Goal: Task Accomplishment & Management: Complete application form

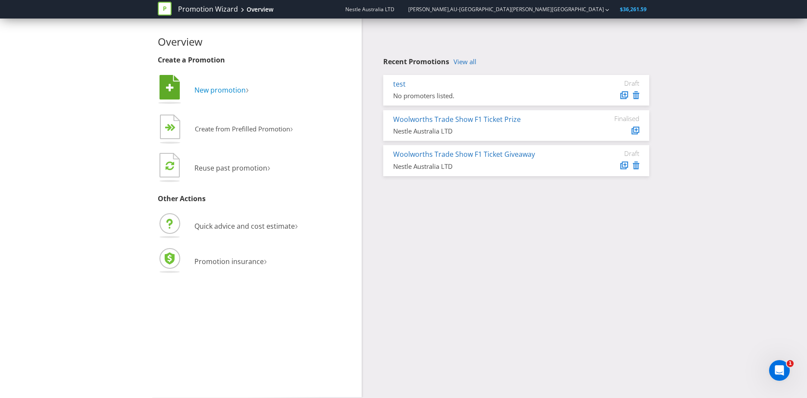
click at [216, 85] on span "New promotion" at bounding box center [219, 89] width 51 height 9
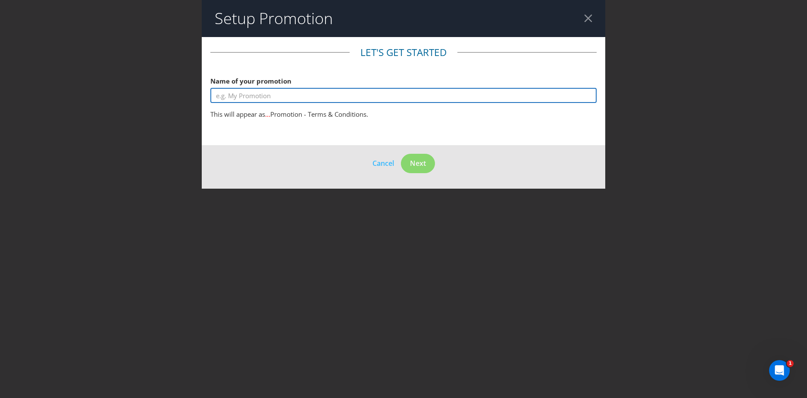
click at [266, 98] on input "text" at bounding box center [403, 95] width 386 height 15
click at [287, 96] on input "NESCAFE & Nespresso Consumer Promo" at bounding box center [403, 95] width 386 height 15
drag, startPoint x: 283, startPoint y: 95, endPoint x: 248, endPoint y: 101, distance: 35.0
click at [248, 101] on input "NESCAFE & Nespresso Win a Nespresso MachineConsumer Promo" at bounding box center [403, 95] width 386 height 15
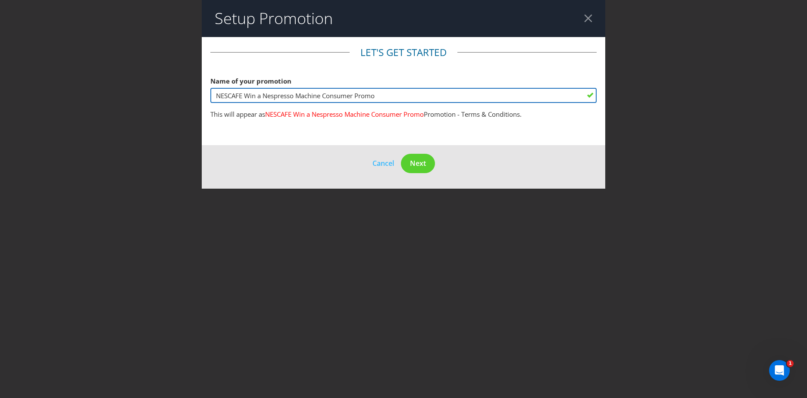
click at [387, 90] on input "NESCAFE Win a Nespresso Machine Consumer Promo" at bounding box center [403, 95] width 386 height 15
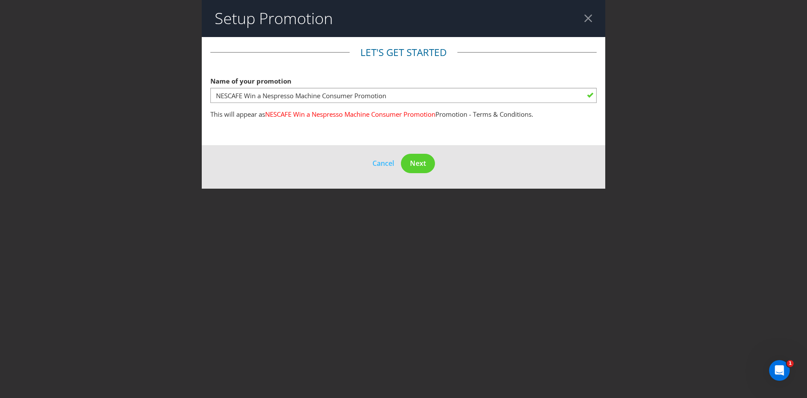
click at [398, 81] on div "Name of your promotion NESCAFE Win a Nespresso Machine Consumer Promotion" at bounding box center [403, 87] width 386 height 31
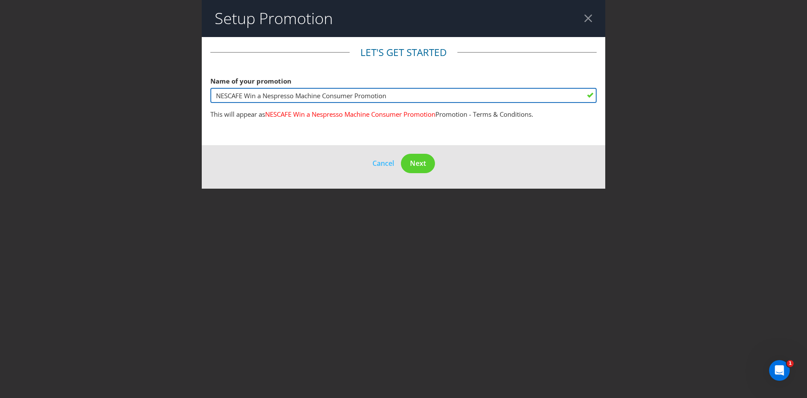
click at [419, 95] on input "NESCAFE Win a Nespresso Machine Consumer Promotion" at bounding box center [403, 95] width 386 height 15
drag, startPoint x: 414, startPoint y: 96, endPoint x: 324, endPoint y: 86, distance: 90.2
click at [324, 86] on div "Name of your promotion NESCAFE Win a Nespresso Machine Consumer Promotion" at bounding box center [403, 87] width 386 height 31
click at [404, 93] on input "NESCAFE Win a Nespresso Machine Consumer Promotion" at bounding box center [403, 95] width 386 height 15
drag, startPoint x: 400, startPoint y: 93, endPoint x: 244, endPoint y: 96, distance: 156.4
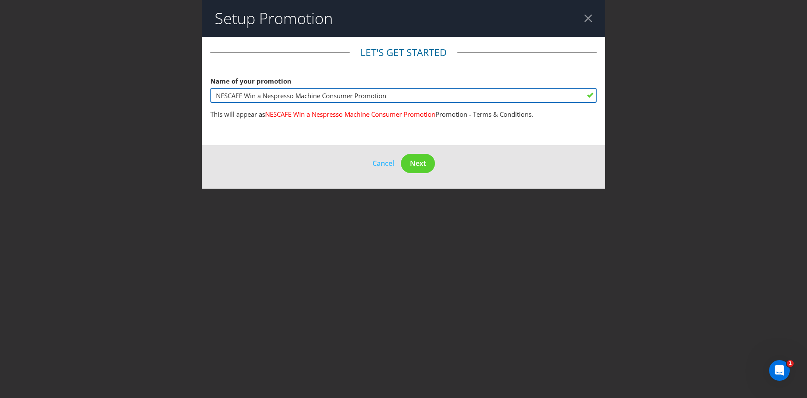
click at [244, 96] on input "NESCAFE Win a Nespresso Machine Consumer Promotion" at bounding box center [403, 95] width 386 height 15
click at [325, 97] on input "NESCAFE & Nespresso:" at bounding box center [403, 95] width 386 height 15
paste input "Buy any NESCAFÉ product for your chance to win one of 350 Nespresso OL Machines"
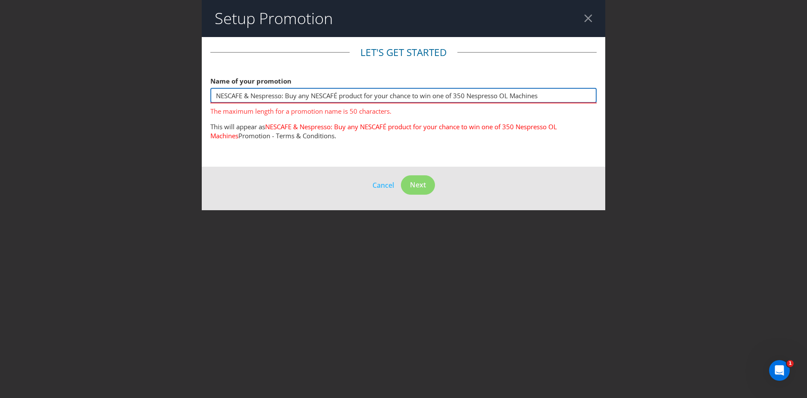
click at [287, 96] on input "NESCAFE & Nespresso: Buy any NESCAFÉ product for your chance to win one of 350 …" at bounding box center [403, 95] width 386 height 15
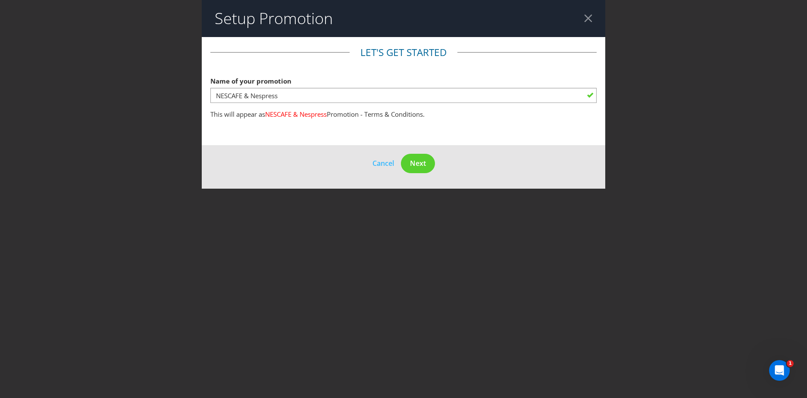
click at [427, 104] on fieldset "Let's get started Name of your promotion NESCAFE & Nespress This will appear as…" at bounding box center [403, 85] width 386 height 78
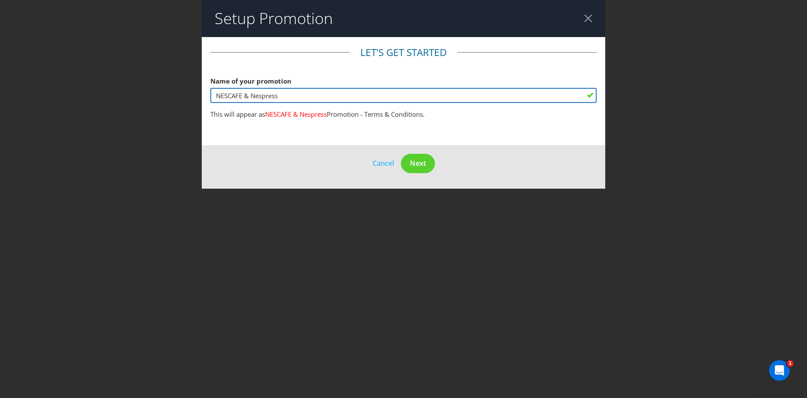
click at [427, 98] on input "NESCAFE & Nespress" at bounding box center [403, 95] width 386 height 15
click at [427, 98] on input "NESCAFE Win a Nespresso Machine Consumer Promotion" at bounding box center [403, 95] width 386 height 15
click at [246, 93] on input "NESCAFE Win a Nespresso Machine Consumer Promotion" at bounding box center [403, 95] width 386 height 15
click at [219, 96] on input "NESCAFE Win a Nespresso Machine Consumer Promotion" at bounding box center [403, 95] width 386 height 15
click at [395, 96] on input "NESCAFE Win a Nespresso Machine Consumer Promotion" at bounding box center [403, 95] width 386 height 15
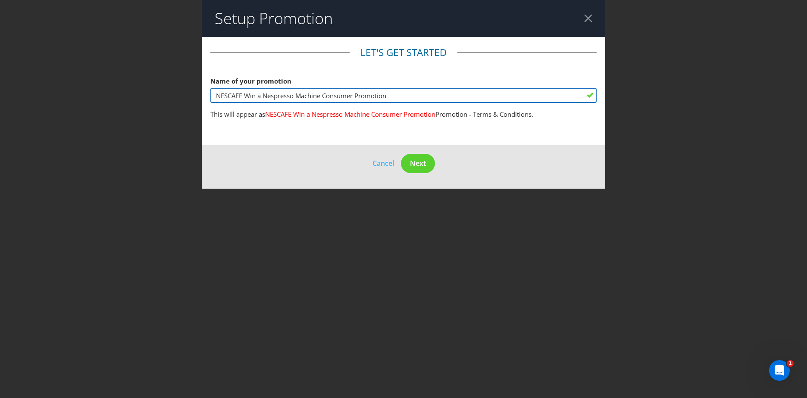
drag, startPoint x: 217, startPoint y: 97, endPoint x: 218, endPoint y: 91, distance: 5.7
click at [216, 97] on input "NESCAFE Win a Nespresso Machine Consumer Promotion" at bounding box center [403, 95] width 386 height 15
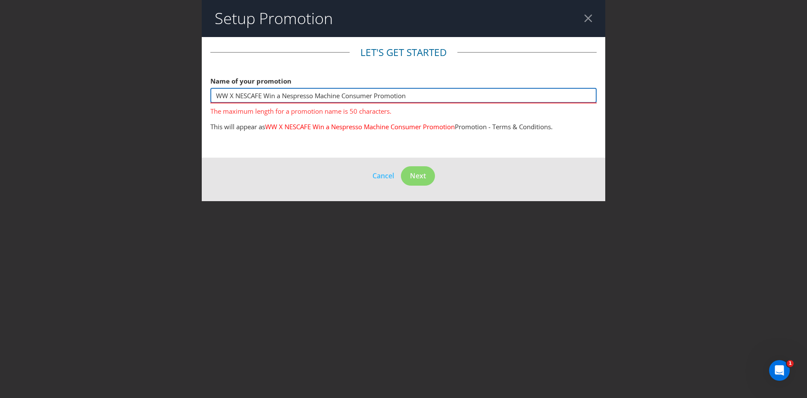
click at [266, 96] on input "WW X NESCAFE Win a Nespresso Machine Consumer Promotion" at bounding box center [403, 95] width 386 height 15
click at [329, 95] on input "WW X NESCAFE Win a Nespresso Machine Consumer Promotion" at bounding box center [403, 95] width 386 height 15
click at [341, 97] on input "WW X NESCAFE Win a Nespresso Machine Consumer Promotion" at bounding box center [403, 95] width 386 height 15
drag, startPoint x: 343, startPoint y: 96, endPoint x: 423, endPoint y: 90, distance: 80.4
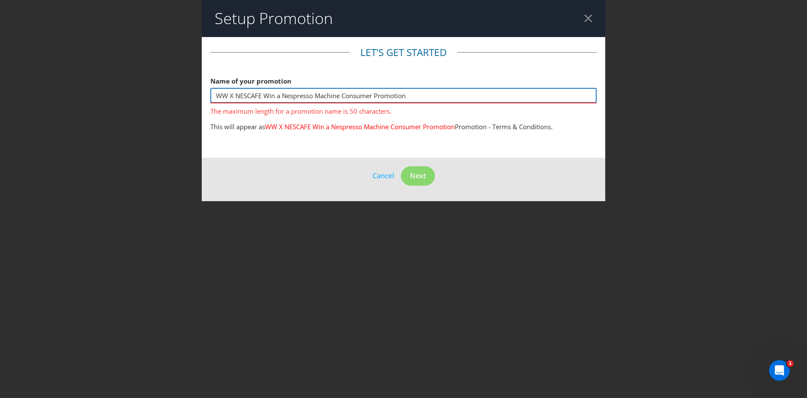
click at [423, 90] on input "WW X NESCAFE Win a Nespresso Machine Consumer Promotion" at bounding box center [403, 95] width 386 height 15
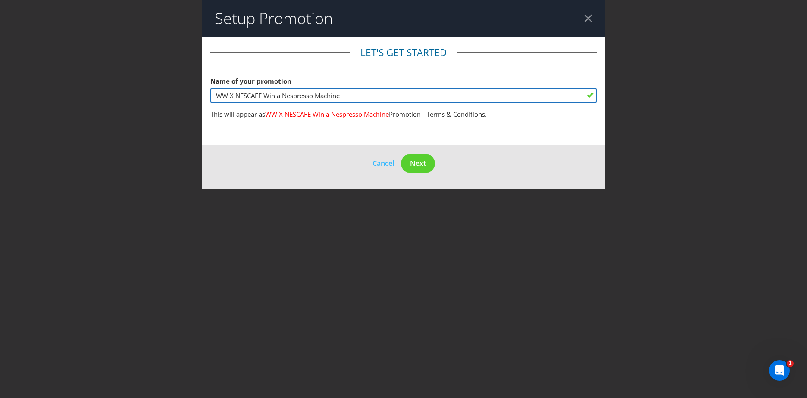
type input "WW X NESCAFE Win a Nespresso Machine"
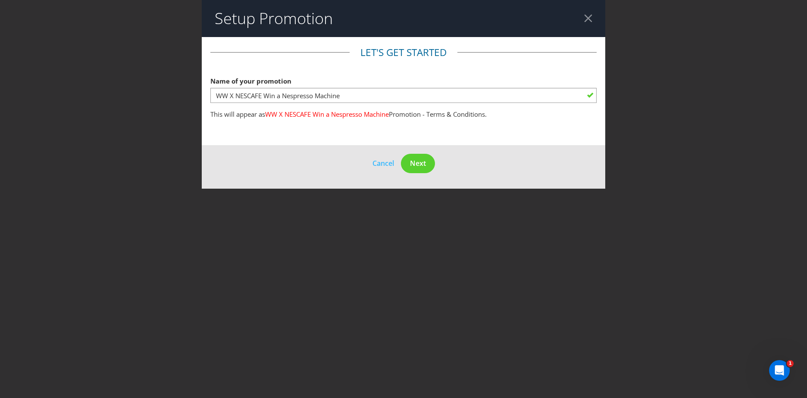
click at [506, 156] on footer "Cancel Next" at bounding box center [403, 167] width 403 height 44
click at [423, 164] on span "Next" at bounding box center [418, 163] width 16 height 9
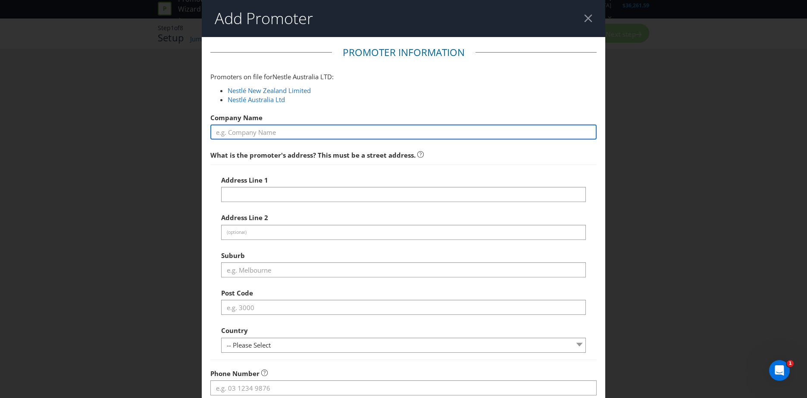
click at [369, 137] on input "text" at bounding box center [403, 132] width 386 height 15
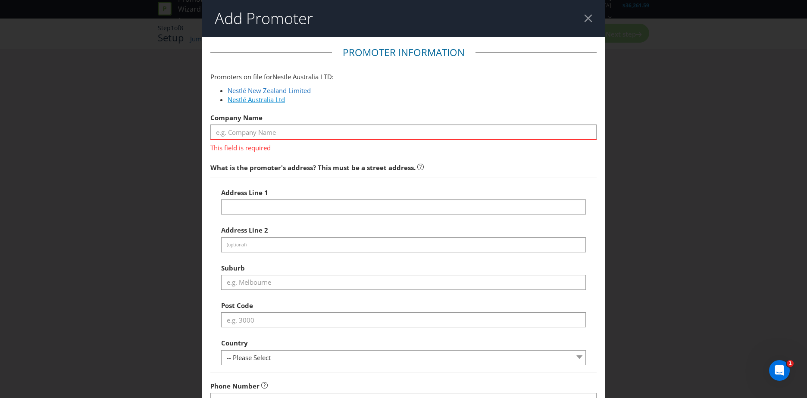
click at [274, 100] on link "Nestlé Australia Ltd" at bounding box center [256, 99] width 57 height 9
type input "Nestlé Australia Ltd"
type input "[STREET_ADDRESS]"
type input "[PERSON_NAME]"
type input "2138"
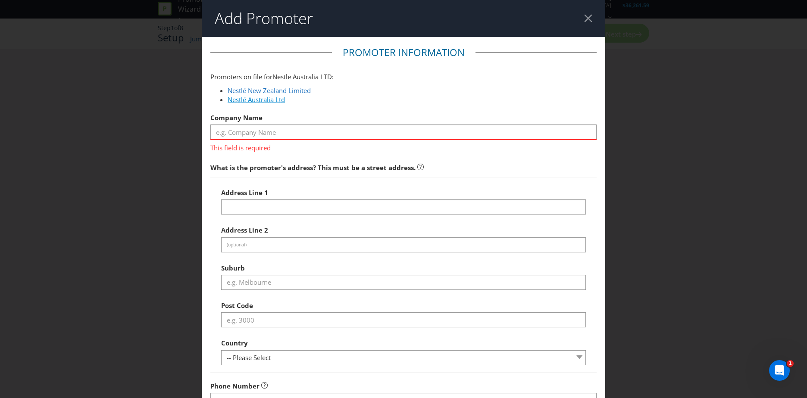
select select "AU"
type input "1800 025 361"
type input "[EMAIL_ADDRESS][DOMAIN_NAME]"
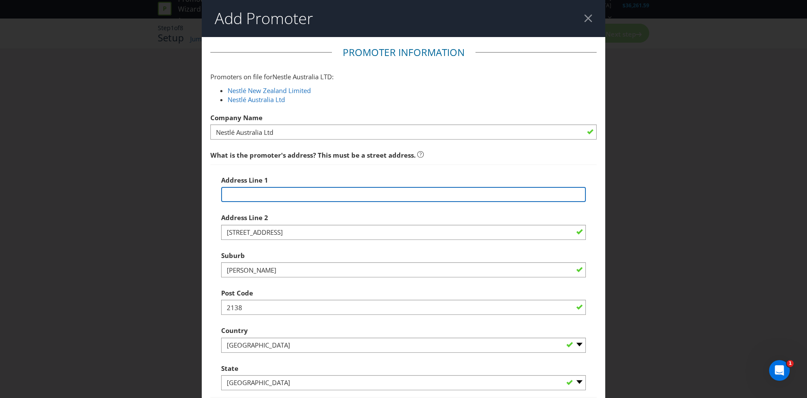
click at [424, 195] on input "text" at bounding box center [403, 194] width 365 height 15
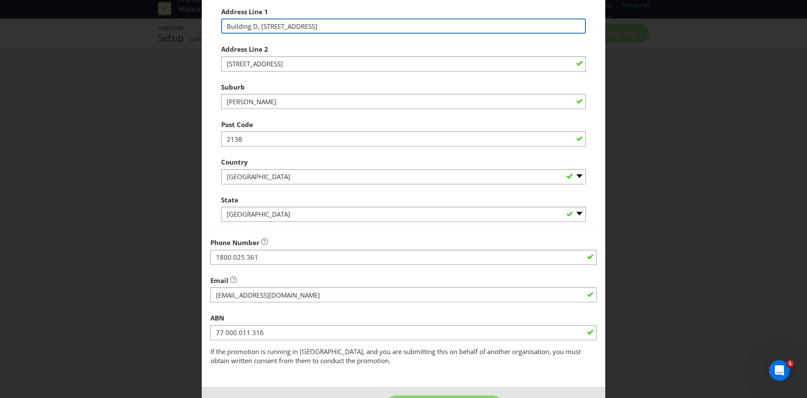
scroll to position [201, 0]
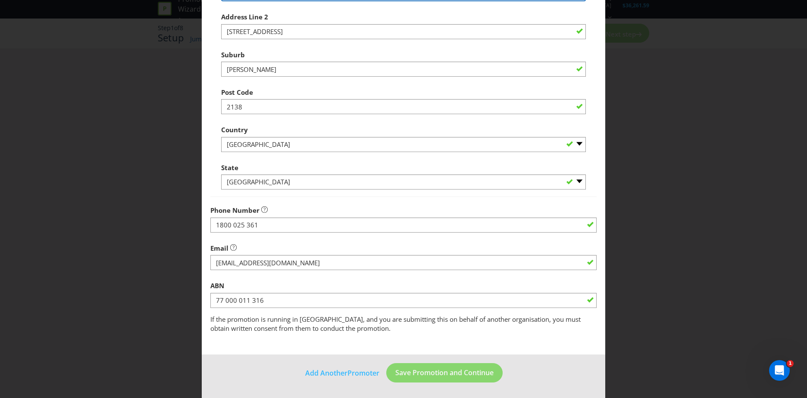
type input "Building D, [STREET_ADDRESS]"
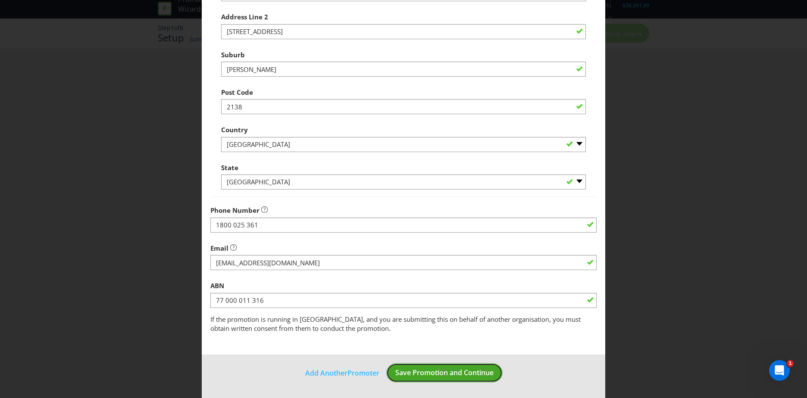
click at [426, 378] on button "Save Promotion and Continue" at bounding box center [444, 372] width 116 height 19
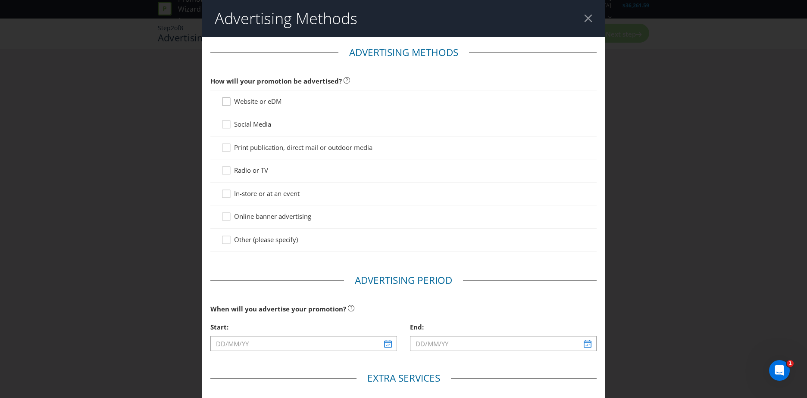
click at [227, 100] on div at bounding box center [226, 99] width 4 height 4
click at [0, 0] on input "Website or eDM" at bounding box center [0, 0] width 0 height 0
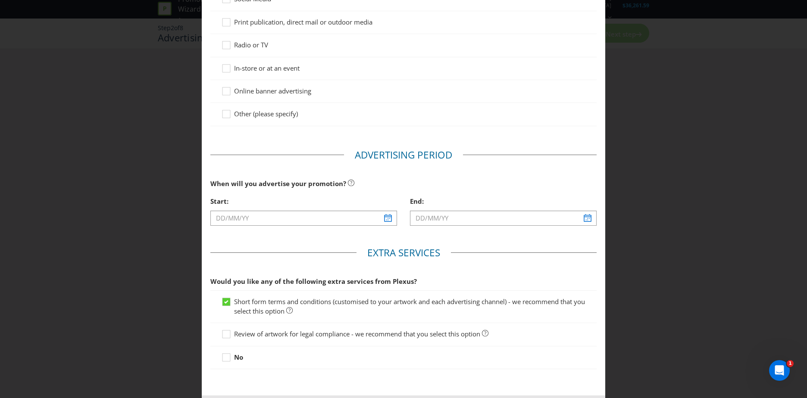
scroll to position [172, 0]
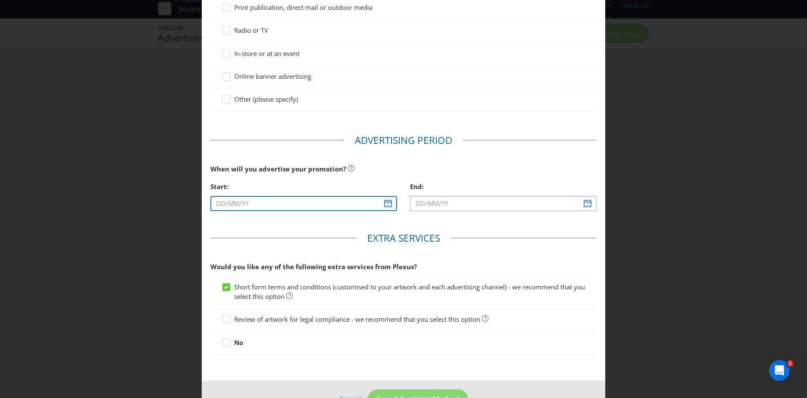
click at [384, 205] on input "text" at bounding box center [303, 203] width 187 height 15
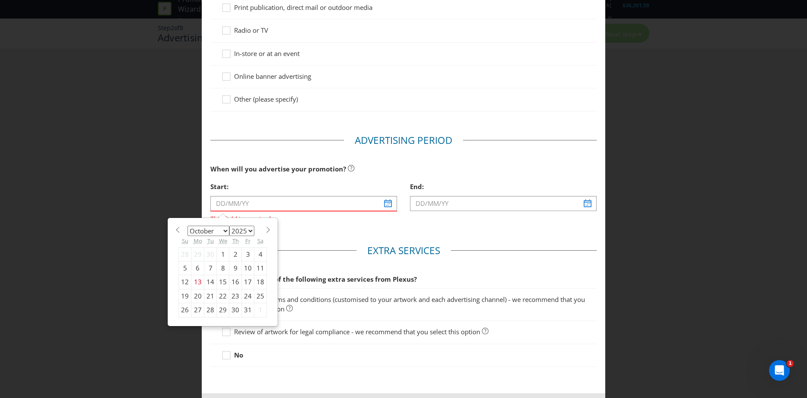
click at [265, 228] on div "Start: This field is required January February March April May June July August…" at bounding box center [303, 204] width 199 height 52
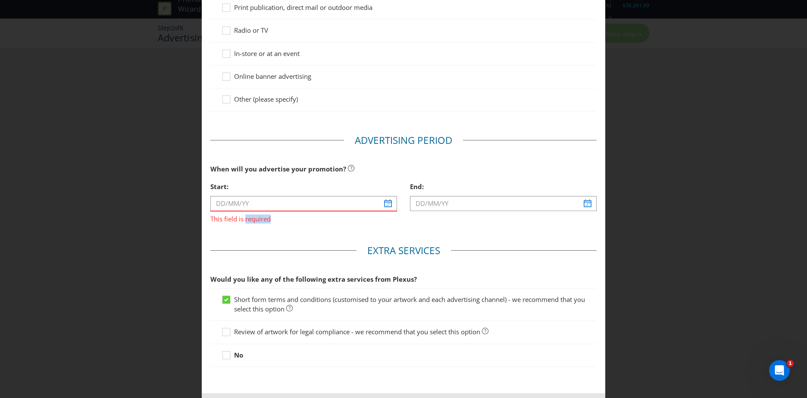
click at [265, 228] on div "Start: This field is required" at bounding box center [303, 204] width 199 height 52
drag, startPoint x: 265, startPoint y: 228, endPoint x: 379, endPoint y: 207, distance: 116.2
click at [379, 207] on input "text" at bounding box center [303, 203] width 187 height 15
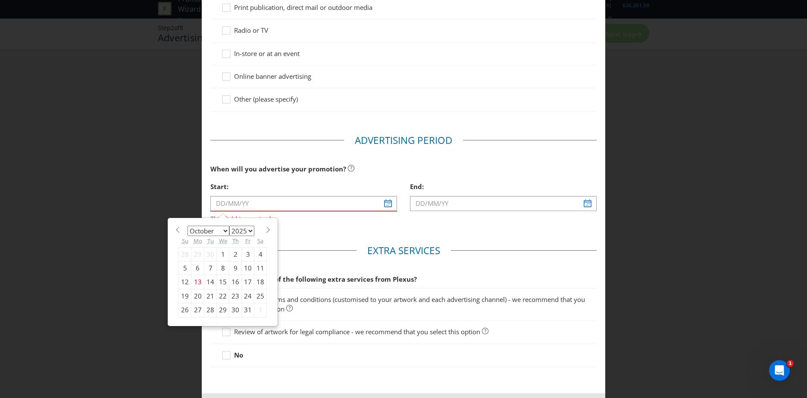
click at [265, 231] on span at bounding box center [268, 230] width 6 height 6
select select "0"
select select "2026"
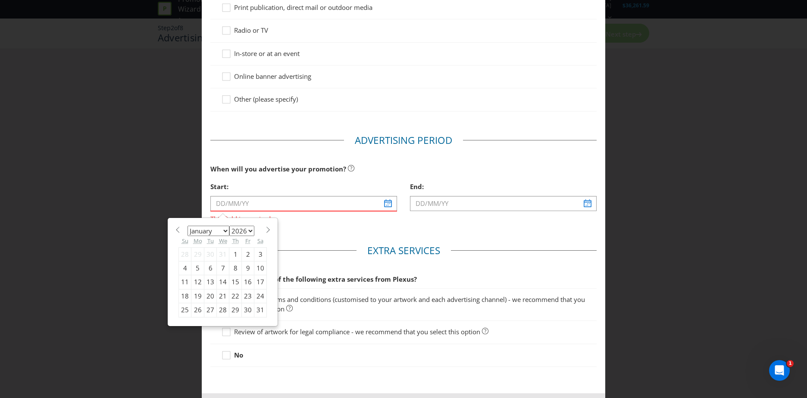
click at [265, 231] on span at bounding box center [268, 230] width 6 height 6
select select "3"
click at [219, 266] on div "8" at bounding box center [223, 268] width 12 height 14
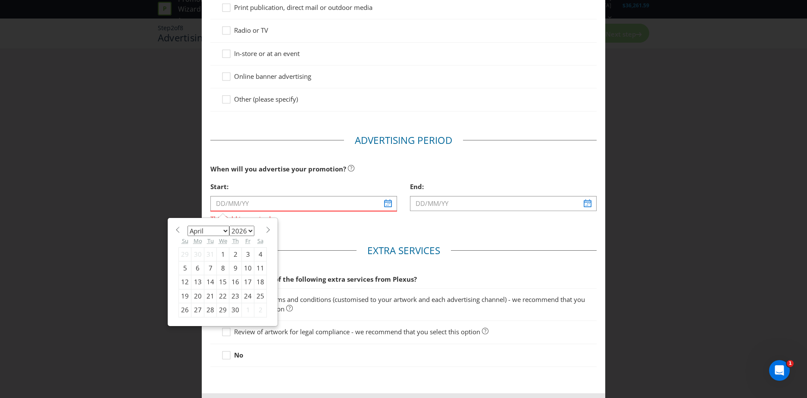
type input "[DATE]"
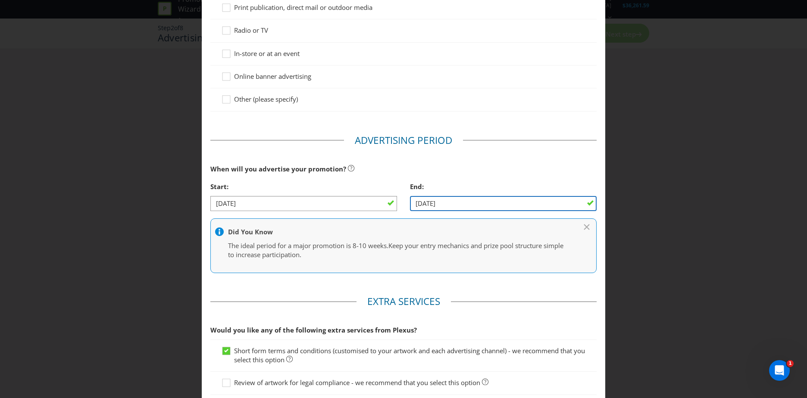
click at [583, 205] on input "[DATE]" at bounding box center [503, 203] width 187 height 15
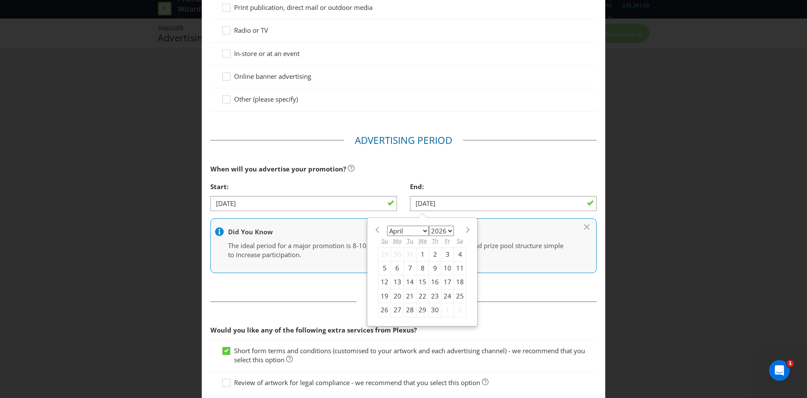
click at [464, 231] on span at bounding box center [467, 230] width 6 height 6
select select "4"
click at [405, 268] on div "5" at bounding box center [410, 268] width 12 height 14
type input "[DATE]"
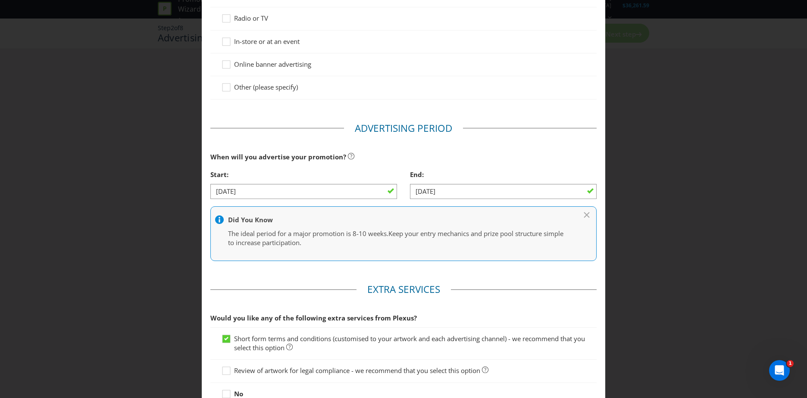
scroll to position [47, 0]
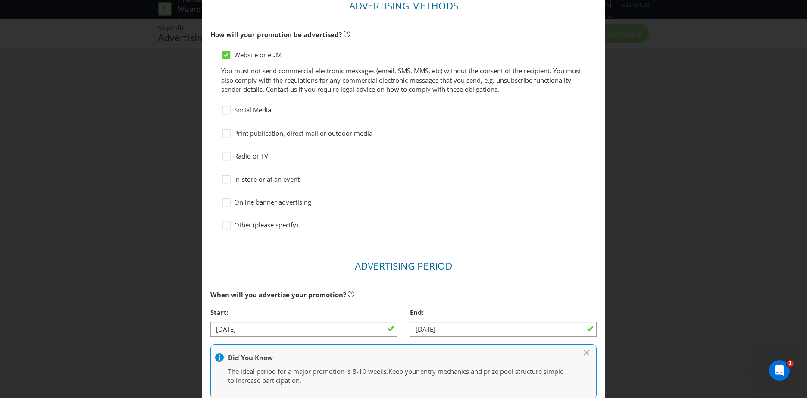
click at [264, 178] on span "In-store or at an event" at bounding box center [266, 179] width 65 height 9
click at [0, 0] on input "In-store or at an event" at bounding box center [0, 0] width 0 height 0
click at [264, 198] on span "Online banner advertising" at bounding box center [272, 202] width 77 height 9
click at [0, 0] on input "Online banner advertising" at bounding box center [0, 0] width 0 height 0
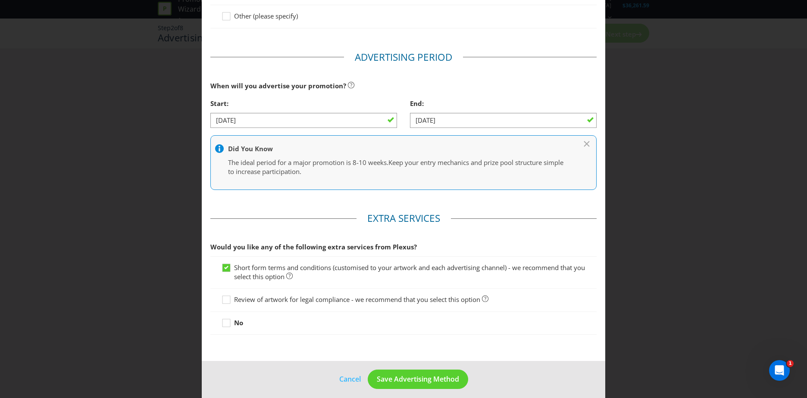
scroll to position [262, 0]
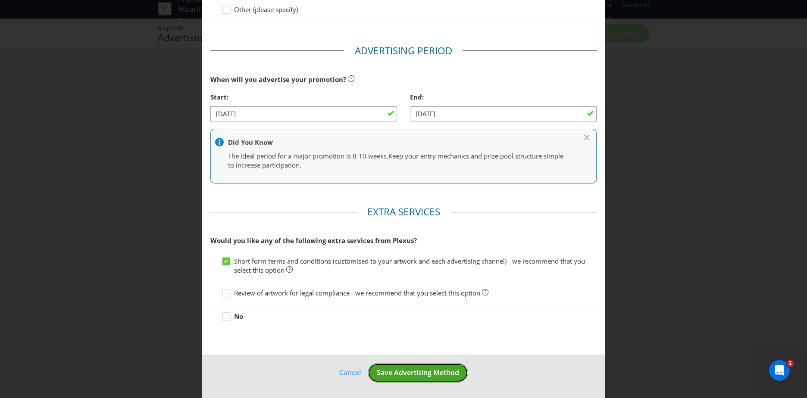
click at [451, 377] on span "Save Advertising Method" at bounding box center [418, 372] width 82 height 9
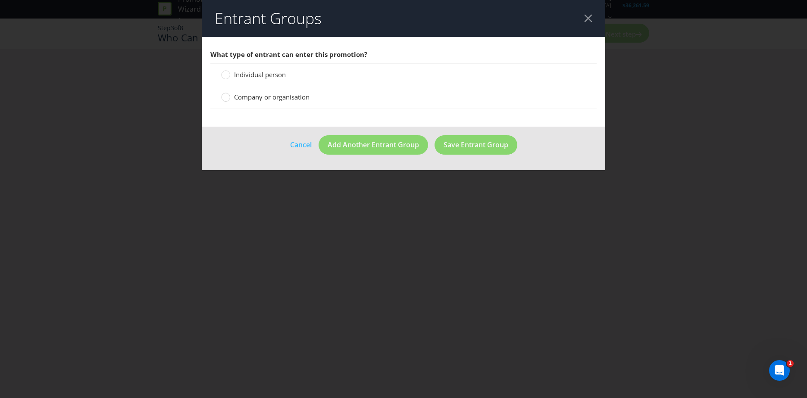
click at [278, 75] on span "Individual person" at bounding box center [260, 74] width 52 height 9
click at [0, 0] on input "Individual person" at bounding box center [0, 0] width 0 height 0
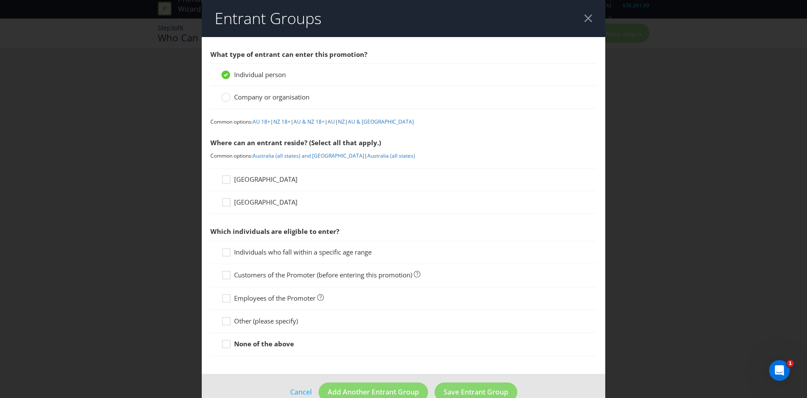
click at [247, 182] on span "[GEOGRAPHIC_DATA]" at bounding box center [265, 179] width 63 height 9
click at [0, 0] on input "[GEOGRAPHIC_DATA]" at bounding box center [0, 0] width 0 height 0
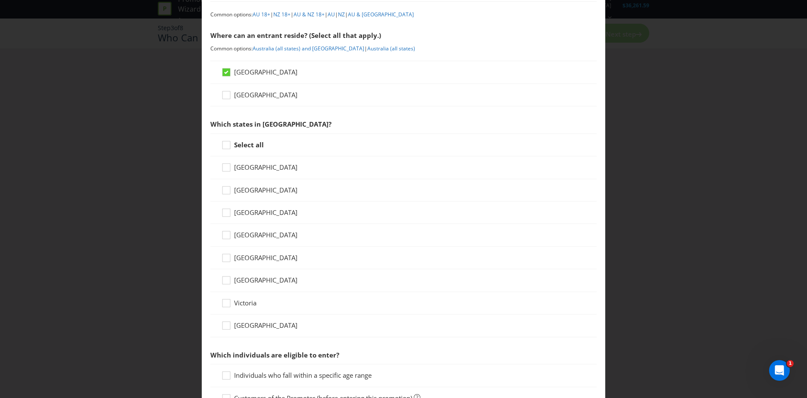
scroll to position [86, 0]
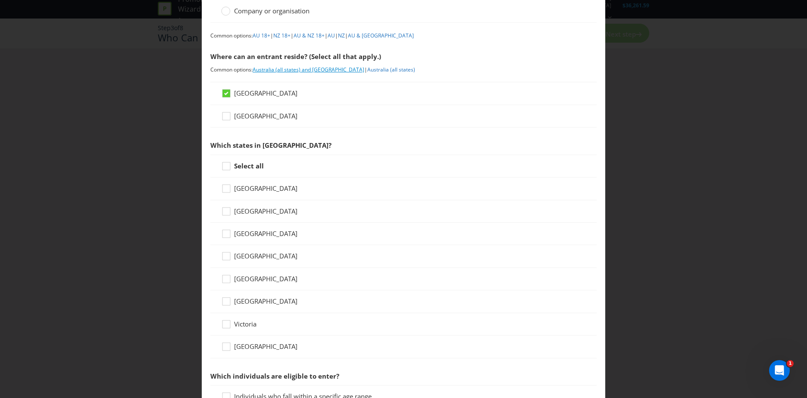
click at [287, 71] on link "Australia (all states) and [GEOGRAPHIC_DATA]" at bounding box center [308, 69] width 112 height 7
click at [373, 68] on link "Australia (all states)" at bounding box center [391, 69] width 48 height 7
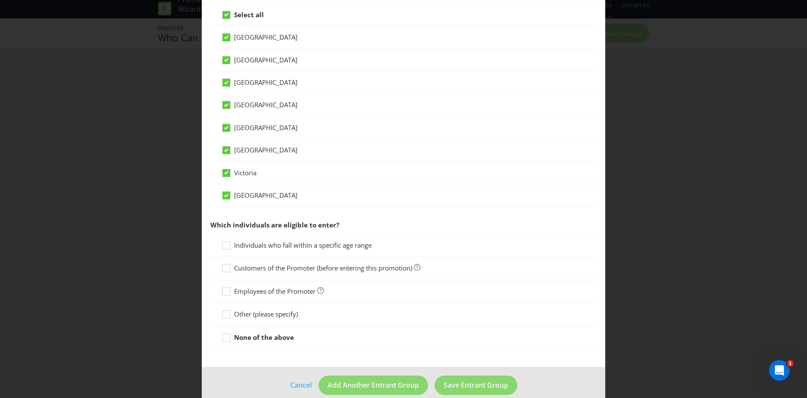
scroll to position [250, 0]
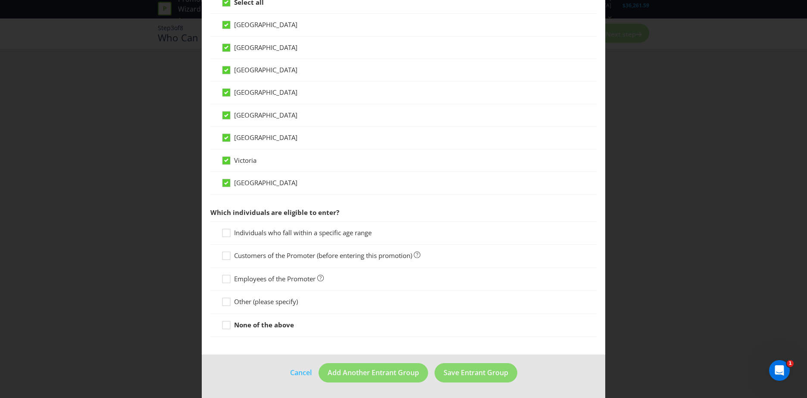
click at [336, 234] on span "Individuals who fall within a specific age range" at bounding box center [302, 232] width 137 height 9
click at [0, 0] on input "Individuals who fall within a specific age range" at bounding box center [0, 0] width 0 height 0
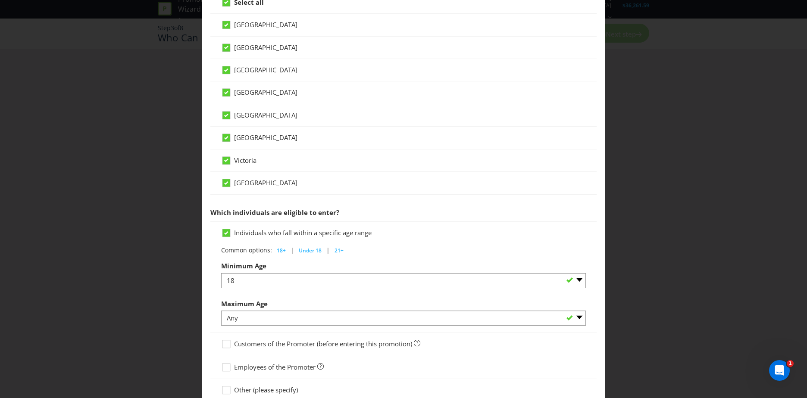
scroll to position [336, 0]
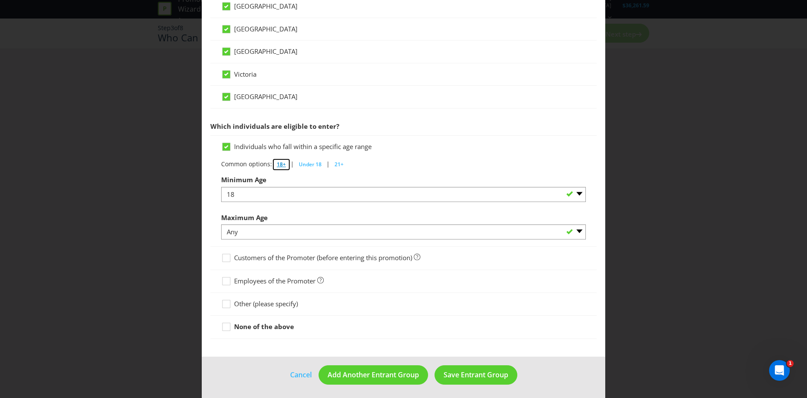
click at [277, 166] on span "18+" at bounding box center [281, 164] width 9 height 7
click at [468, 375] on span "Save Entrant Group" at bounding box center [475, 374] width 65 height 9
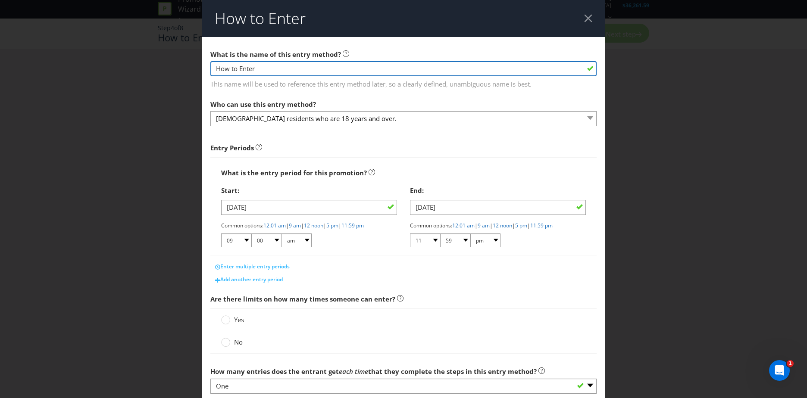
click at [295, 72] on input "How to Enter" at bounding box center [403, 68] width 386 height 15
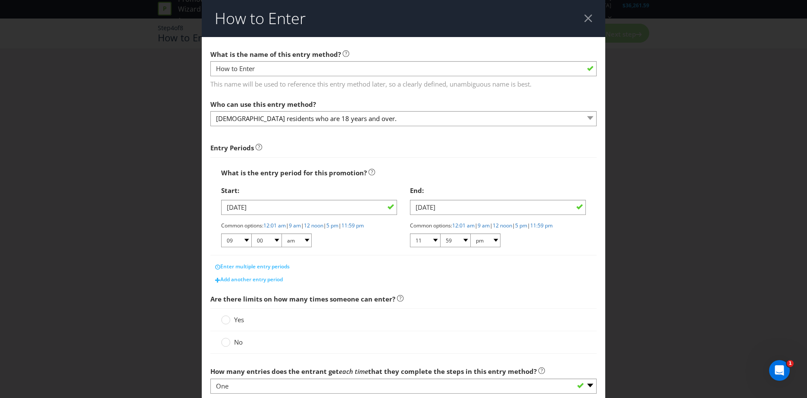
click at [461, 51] on div "What is the name of this entry method? How to Enter This name will be used to r…" at bounding box center [403, 68] width 386 height 44
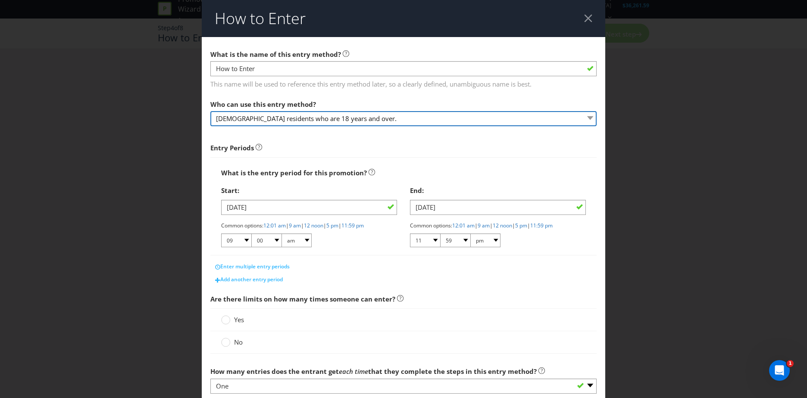
click at [337, 116] on select "[DEMOGRAPHIC_DATA] residents who are 18 years and over." at bounding box center [403, 118] width 386 height 15
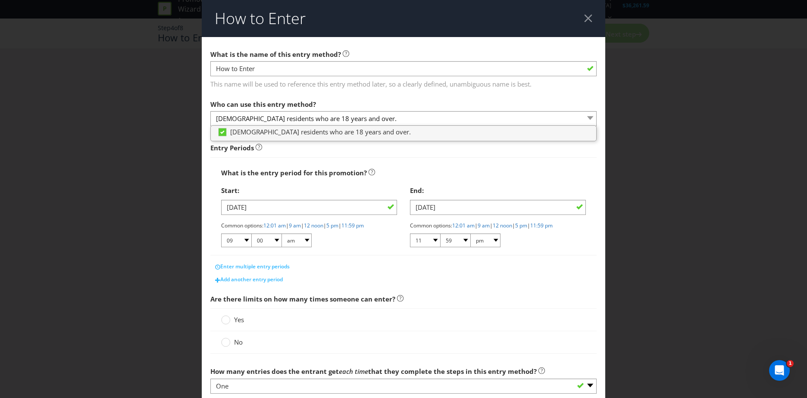
click at [390, 88] on span "This name will be used to reference this entry method later, so a clearly defin…" at bounding box center [403, 83] width 386 height 12
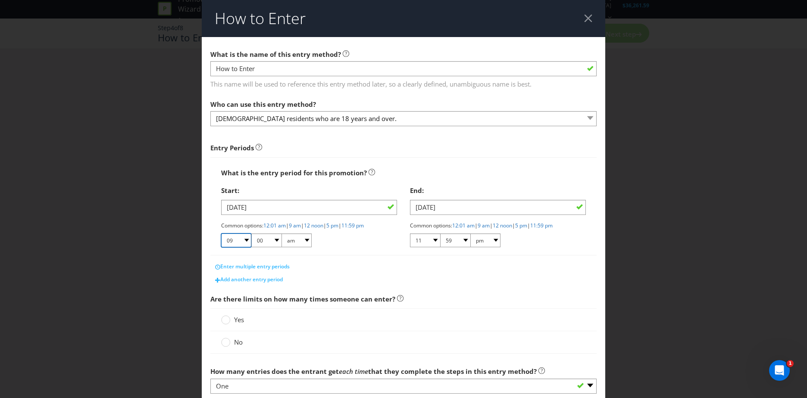
click at [242, 242] on select "01 02 03 04 05 06 07 08 09 10 11 12" at bounding box center [236, 241] width 30 height 14
click at [274, 227] on link "12:01 am" at bounding box center [274, 225] width 22 height 7
select select "12"
select select "01"
click at [552, 227] on link "11:59 pm" at bounding box center [541, 225] width 22 height 7
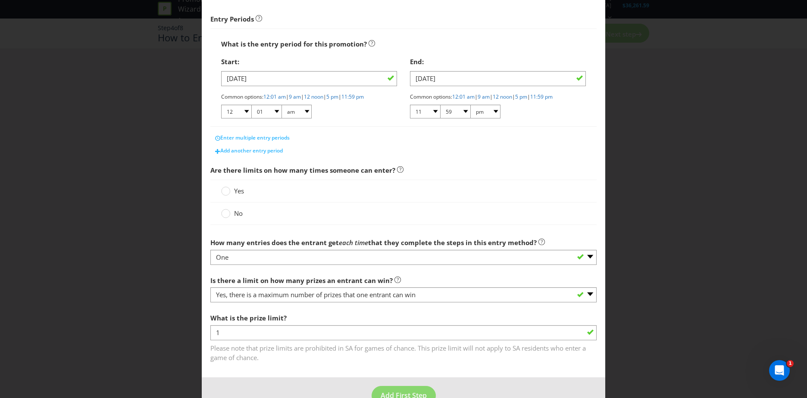
scroll to position [129, 0]
click at [222, 192] on circle at bounding box center [225, 191] width 9 height 9
click at [0, 0] on input "Yes" at bounding box center [0, 0] width 0 height 0
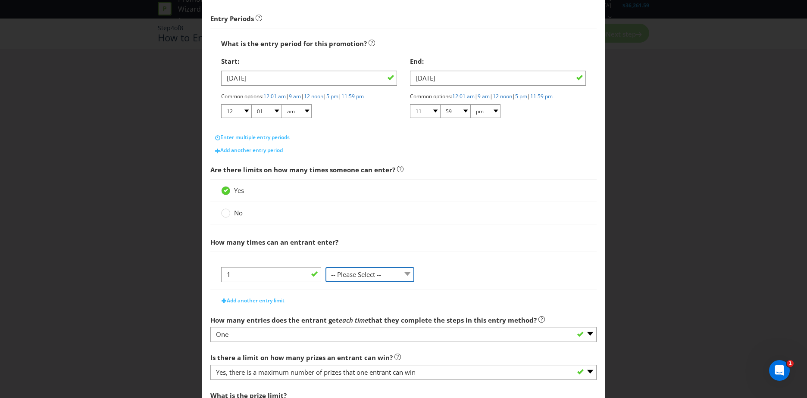
click at [400, 272] on select "-- Please Select -- per person per day per purchase per transaction Other (plea…" at bounding box center [369, 274] width 89 height 15
select select "PER_PURCHASE"
click at [325, 267] on select "-- Please Select -- per person per day per purchase per transaction Other (plea…" at bounding box center [369, 274] width 89 height 15
click at [436, 242] on span "How many times can an entrant enter?" at bounding box center [403, 243] width 386 height 18
click at [235, 216] on span "No" at bounding box center [238, 213] width 9 height 9
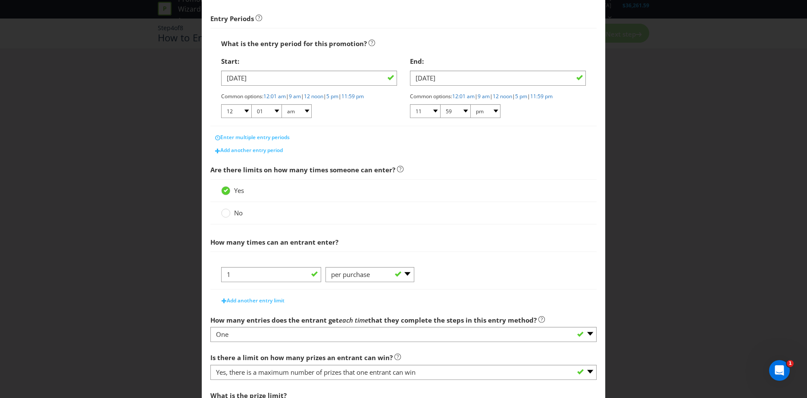
click at [0, 0] on input "No" at bounding box center [0, 0] width 0 height 0
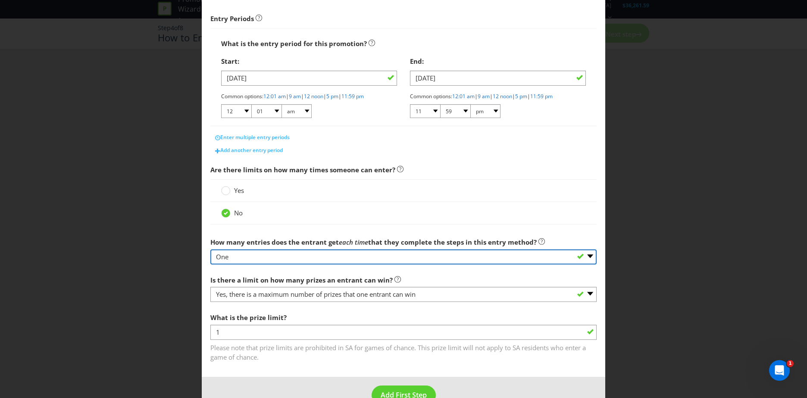
click at [305, 257] on select "-- Please select -- One More than one Other (please specify) Not applicable - g…" at bounding box center [403, 256] width 386 height 15
click at [210, 249] on select "-- Please select -- One More than one Other (please specify) Not applicable - g…" at bounding box center [403, 256] width 386 height 15
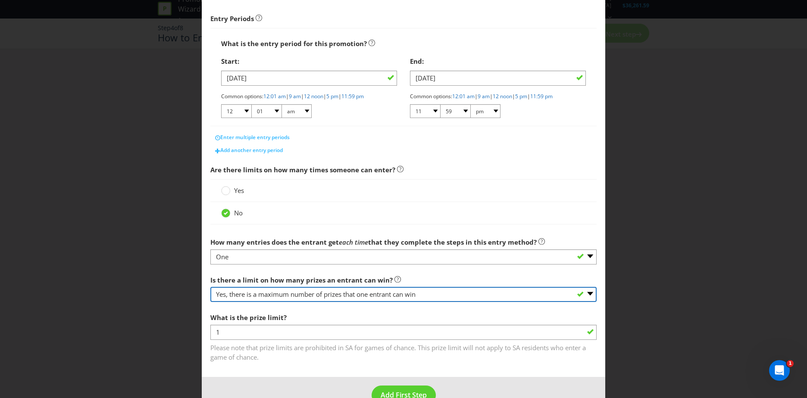
click at [268, 297] on select "-- Please select -- Yes, there is a maximum number of prizes that one entrant c…" at bounding box center [403, 294] width 386 height 15
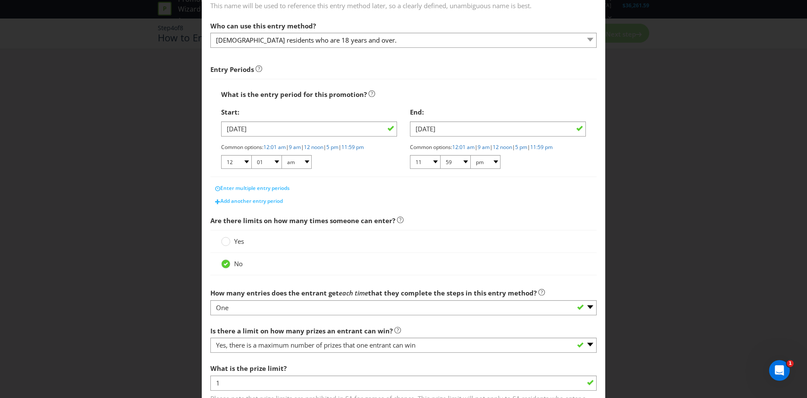
scroll to position [152, 0]
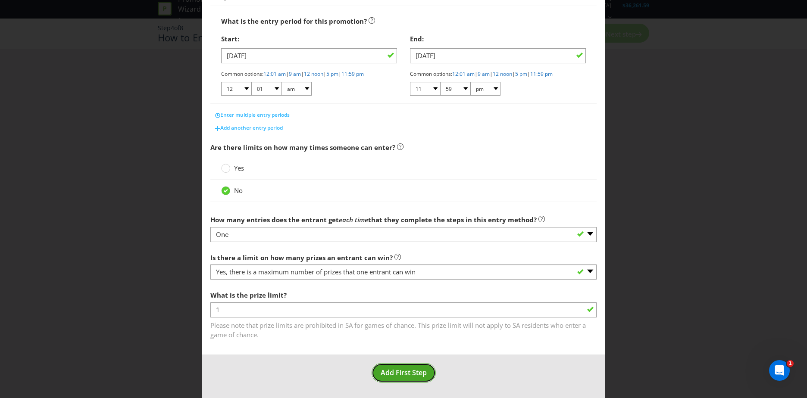
click at [422, 376] on span "Add First Step" at bounding box center [403, 372] width 46 height 9
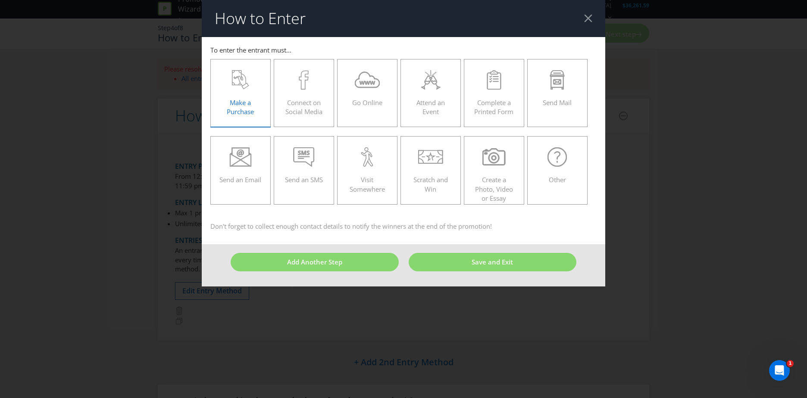
click at [251, 99] on span "Make a Purchase" at bounding box center [240, 107] width 27 height 18
click at [0, 0] on input "Make a Purchase" at bounding box center [0, 0] width 0 height 0
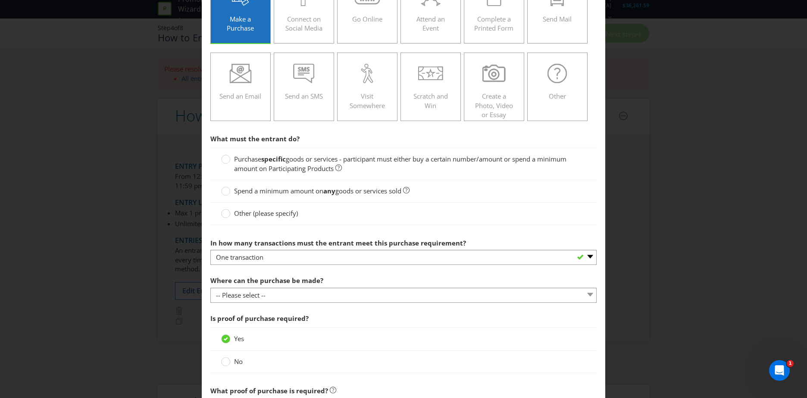
scroll to position [86, 0]
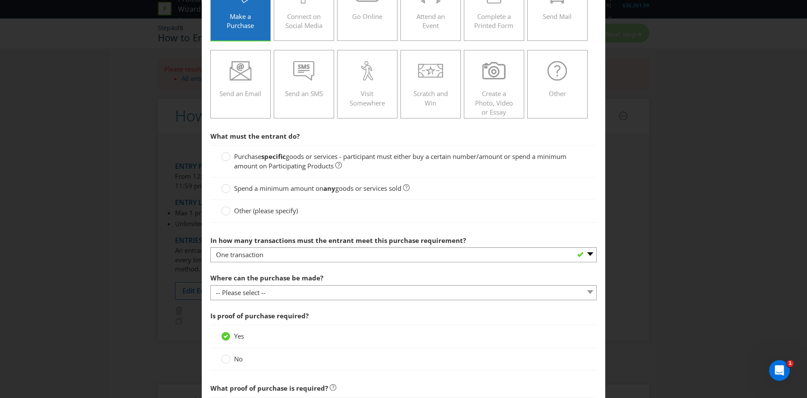
click at [482, 158] on span "goods or services - participant must either buy a certain number/amount or spen…" at bounding box center [400, 161] width 332 height 18
click at [0, 0] on input "Purchase specific goods or services - participant must either buy a certain num…" at bounding box center [0, 0] width 0 height 0
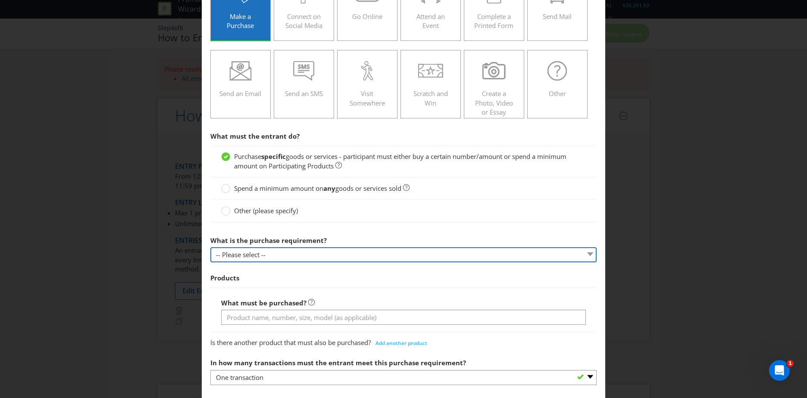
click at [328, 257] on select "-- Please select -- Buy a certain number of these products or services Spend a …" at bounding box center [403, 254] width 386 height 15
select select "MINIMUM_QUANTITY"
click at [210, 247] on select "-- Please select -- Buy a certain number of these products or services Spend a …" at bounding box center [403, 254] width 386 height 15
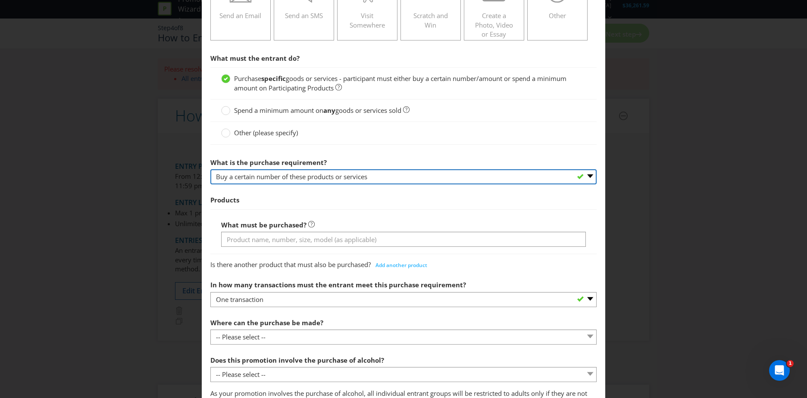
scroll to position [259, 0]
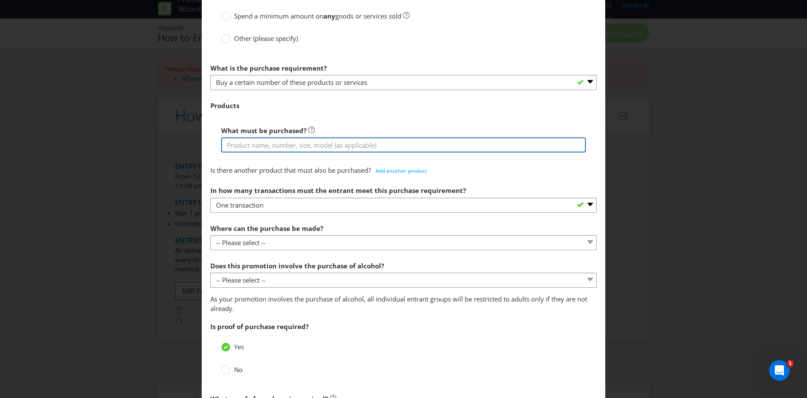
click at [299, 144] on input "text" at bounding box center [403, 144] width 365 height 15
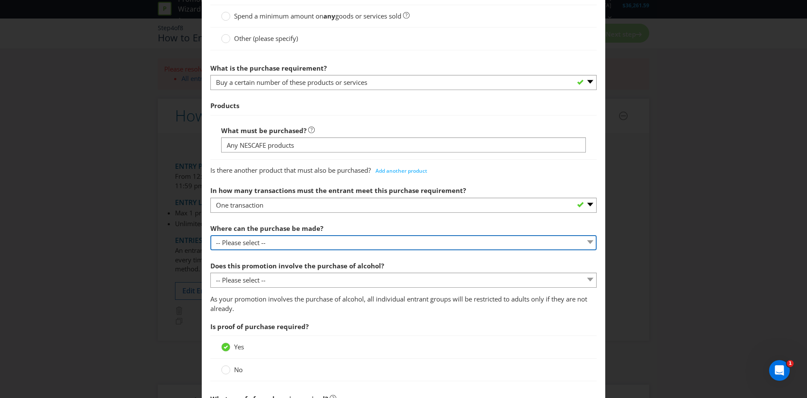
click at [272, 244] on select "-- Please select -- Any stores displaying promotional material (including onlin…" at bounding box center [403, 242] width 386 height 15
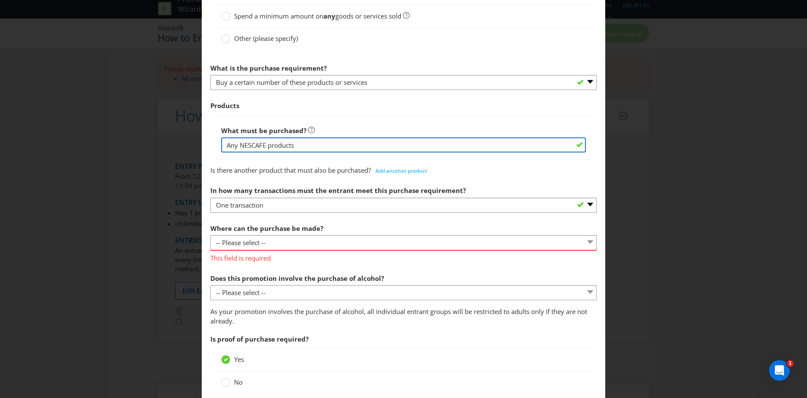
click at [317, 151] on input "Any NESCAFE products" at bounding box center [403, 144] width 365 height 15
click at [244, 146] on input "Any NESCAFE products" at bounding box center [403, 144] width 365 height 15
click at [280, 146] on input "Any products" at bounding box center [403, 144] width 365 height 15
type input "Any product from the NESCAFE range."
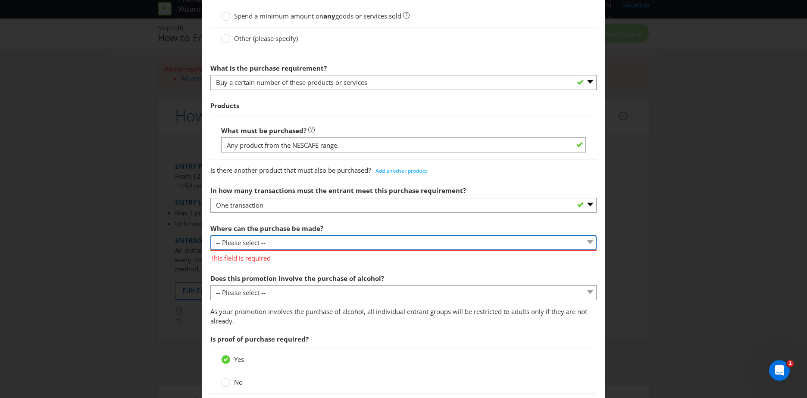
click at [309, 244] on select "-- Please select -- Any stores displaying promotional material (including onlin…" at bounding box center [403, 242] width 386 height 15
select select "ANY_DISPLAYING_PROMOTIONAL_MATERIAL"
click at [210, 235] on select "-- Please select -- Any stores displaying promotional material (including onlin…" at bounding box center [403, 242] width 386 height 15
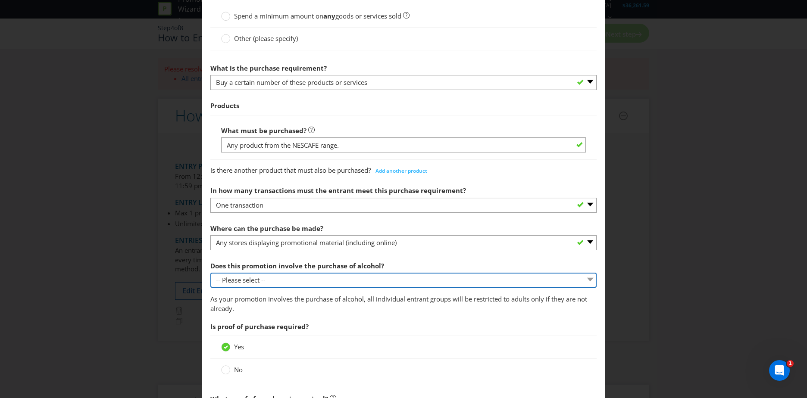
click at [343, 282] on select "-- Please select -- Yes, for on-premises consumption Yes, for off-premises cons…" at bounding box center [403, 280] width 386 height 15
select select "NO"
click at [210, 273] on select "-- Please select -- Yes, for on-premises consumption Yes, for off-premises cons…" at bounding box center [403, 280] width 386 height 15
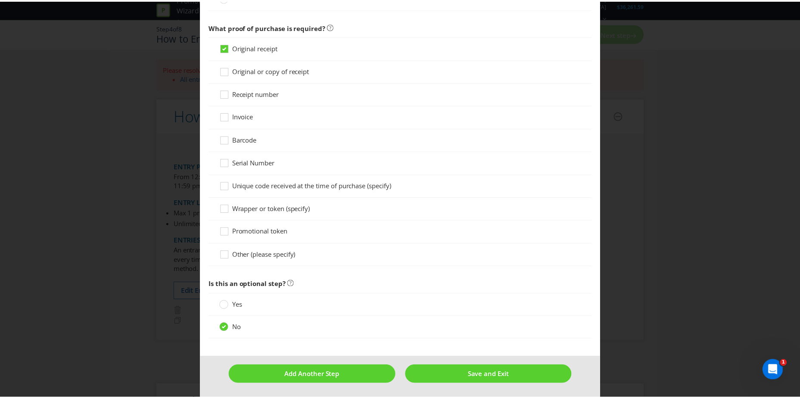
scroll to position [609, 0]
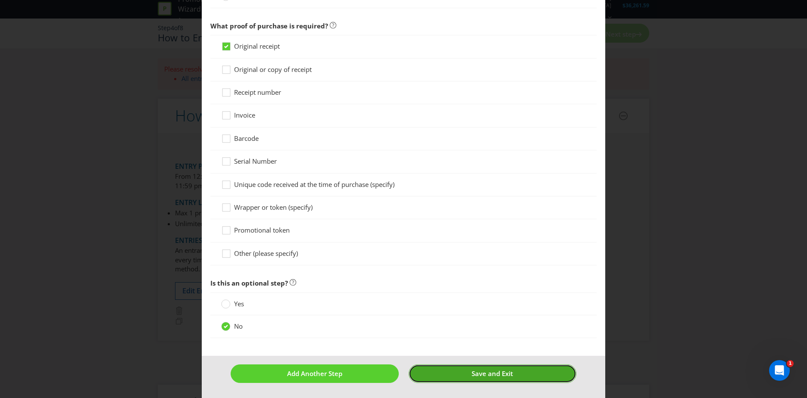
click at [533, 369] on button "Save and Exit" at bounding box center [492, 374] width 168 height 19
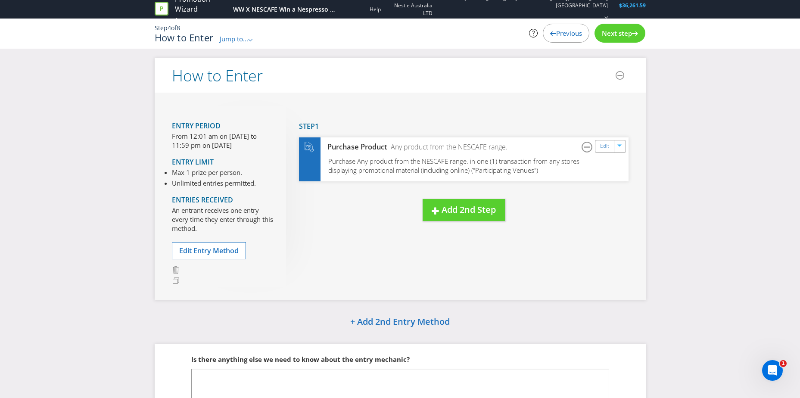
drag, startPoint x: 608, startPoint y: 222, endPoint x: 645, endPoint y: 178, distance: 57.2
click at [645, 178] on div "Entry Period From 12:01 am on [DATE] to 11:59 pm on [DATE] Entry Limit Max 1 pr…" at bounding box center [400, 196] width 491 height 207
click at [471, 221] on button "Add 2nd Step" at bounding box center [464, 210] width 82 height 22
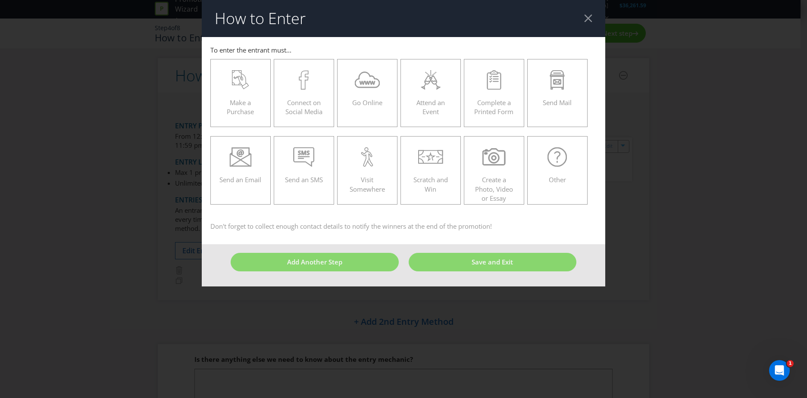
drag, startPoint x: 368, startPoint y: 105, endPoint x: 558, endPoint y: 246, distance: 236.3
click at [556, 247] on footer "Add Another Step Save and Exit" at bounding box center [403, 265] width 403 height 42
click at [380, 88] on div at bounding box center [367, 79] width 42 height 19
click at [0, 0] on input "Go Online" at bounding box center [0, 0] width 0 height 0
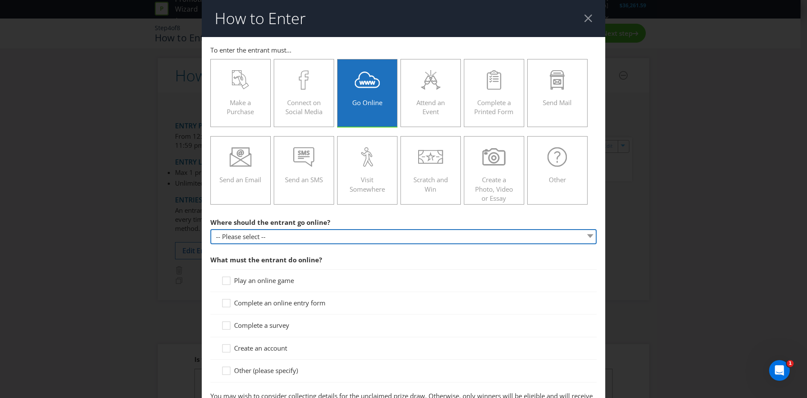
click at [312, 238] on select "-- Please select -- At a specific URL Using a direct link sent to the entrant b…" at bounding box center [403, 236] width 386 height 15
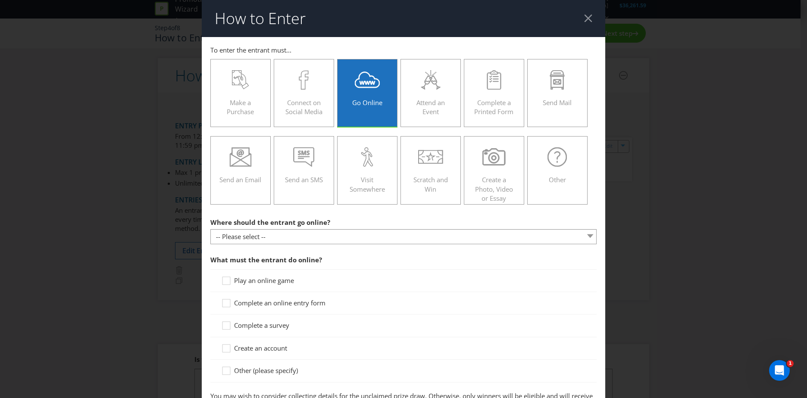
click at [355, 209] on main "To enter the entrant must... Make a Purchase Connect on Social Media Go Online …" at bounding box center [403, 266] width 403 height 459
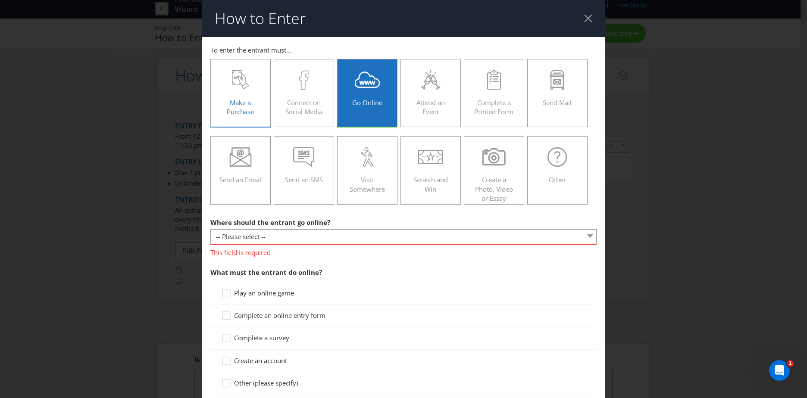
click at [258, 76] on div at bounding box center [240, 79] width 42 height 19
click at [0, 0] on input "Make a Purchase" at bounding box center [0, 0] width 0 height 0
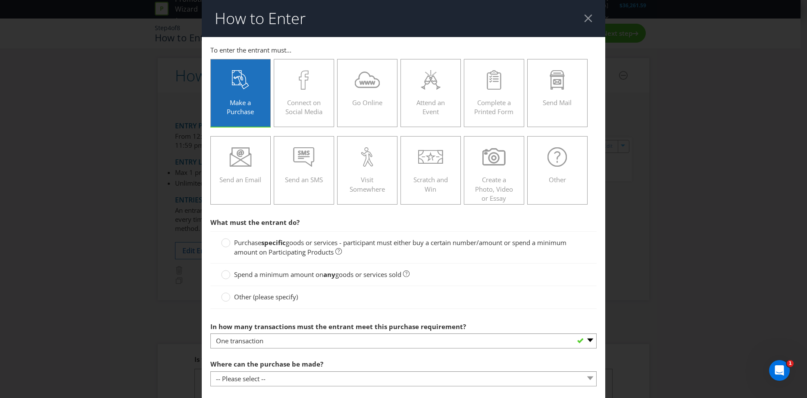
click at [347, 277] on span "goods or services sold" at bounding box center [368, 274] width 66 height 9
click at [0, 0] on input "Spend a minimum amount on any goods or services sold" at bounding box center [0, 0] width 0 height 0
click at [347, 241] on span "goods or services - participant must either buy a certain number/amount or spen…" at bounding box center [400, 247] width 332 height 18
click at [0, 0] on input "Purchase specific goods or services - participant must either buy a certain num…" at bounding box center [0, 0] width 0 height 0
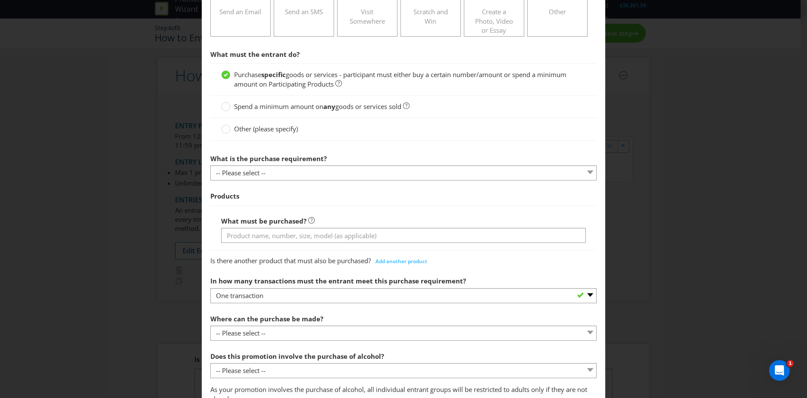
scroll to position [172, 0]
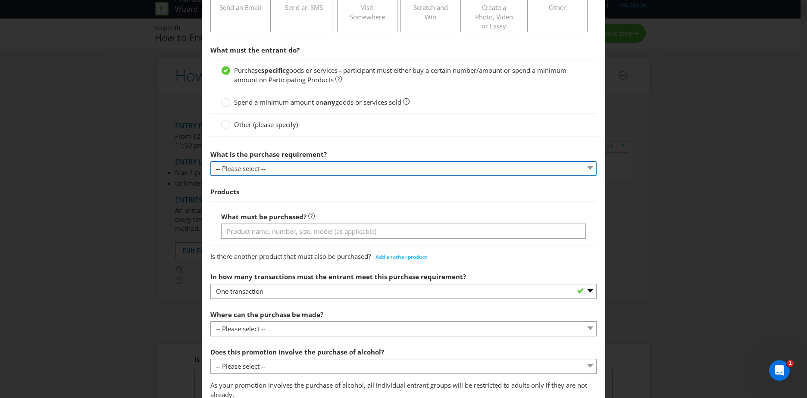
click at [279, 165] on select "-- Please select -- Buy a certain number of these products or services Spend a …" at bounding box center [403, 168] width 386 height 15
click at [489, 264] on div "Is there another product that must also be purchased? Add another product" at bounding box center [403, 254] width 386 height 17
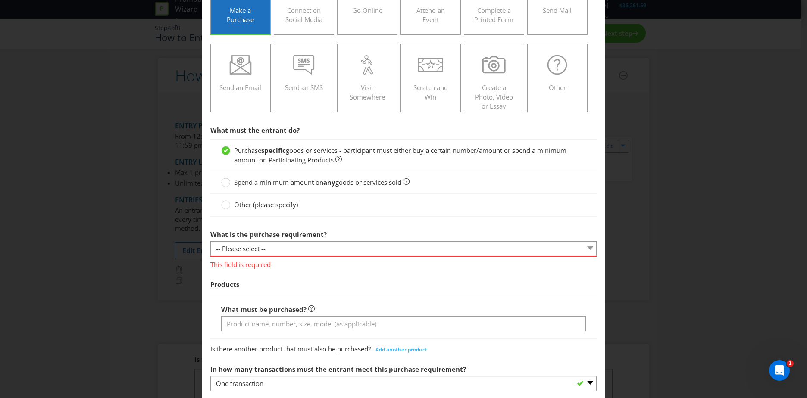
scroll to position [0, 0]
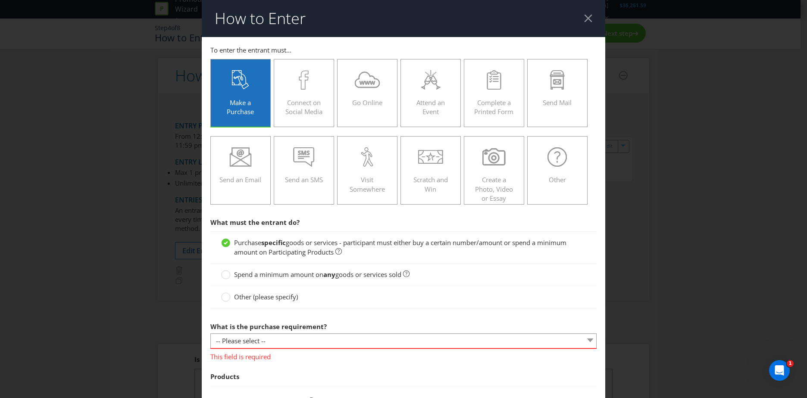
click at [584, 19] on div at bounding box center [588, 18] width 8 height 8
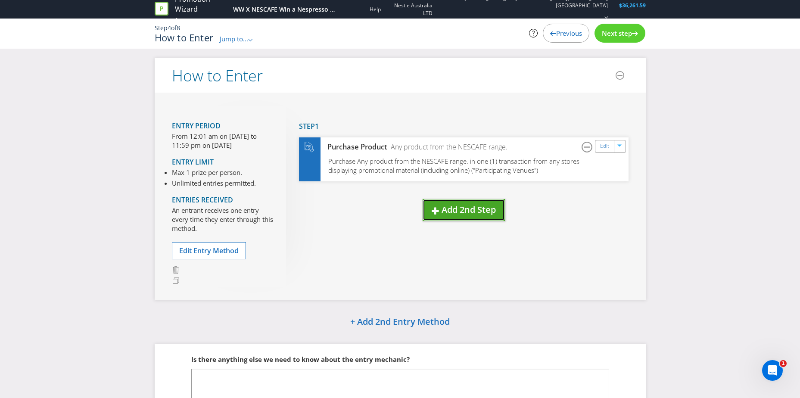
click at [488, 205] on span "Add 2nd Step" at bounding box center [469, 210] width 54 height 12
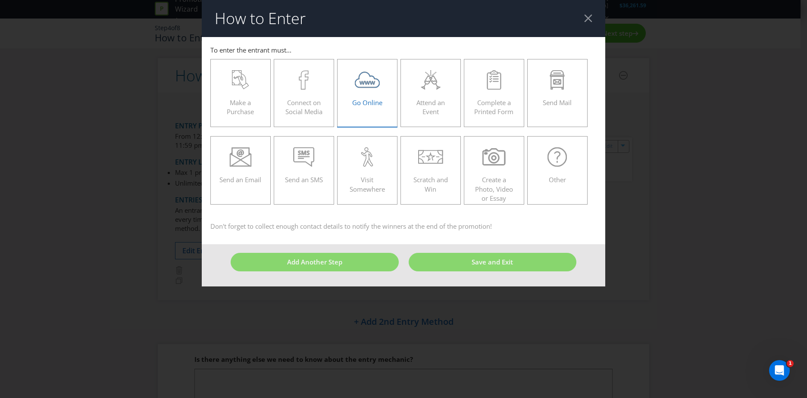
click at [377, 79] on icon at bounding box center [367, 80] width 25 height 16
click at [0, 0] on input "Go Online" at bounding box center [0, 0] width 0 height 0
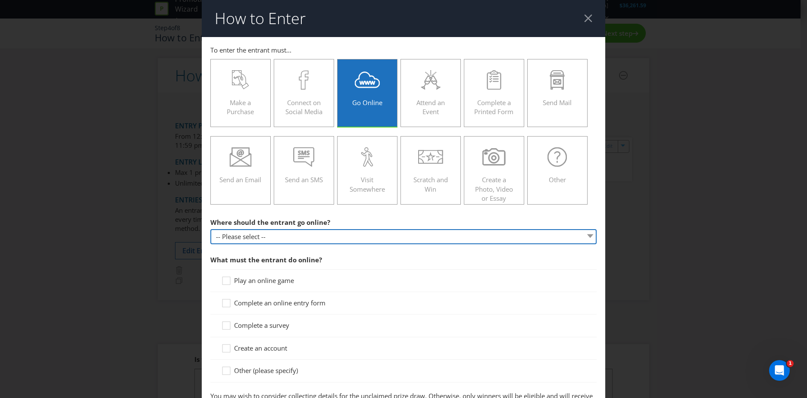
click at [296, 233] on select "-- Please select -- At a specific URL Using a direct link sent to the entrant b…" at bounding box center [403, 236] width 386 height 15
select select "SPECIFIC_URL"
click at [210, 229] on select "-- Please select -- At a specific URL Using a direct link sent to the entrant b…" at bounding box center [403, 236] width 386 height 15
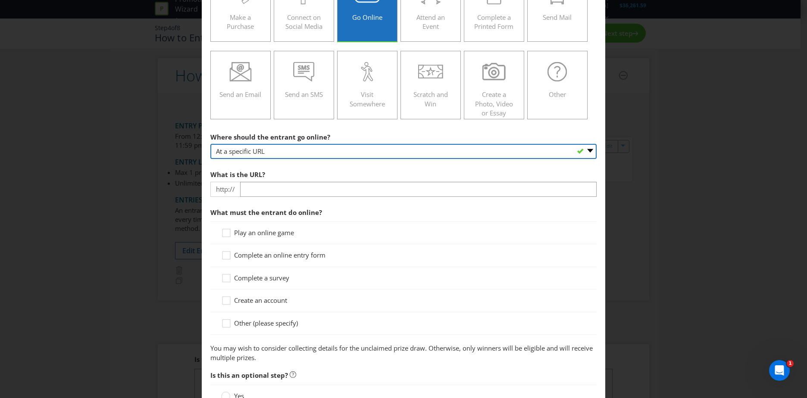
scroll to position [86, 0]
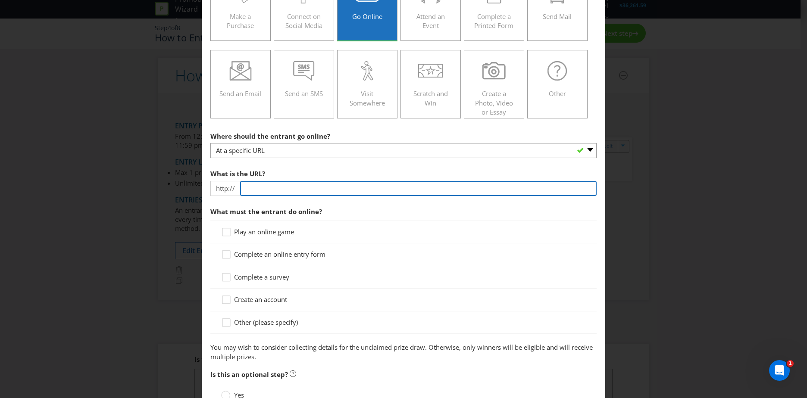
click at [286, 191] on input "text" at bounding box center [418, 188] width 356 height 15
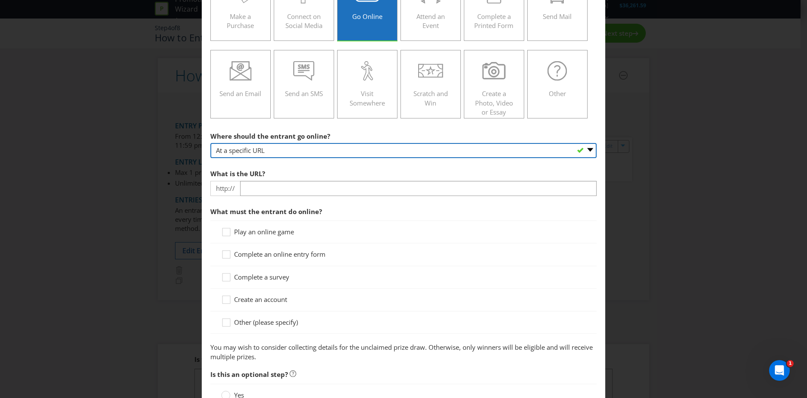
click at [372, 155] on select "-- Please select -- At a specific URL Using a direct link sent to the entrant b…" at bounding box center [403, 150] width 386 height 15
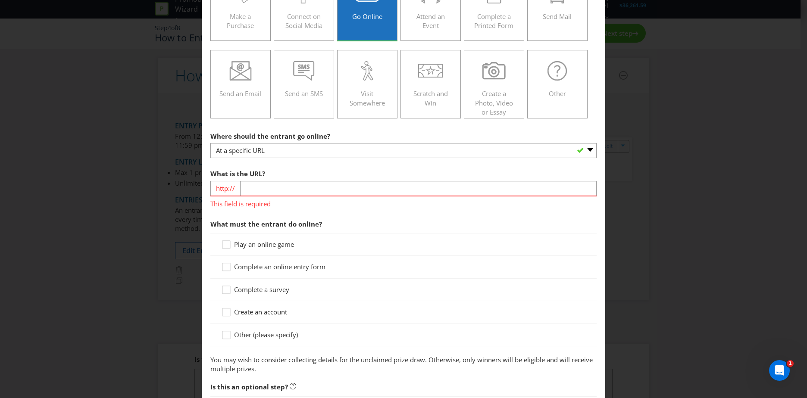
click at [442, 123] on main "To enter the entrant must... Make a Purchase Connect on Social Media Go Online …" at bounding box center [403, 205] width 403 height 509
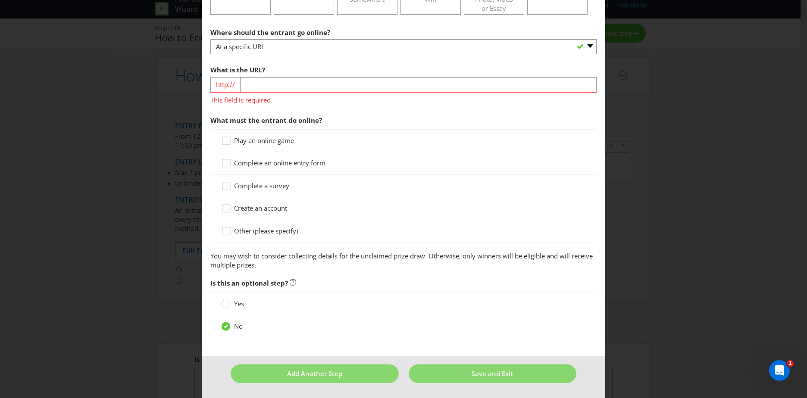
scroll to position [18, 0]
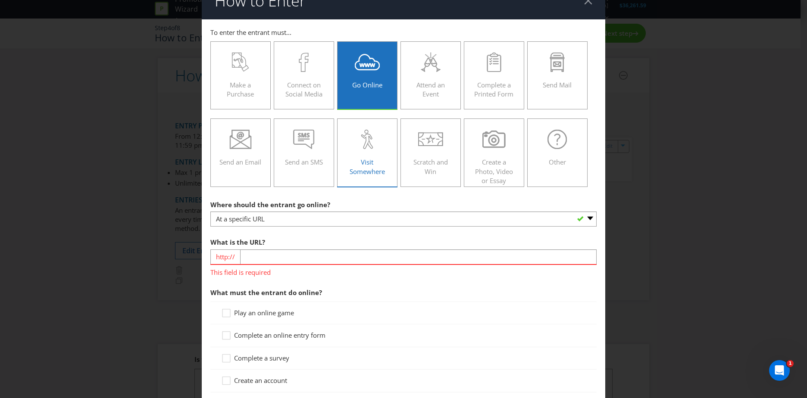
click at [351, 169] on span "Visit Somewhere" at bounding box center [366, 167] width 35 height 18
click at [0, 0] on input "Visit Somewhere" at bounding box center [0, 0] width 0 height 0
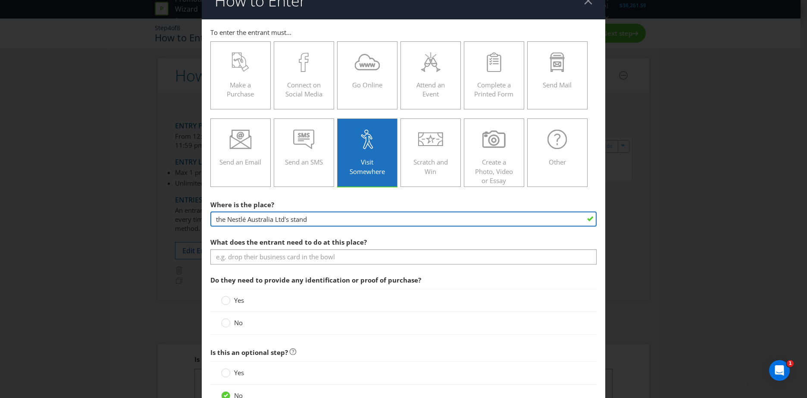
click at [320, 219] on input "the Nestlé Australia Ltd's stand" at bounding box center [403, 219] width 386 height 15
drag, startPoint x: 340, startPoint y: 223, endPoint x: 211, endPoint y: 230, distance: 128.6
click at [211, 230] on section "Where is the place? the Nestlé Australia Ltd's stand What does the entrant need…" at bounding box center [403, 267] width 386 height 143
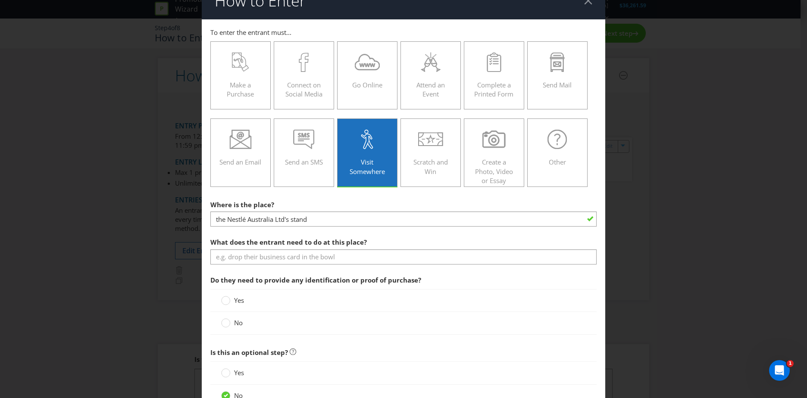
click at [437, 203] on div "Where is the place? the Nestlé Australia Ltd's stand" at bounding box center [403, 211] width 386 height 31
click at [368, 100] on label "Go Online" at bounding box center [367, 75] width 60 height 68
click at [0, 0] on input "Go Online" at bounding box center [0, 0] width 0 height 0
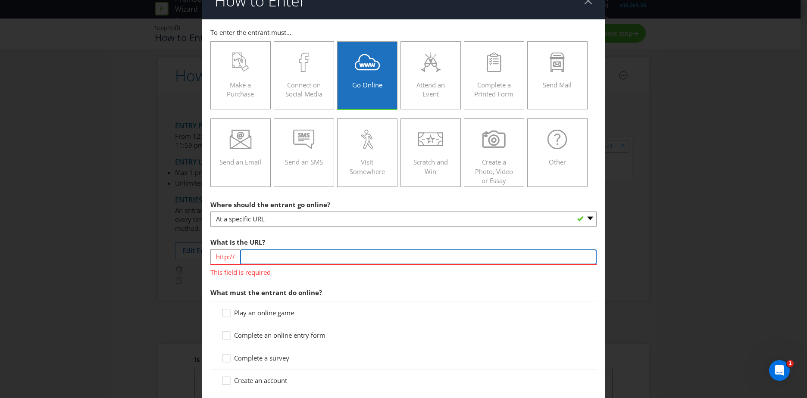
click at [269, 256] on input "text" at bounding box center [418, 256] width 356 height 15
type input "[DOMAIN_NAME]"
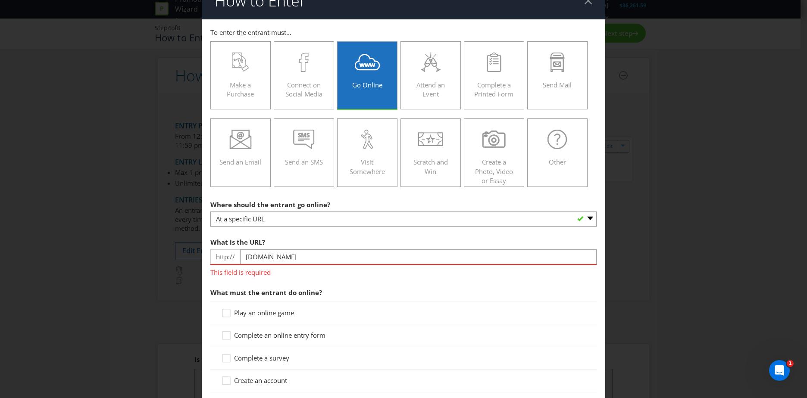
click at [360, 246] on div "What is the URL? http:// [DOMAIN_NAME] This field is required" at bounding box center [403, 256] width 386 height 44
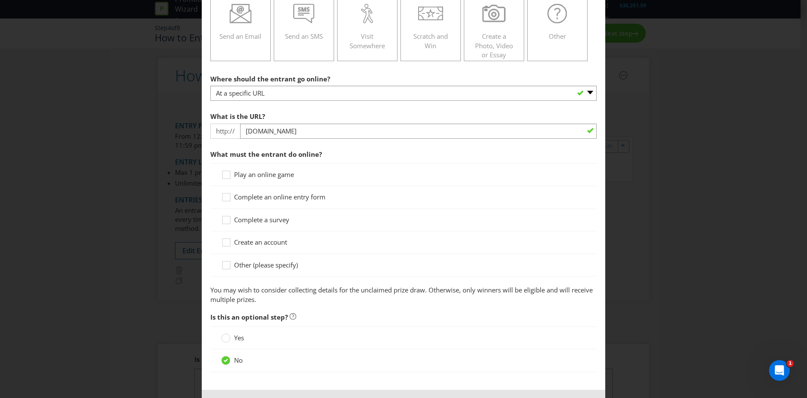
scroll to position [147, 0]
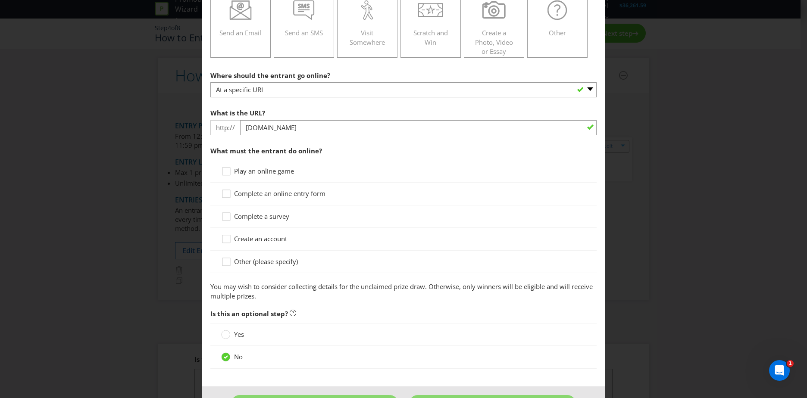
click at [293, 199] on div "Complete an online entry form" at bounding box center [403, 194] width 386 height 22
click at [308, 195] on span "Complete an online entry form" at bounding box center [279, 193] width 91 height 9
click at [0, 0] on input "Complete an online entry form" at bounding box center [0, 0] width 0 height 0
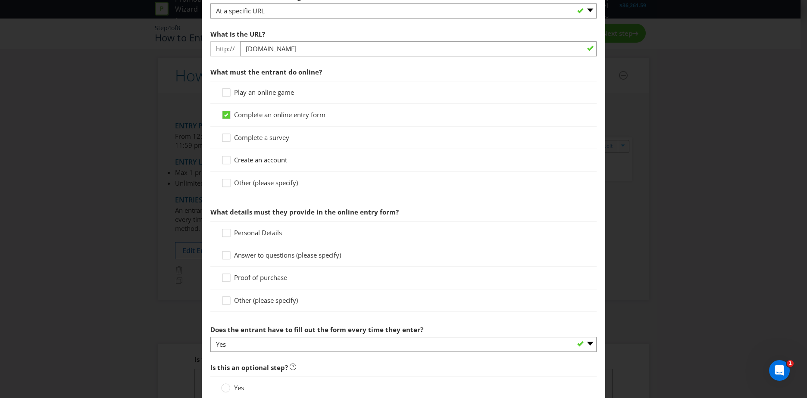
scroll to position [233, 0]
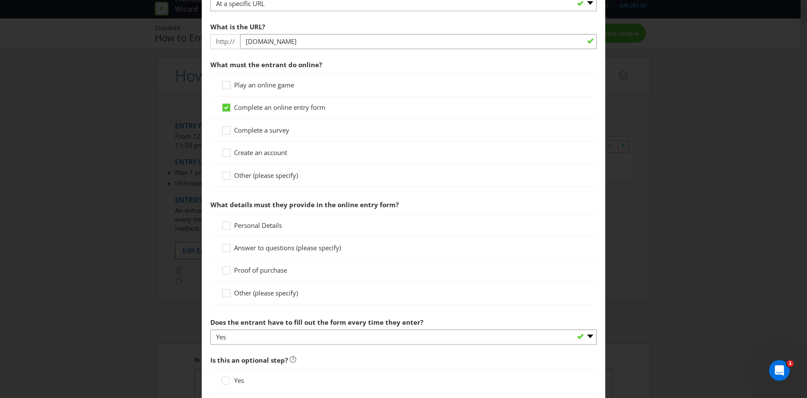
click at [274, 220] on div "Personal Details" at bounding box center [403, 225] width 386 height 23
click at [274, 225] on span "Personal Details" at bounding box center [258, 225] width 48 height 9
click at [0, 0] on input "Personal Details" at bounding box center [0, 0] width 0 height 0
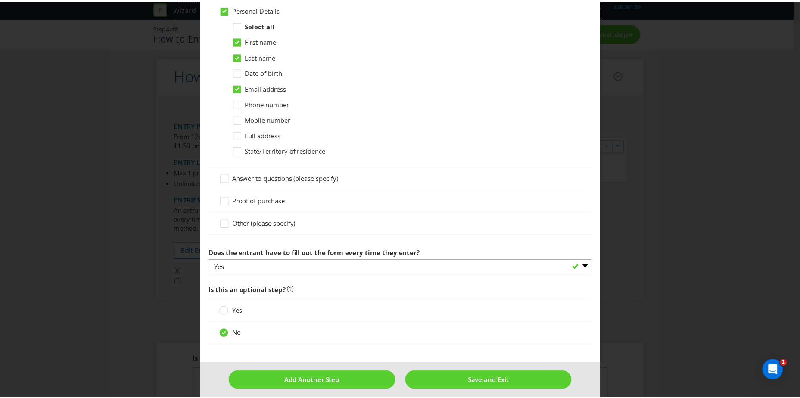
scroll to position [456, 0]
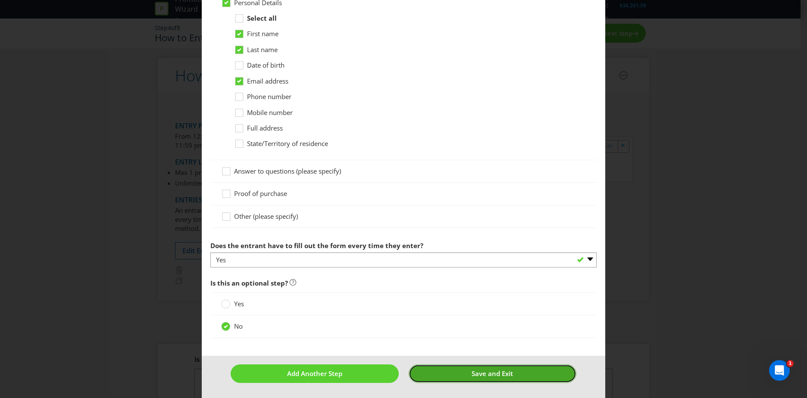
click at [472, 373] on span "Save and Exit" at bounding box center [491, 373] width 41 height 9
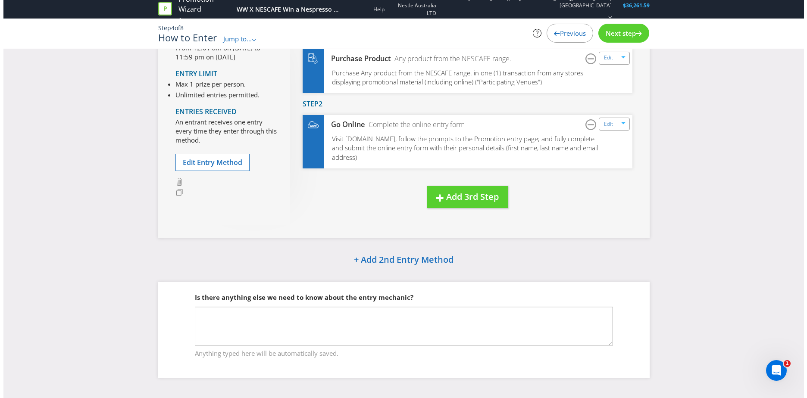
scroll to position [91, 0]
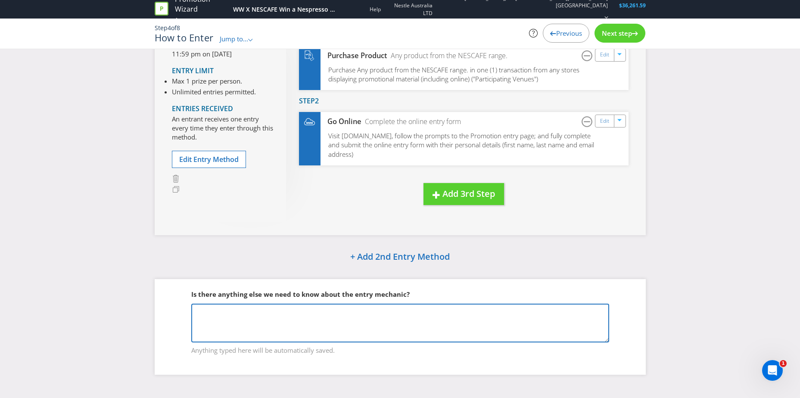
click at [430, 327] on textarea at bounding box center [400, 323] width 418 height 39
type textarea "The online page will need to be set up next year on Nescafe AU site."
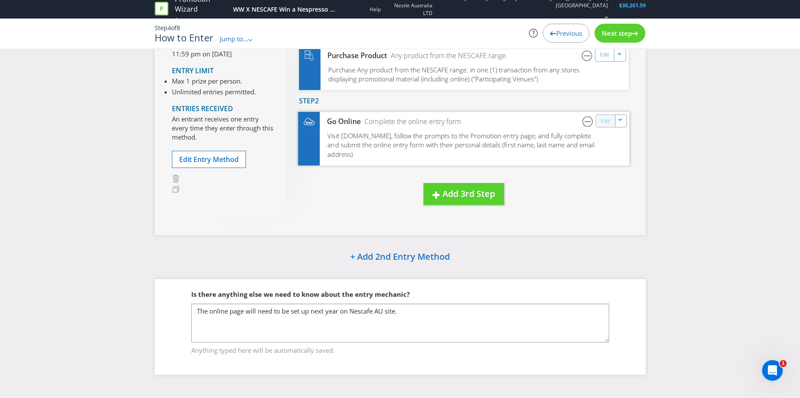
click at [610, 121] on link "Edit" at bounding box center [605, 121] width 9 height 10
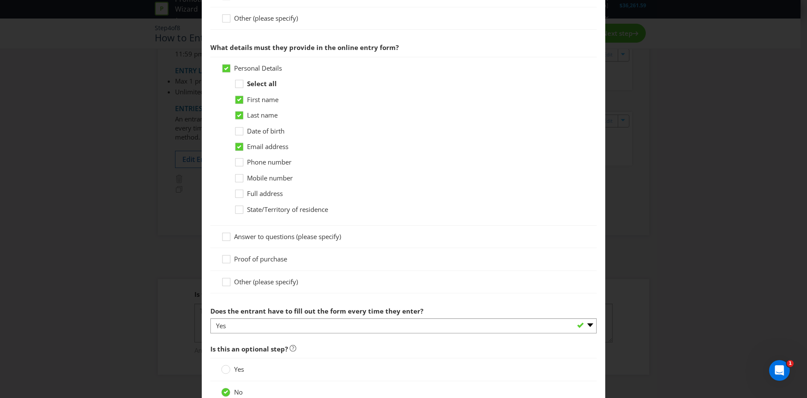
scroll to position [474, 0]
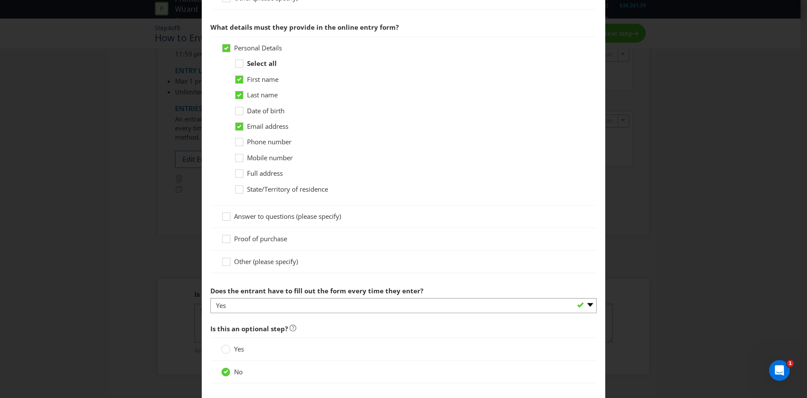
click at [268, 240] on span "Proof of purchase" at bounding box center [260, 238] width 53 height 9
click at [0, 0] on input "Proof of purchase" at bounding box center [0, 0] width 0 height 0
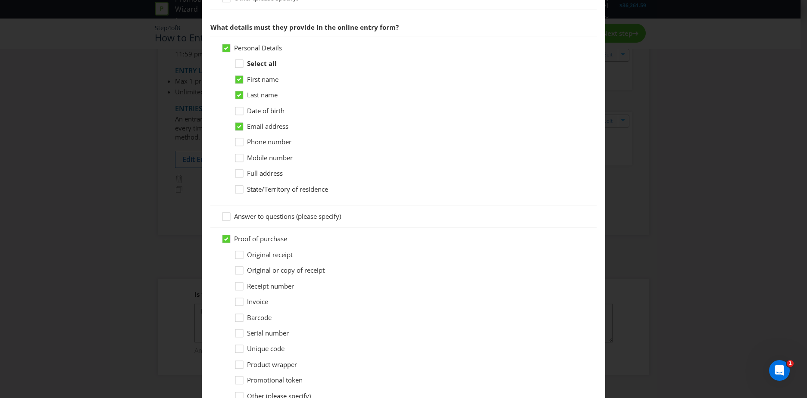
click at [276, 253] on span "Original receipt" at bounding box center [270, 254] width 46 height 9
click at [0, 0] on input "Original receipt" at bounding box center [0, 0] width 0 height 0
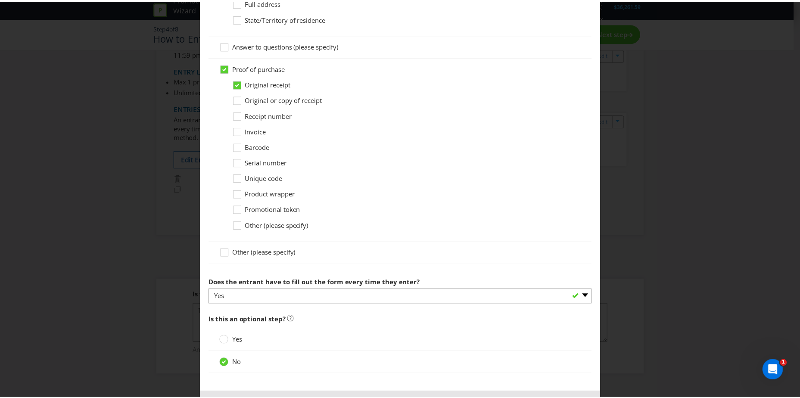
scroll to position [681, 0]
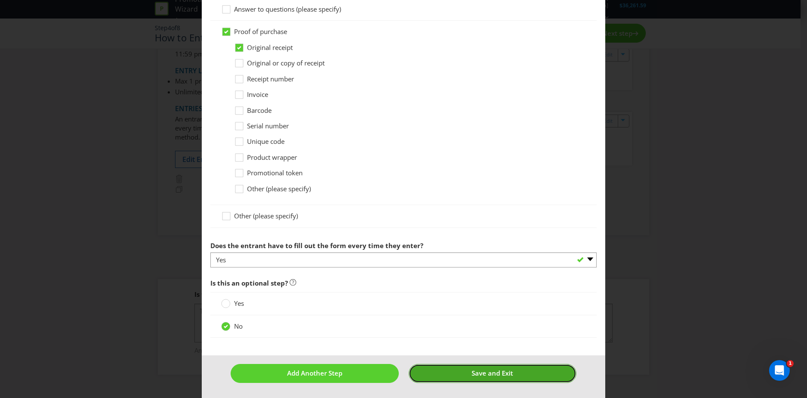
click at [490, 375] on span "Save and Exit" at bounding box center [491, 373] width 41 height 9
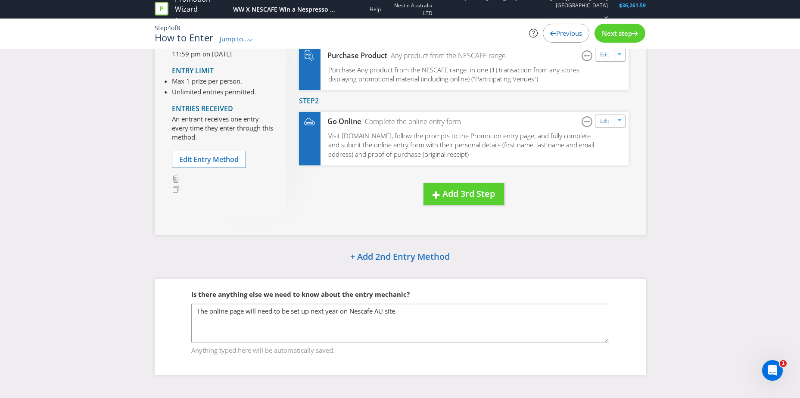
click at [632, 37] on span "Next step" at bounding box center [617, 33] width 30 height 9
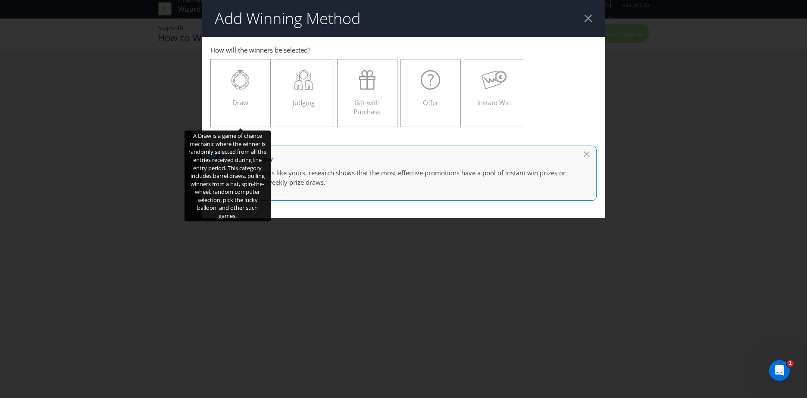
click at [269, 112] on label "Draw" at bounding box center [240, 93] width 60 height 68
click at [0, 0] on input "Draw" at bounding box center [0, 0] width 0 height 0
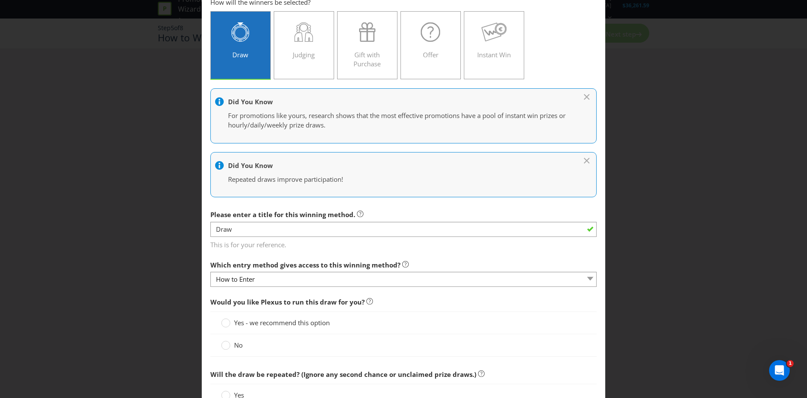
scroll to position [129, 0]
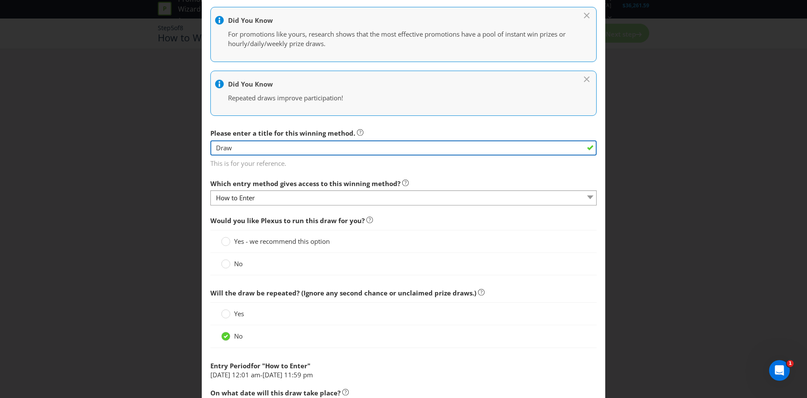
click at [326, 149] on input "Draw" at bounding box center [403, 147] width 386 height 15
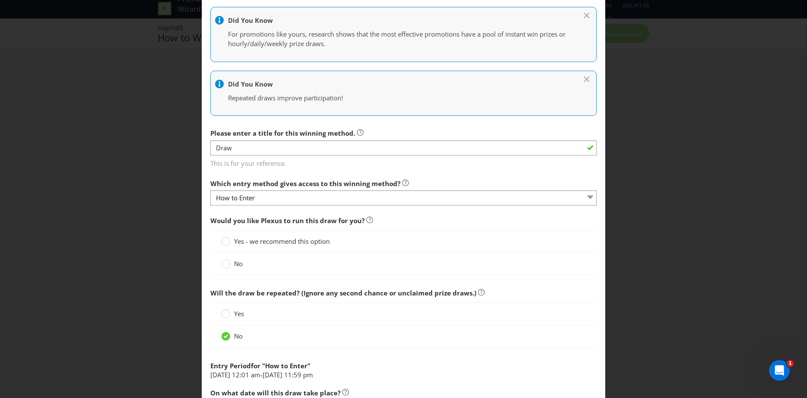
click at [274, 205] on div at bounding box center [403, 205] width 386 height 1
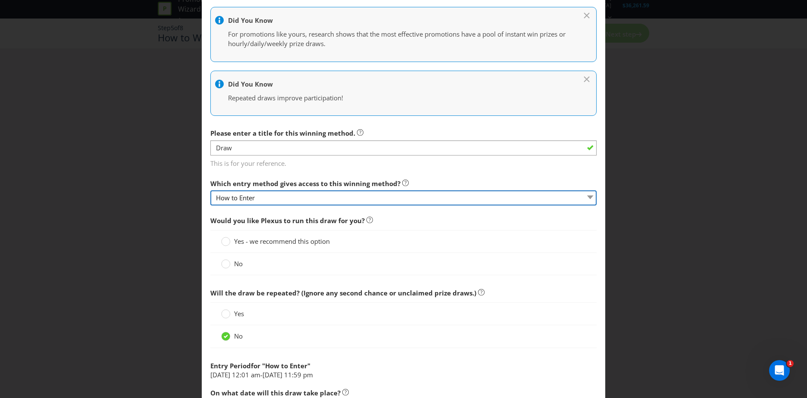
click at [290, 197] on select "How to Enter" at bounding box center [403, 197] width 386 height 15
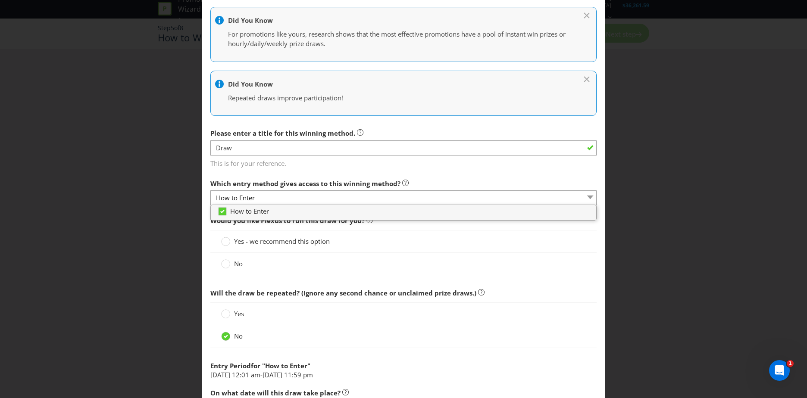
click at [388, 170] on main "How to Enter How will the winners be selected? Draw Judging Gift with Purchase …" at bounding box center [403, 232] width 403 height 648
click at [234, 266] on span "No" at bounding box center [238, 263] width 9 height 9
click at [0, 0] on input "No" at bounding box center [0, 0] width 0 height 0
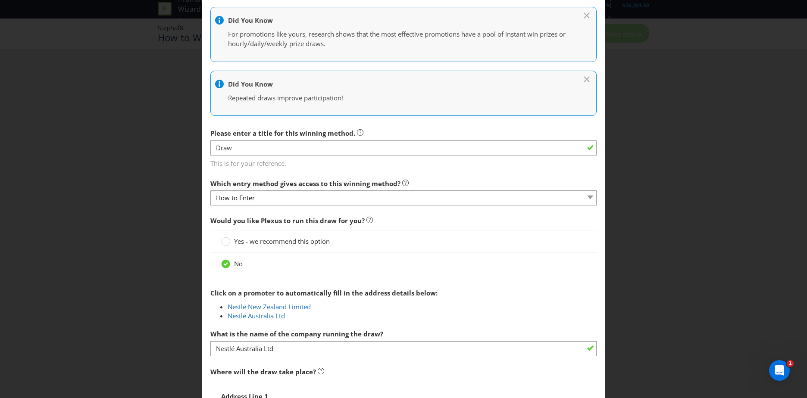
scroll to position [302, 0]
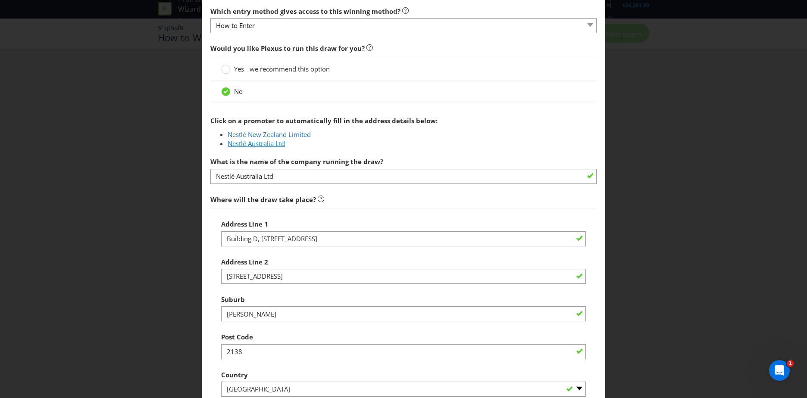
click at [275, 145] on link "Nestlé Australia Ltd" at bounding box center [256, 143] width 57 height 9
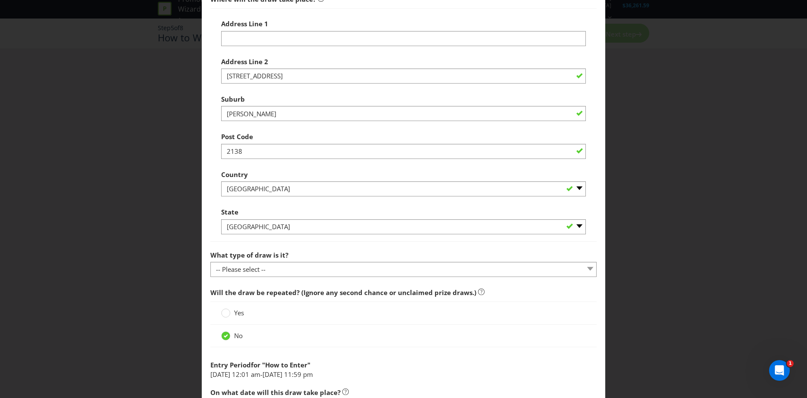
scroll to position [517, 0]
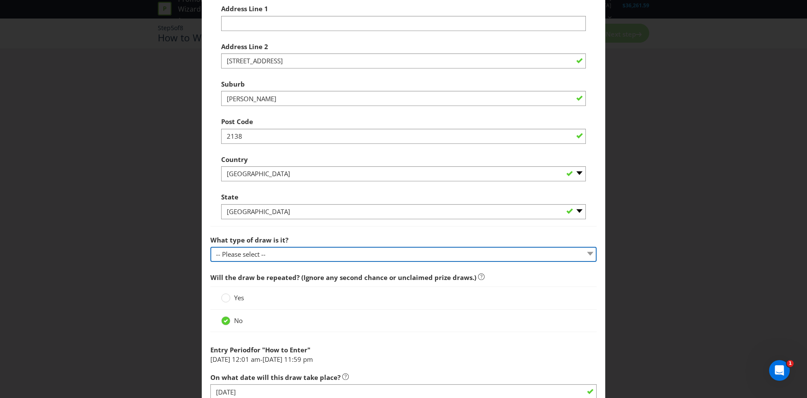
click at [296, 255] on select "-- Please select -- Computerised random selection Barrel draw Don't specify Oth…" at bounding box center [403, 254] width 386 height 15
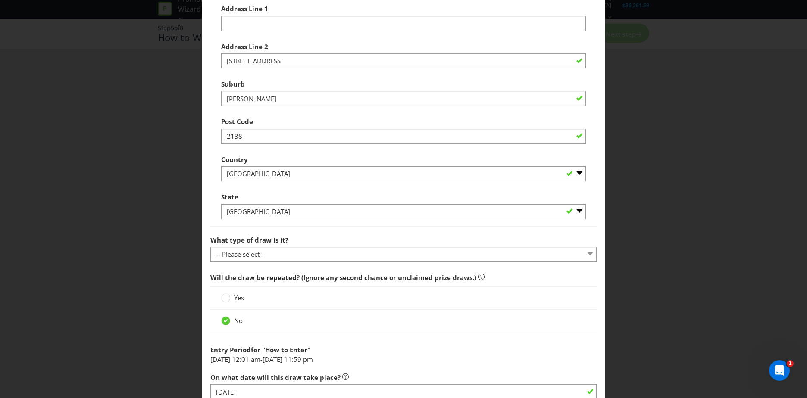
click at [351, 231] on span "Click on a promoter to automatically fill in the address details below: Nestlé …" at bounding box center [403, 80] width 386 height 366
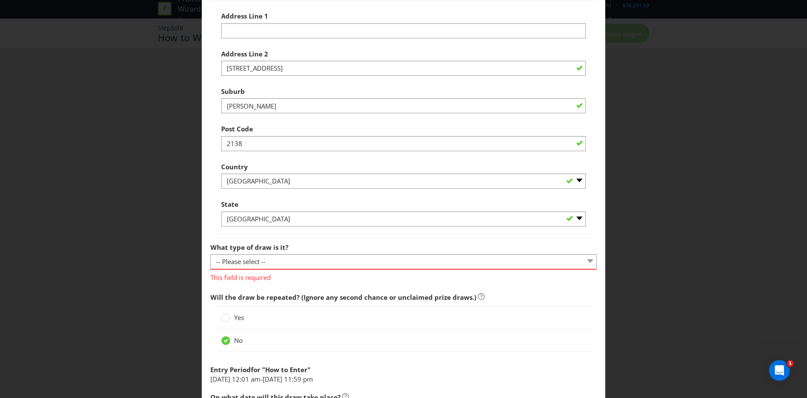
scroll to position [413, 0]
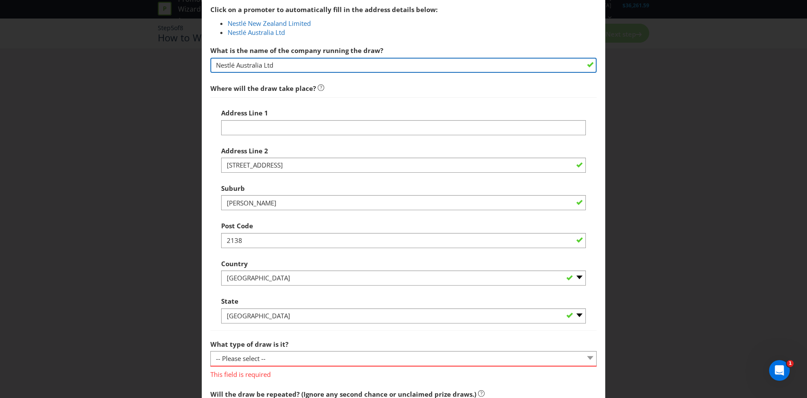
click at [288, 66] on input "Nestlé Australia Ltd" at bounding box center [403, 65] width 386 height 15
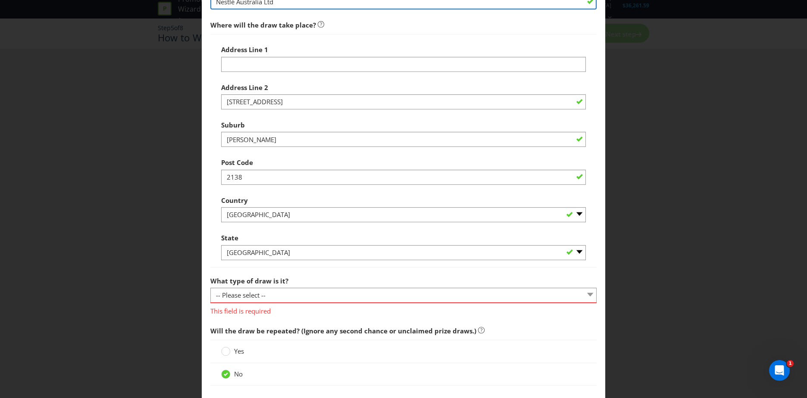
scroll to position [499, 0]
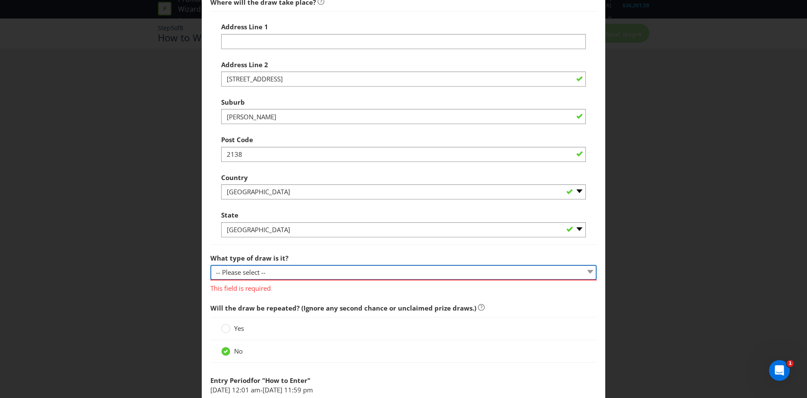
click at [277, 273] on select "-- Please select -- Computerised random selection Barrel draw Don't specify Oth…" at bounding box center [403, 272] width 386 height 15
click at [586, 274] on select "-- Please select -- Computerised random selection Barrel draw Don't specify Oth…" at bounding box center [403, 272] width 386 height 15
click at [596, 263] on main "How to Enter How will the winners be selected? Draw Judging Gift with Purchase …" at bounding box center [403, 54] width 403 height 1032
click at [492, 270] on select "-- Please select -- Computerised random selection Barrel draw Don't specify Oth…" at bounding box center [403, 272] width 386 height 15
select select "COMPUTERISED"
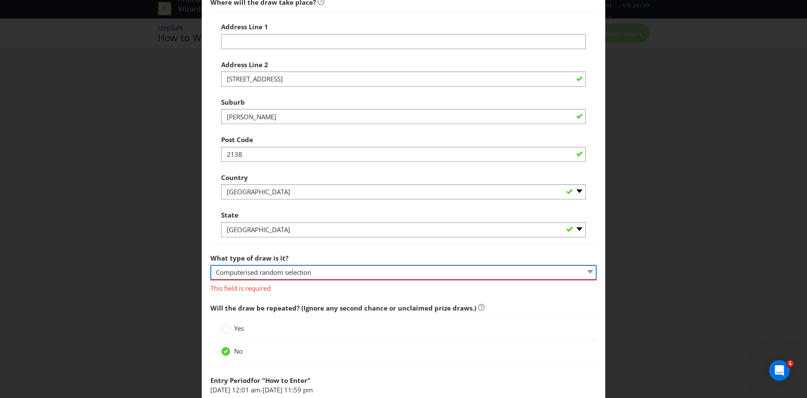
click at [210, 265] on select "-- Please select -- Computerised random selection Barrel draw Don't specify Oth…" at bounding box center [403, 272] width 386 height 15
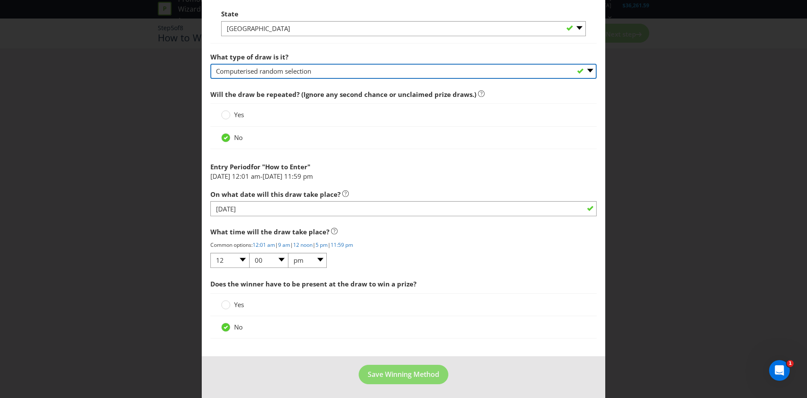
scroll to position [702, 0]
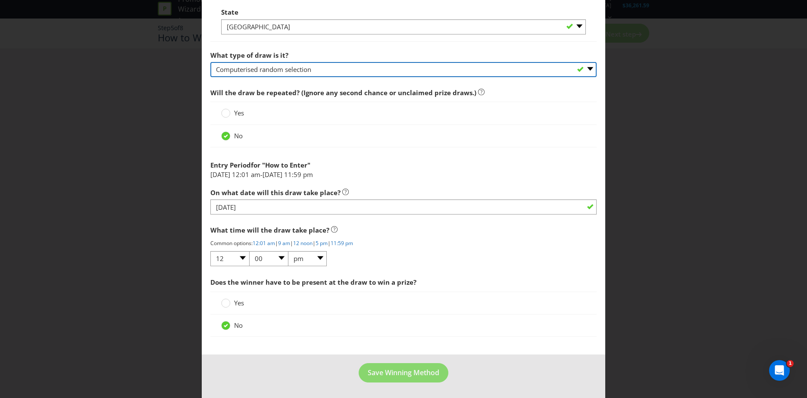
click at [294, 74] on select "-- Please select -- Computerised random selection Barrel draw Don't specify Oth…" at bounding box center [403, 69] width 386 height 15
click at [210, 62] on select "-- Please select -- Computerised random selection Barrel draw Don't specify Oth…" at bounding box center [403, 69] width 386 height 15
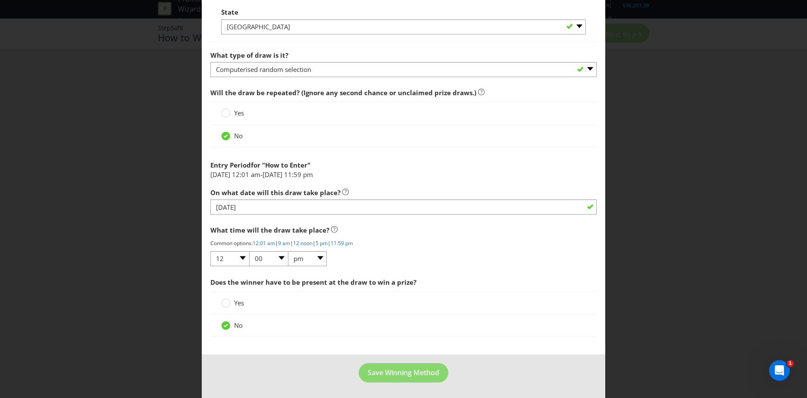
click at [390, 383] on footer "Save Winning Method" at bounding box center [403, 377] width 403 height 44
click at [396, 375] on span "Save Winning Method" at bounding box center [404, 372] width 72 height 9
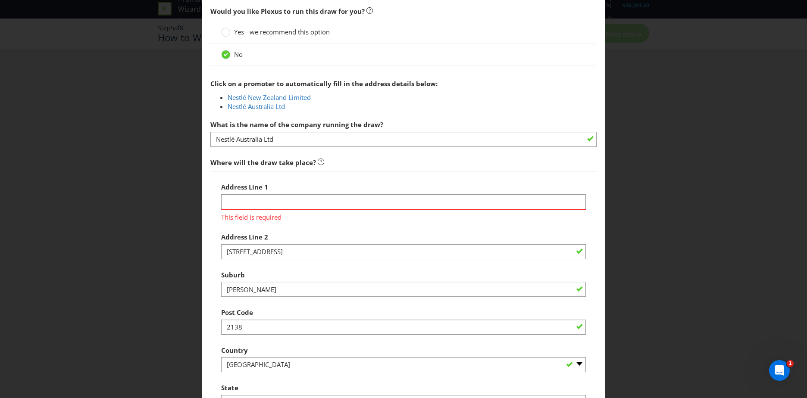
scroll to position [425, 0]
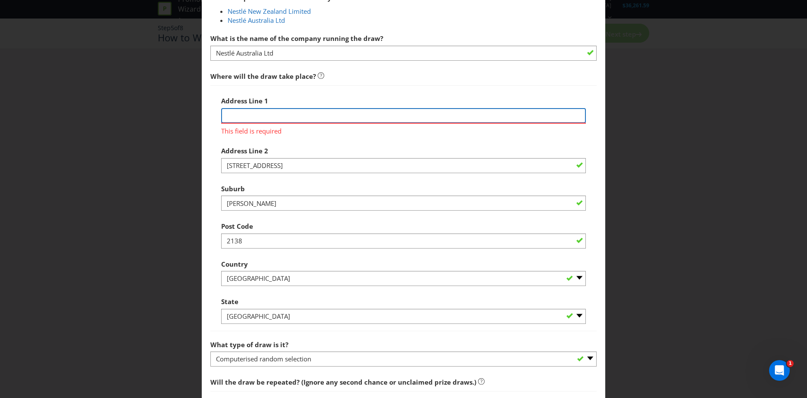
click at [274, 116] on input "text" at bounding box center [403, 115] width 365 height 15
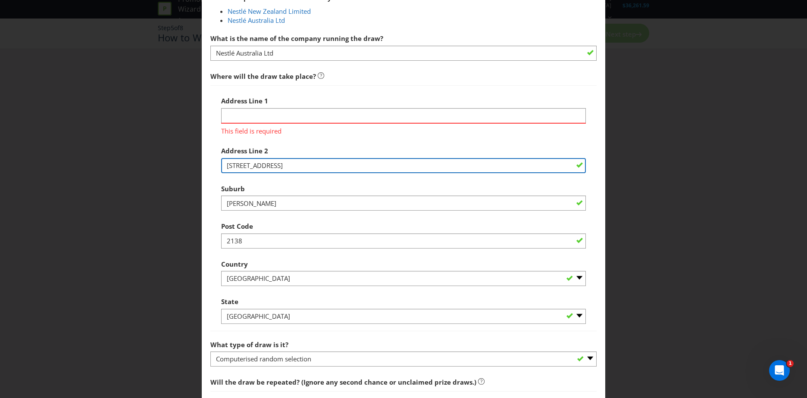
drag, startPoint x: 302, startPoint y: 162, endPoint x: 222, endPoint y: 175, distance: 80.8
click at [222, 175] on div "Address Line 1 This field is required Address Line 2 1 [GEOGRAPHIC_DATA] Suburb…" at bounding box center [403, 208] width 365 height 232
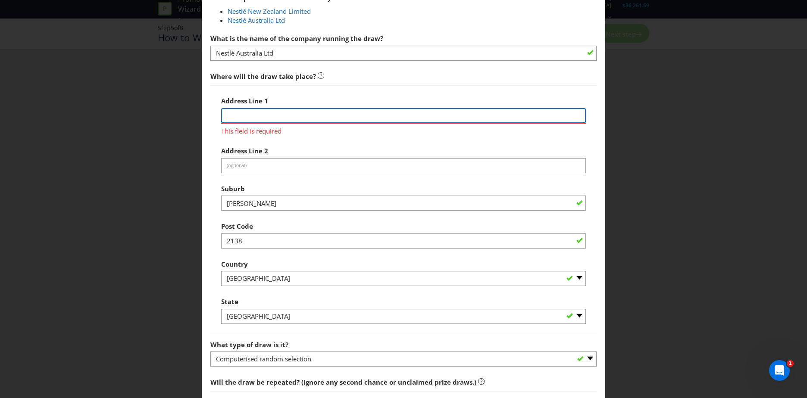
click at [522, 112] on input "text" at bounding box center [403, 115] width 365 height 15
paste input "[STREET_ADDRESS]"
type input "[STREET_ADDRESS]"
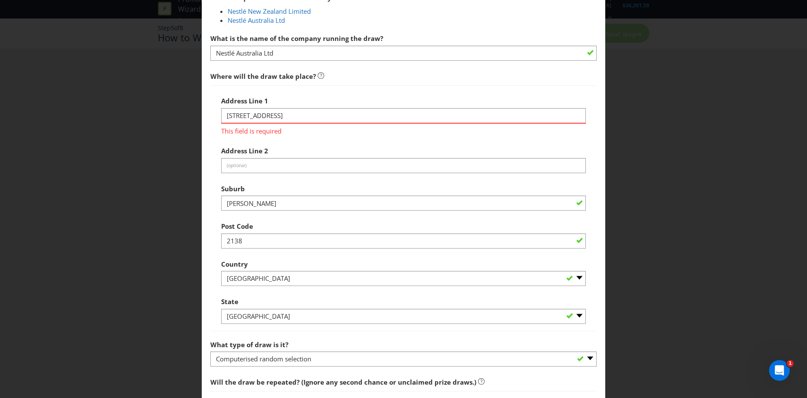
click at [545, 86] on div "Address Line 1 1 [GEOGRAPHIC_DATA] This field is required Address Line 2 (optio…" at bounding box center [403, 208] width 386 height 246
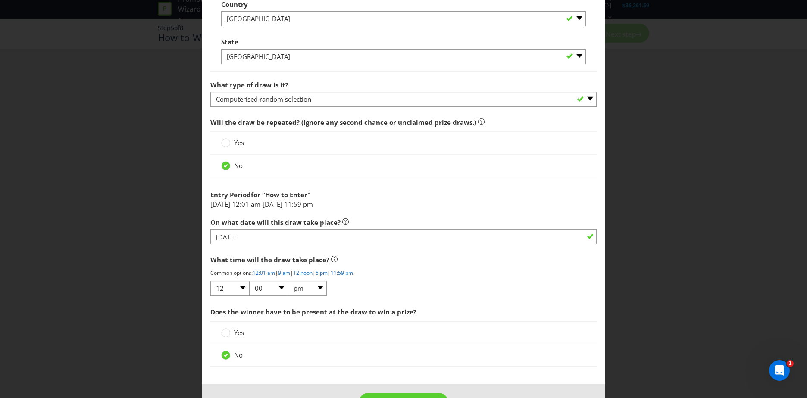
scroll to position [702, 0]
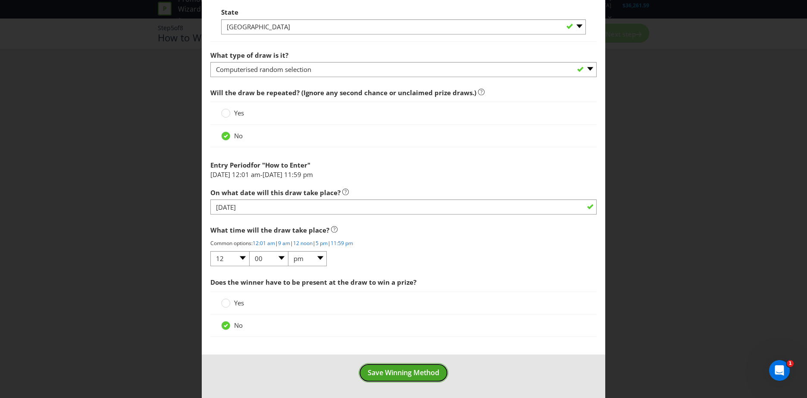
click at [439, 377] on button "Save Winning Method" at bounding box center [403, 372] width 90 height 19
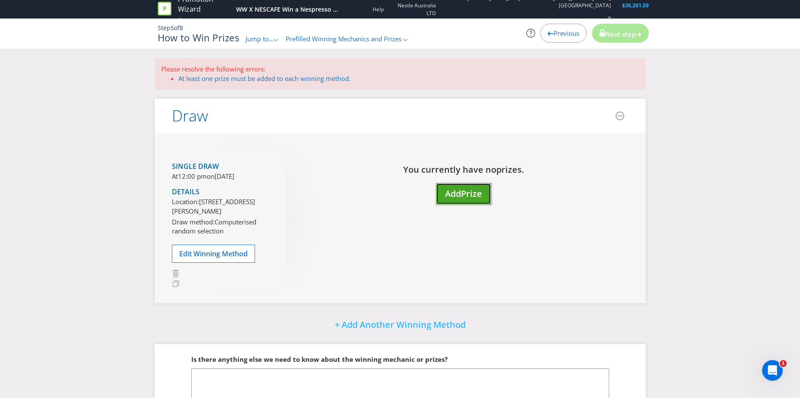
click at [456, 197] on span "Add" at bounding box center [453, 194] width 16 height 12
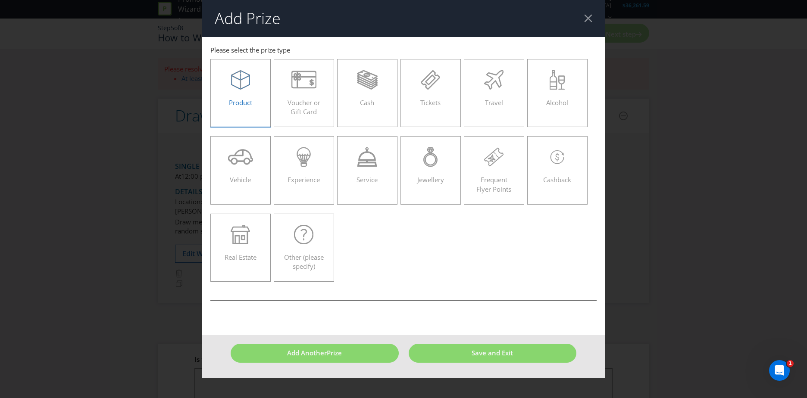
click at [253, 108] on div "Product" at bounding box center [240, 89] width 42 height 39
click at [0, 0] on input "Product" at bounding box center [0, 0] width 0 height 0
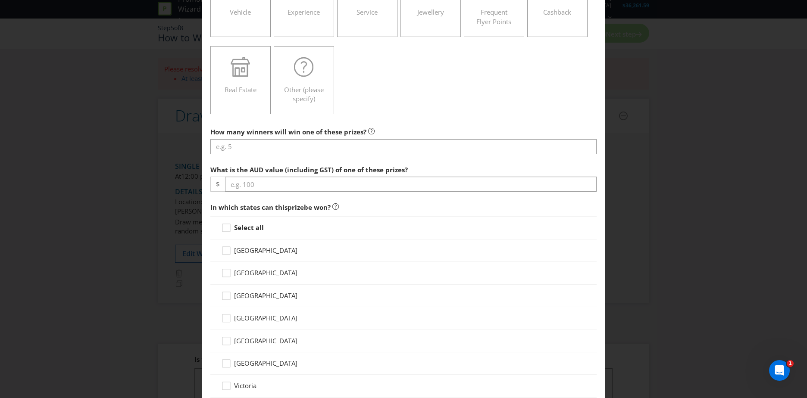
scroll to position [172, 0]
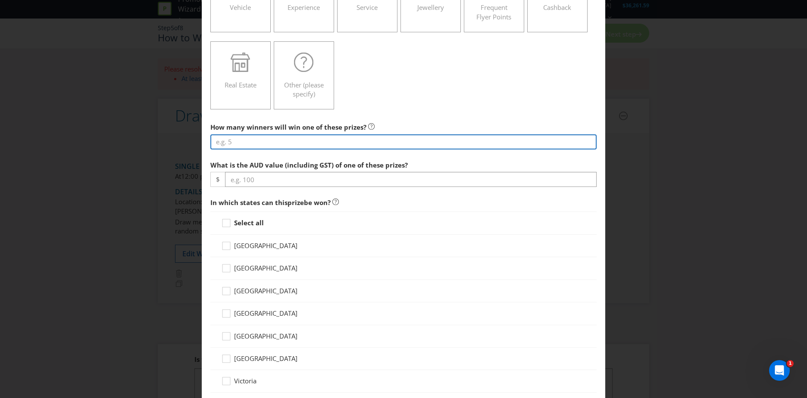
click at [325, 141] on input "number" at bounding box center [403, 141] width 386 height 15
type input "350"
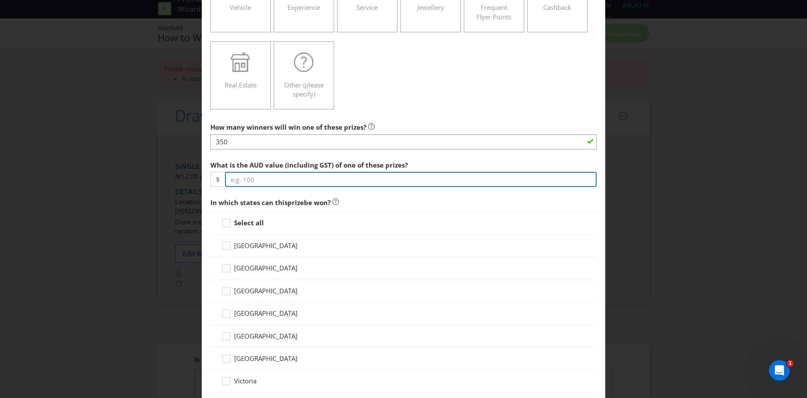
click at [284, 182] on input "number" at bounding box center [410, 179] width 371 height 15
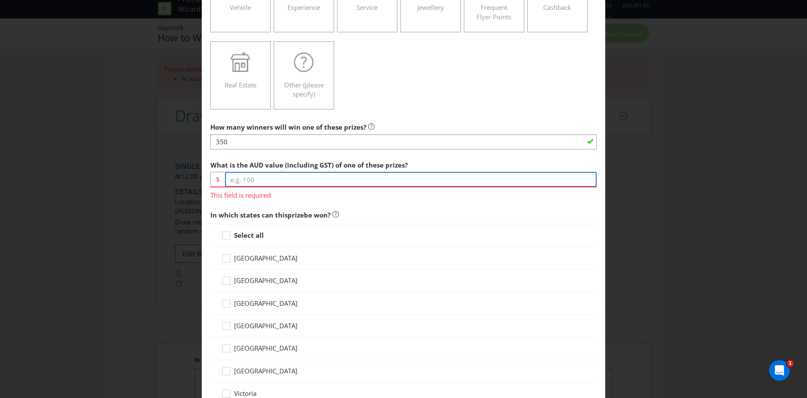
click at [334, 180] on input "number" at bounding box center [410, 179] width 371 height 15
paste input "469"
type input "469"
click at [524, 216] on div "In which states can this prize be won? Select all [GEOGRAPHIC_DATA] [GEOGRAPHIC…" at bounding box center [403, 319] width 386 height 226
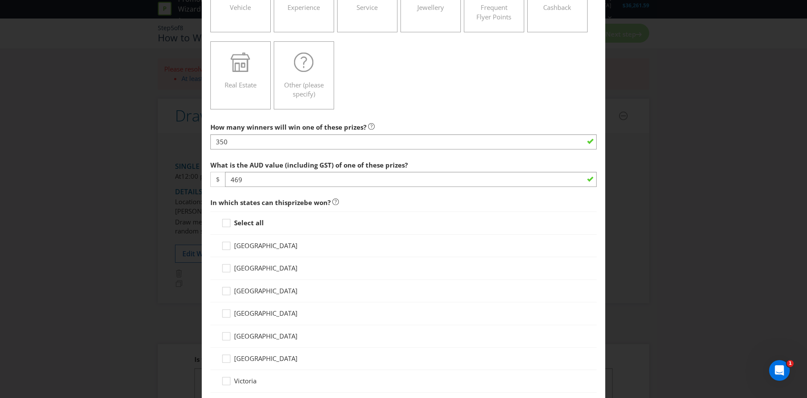
click at [253, 229] on div "Select all" at bounding box center [403, 223] width 386 height 23
drag, startPoint x: 228, startPoint y: 222, endPoint x: 237, endPoint y: 222, distance: 8.6
click at [229, 222] on icon at bounding box center [227, 224] width 13 height 13
click at [0, 0] on input "Select all" at bounding box center [0, 0] width 0 height 0
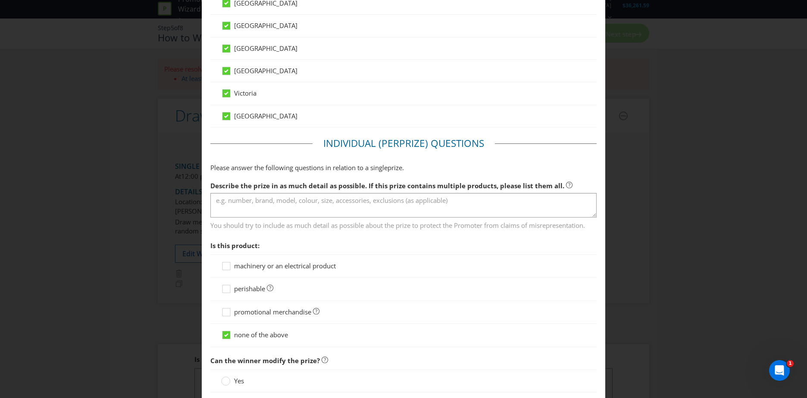
scroll to position [517, 0]
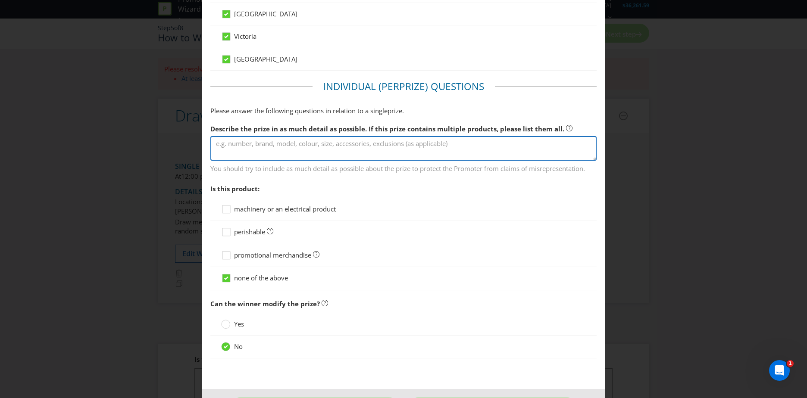
click at [508, 144] on textarea at bounding box center [403, 148] width 386 height 25
type textarea "The winner will win 1 Nespresso Citiz & Milk Black Machine and Frother bundle w…"
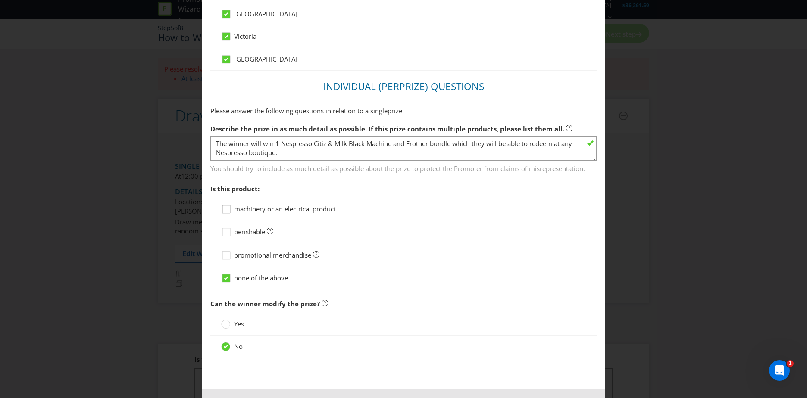
click at [229, 210] on icon at bounding box center [227, 211] width 13 height 13
click at [0, 0] on input "machinery or an electrical product" at bounding box center [0, 0] width 0 height 0
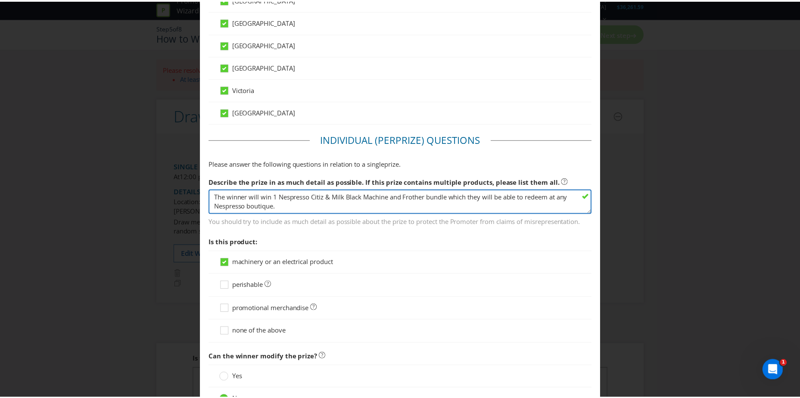
scroll to position [550, 0]
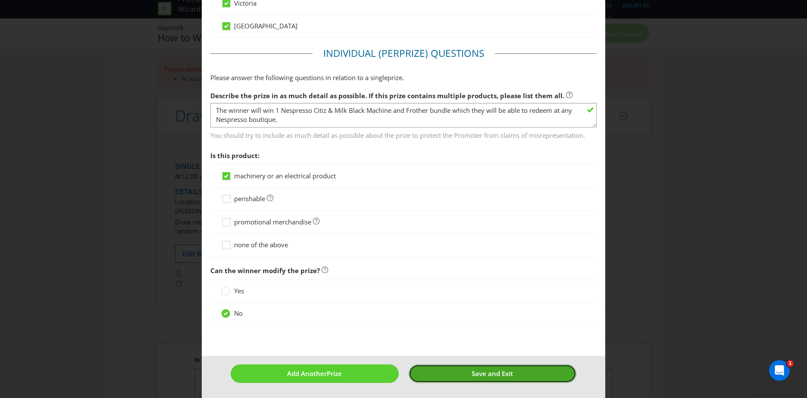
click at [493, 374] on span "Save and Exit" at bounding box center [491, 373] width 41 height 9
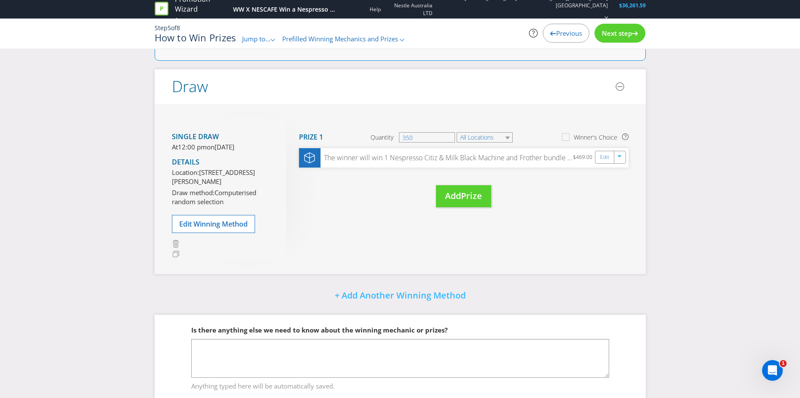
scroll to position [129, 0]
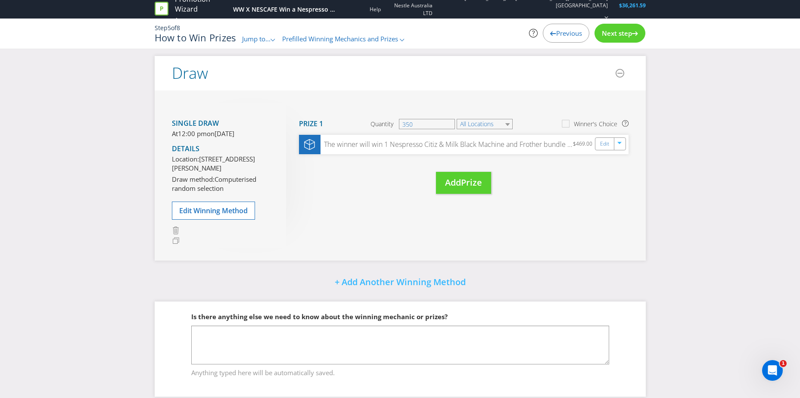
click at [615, 207] on div "Move Here Drag here to move prize Prize 1 Quantity 350 All Locations Winner's C…" at bounding box center [457, 157] width 343 height 108
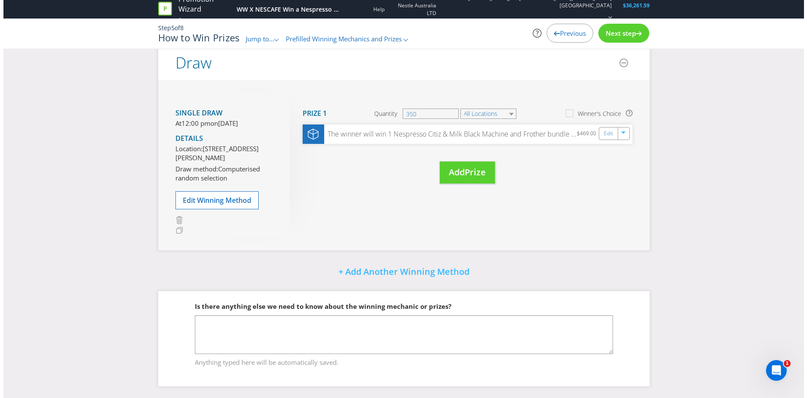
scroll to position [150, 0]
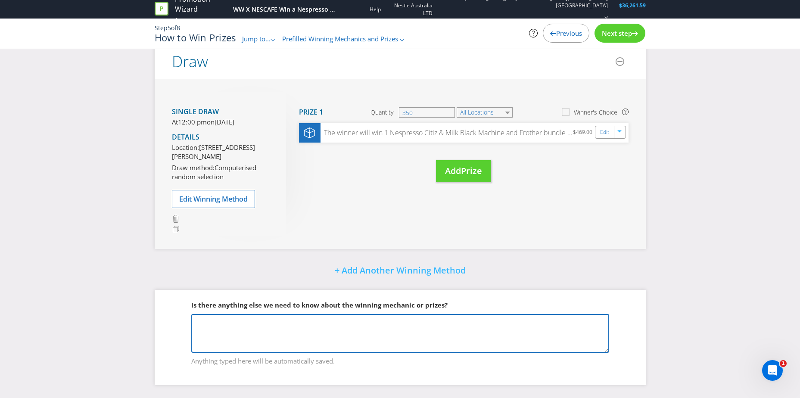
click at [404, 340] on textarea at bounding box center [400, 333] width 418 height 39
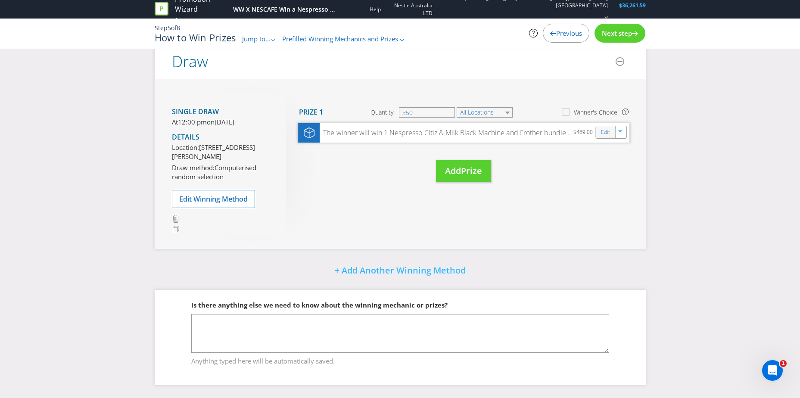
click at [596, 128] on div "Edit" at bounding box center [605, 132] width 19 height 12
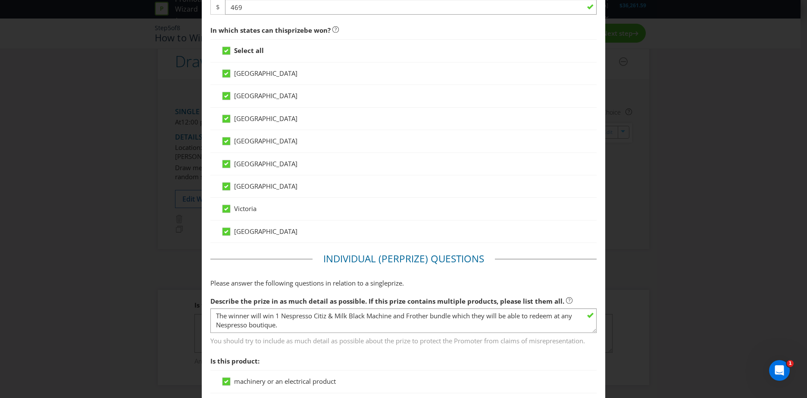
scroll to position [431, 0]
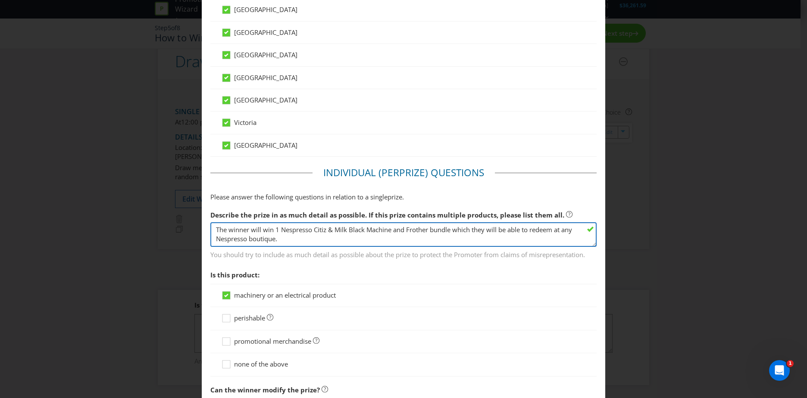
click at [308, 242] on textarea "The winner will win 1 Nespresso Citiz & Milk Black Machine and Frother bundle w…" at bounding box center [403, 234] width 386 height 25
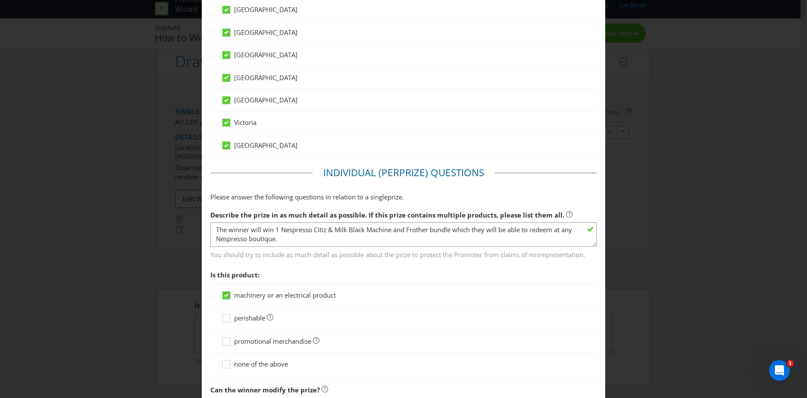
click at [676, 178] on div "Edit Prize [GEOGRAPHIC_DATA] [GEOGRAPHIC_DATA] [GEOGRAPHIC_DATA] [GEOGRAPHIC_DA…" at bounding box center [403, 199] width 807 height 398
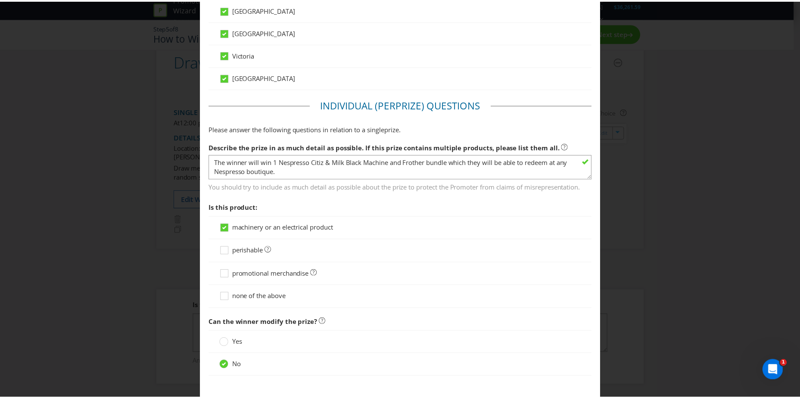
scroll to position [550, 0]
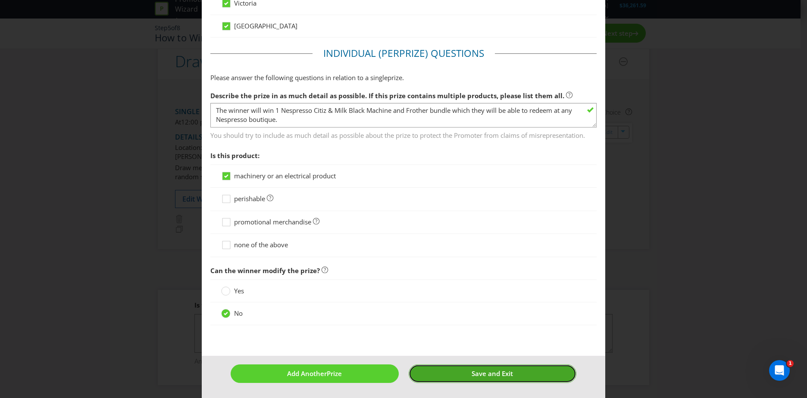
click at [516, 368] on button "Save and Exit" at bounding box center [492, 374] width 168 height 19
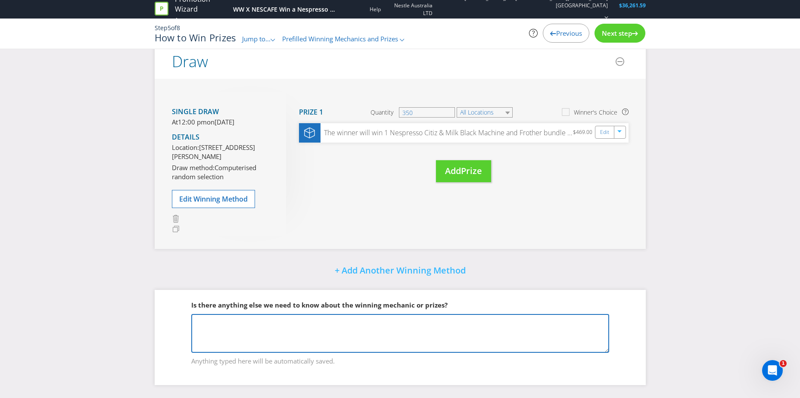
click at [407, 330] on textarea at bounding box center [400, 333] width 418 height 39
paste textarea "The winner will win 1 Nespresso Citiz & Milk Black Machine and Frother bundle w…"
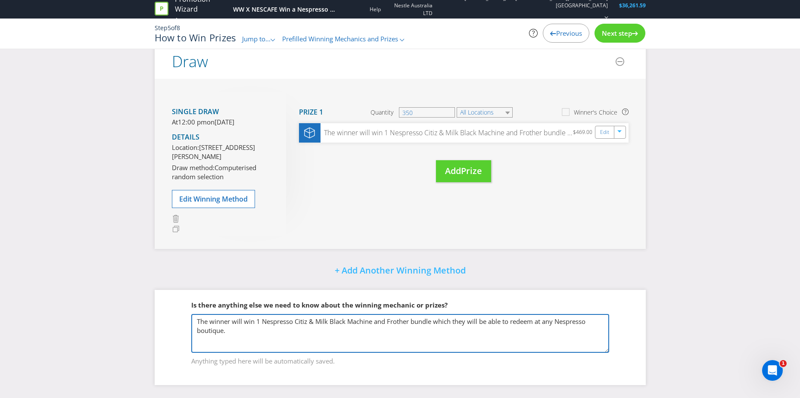
type textarea "The winner will win 1 Nespresso Citiz & Milk Black Machine and Frother bundle w…"
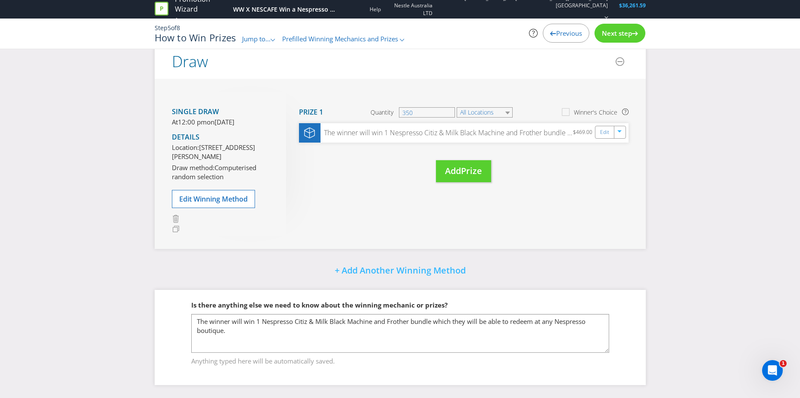
click at [615, 34] on span "Next step" at bounding box center [617, 33] width 30 height 9
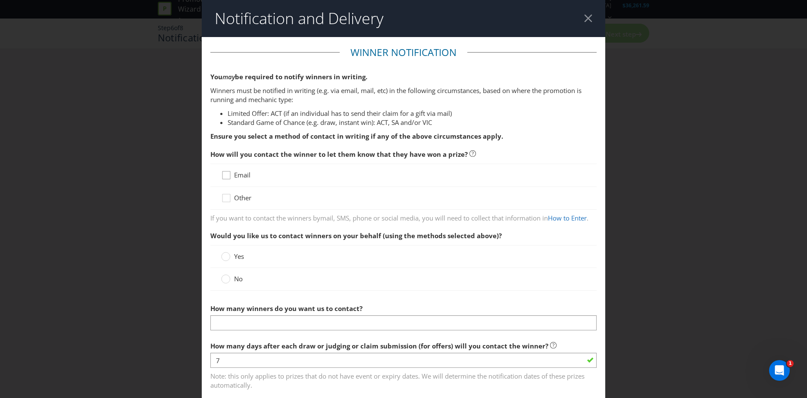
click at [225, 176] on icon at bounding box center [227, 177] width 13 height 13
click at [0, 0] on input "Email" at bounding box center [0, 0] width 0 height 0
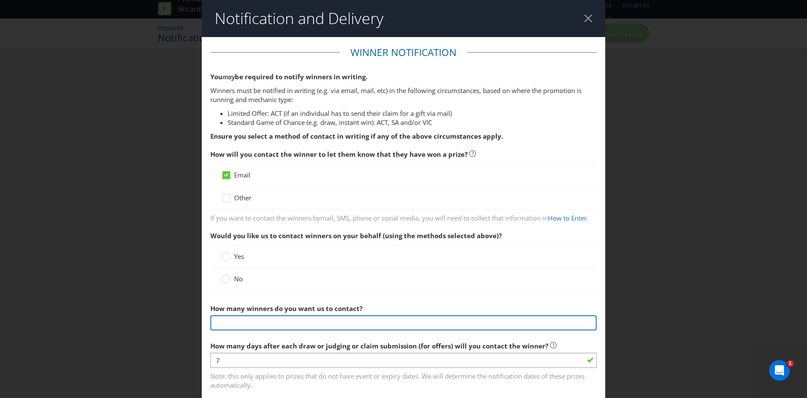
click at [332, 330] on input "text" at bounding box center [403, 322] width 386 height 15
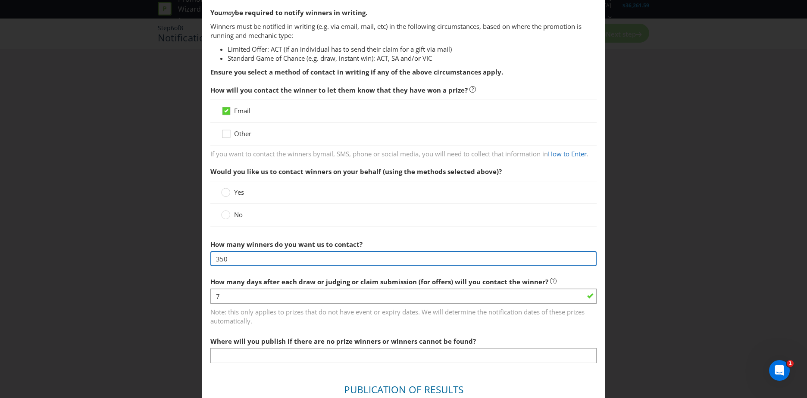
scroll to position [129, 0]
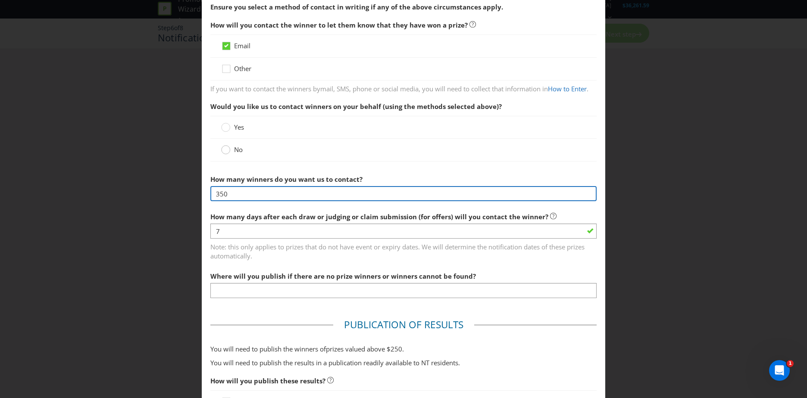
type input "350"
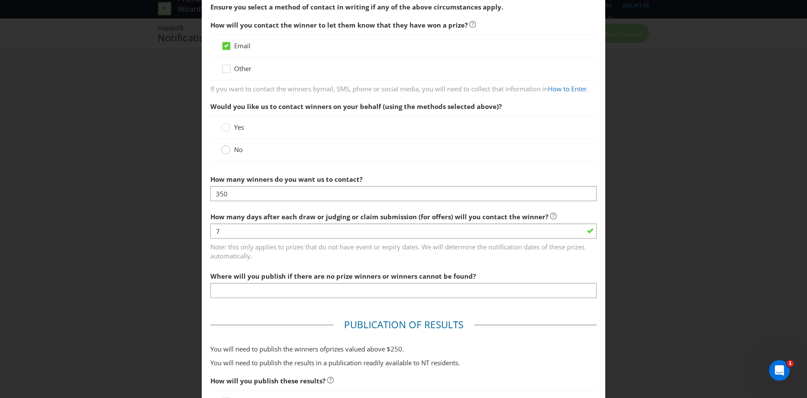
click at [225, 156] on div at bounding box center [225, 150] width 9 height 11
click at [0, 0] on input "No" at bounding box center [0, 0] width 0 height 0
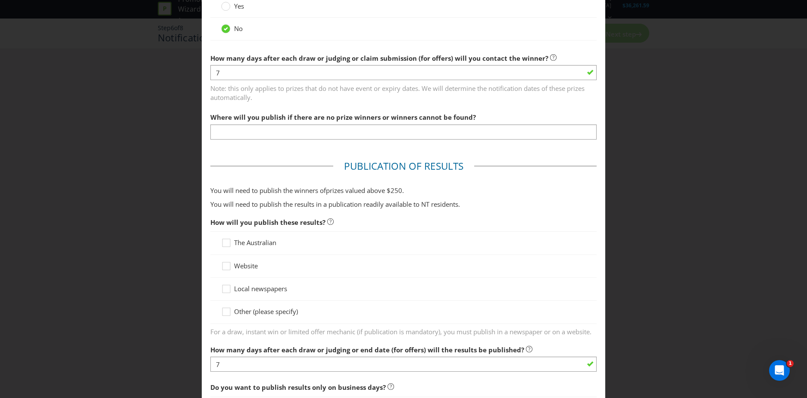
scroll to position [259, 0]
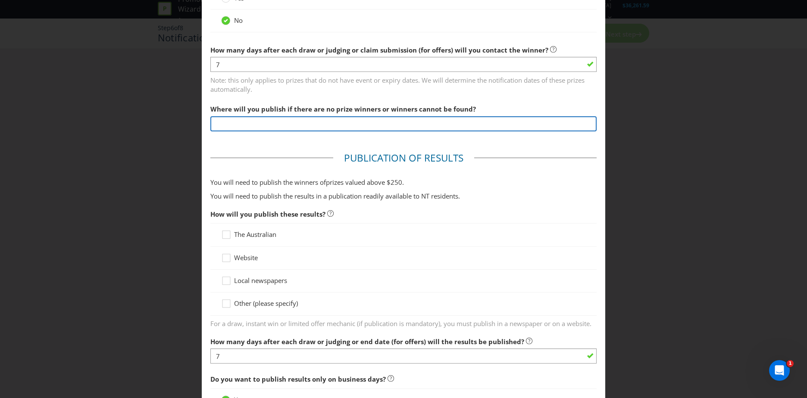
click at [260, 131] on input "text" at bounding box center [403, 123] width 386 height 15
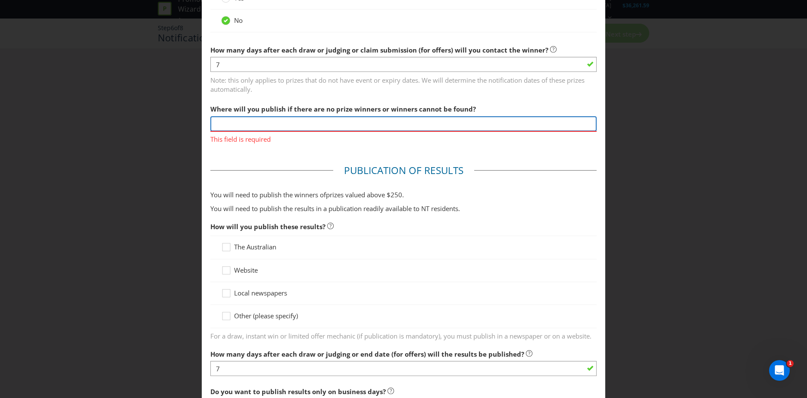
paste input "[URL][DOMAIN_NAME]"
type input "[URL][DOMAIN_NAME]"
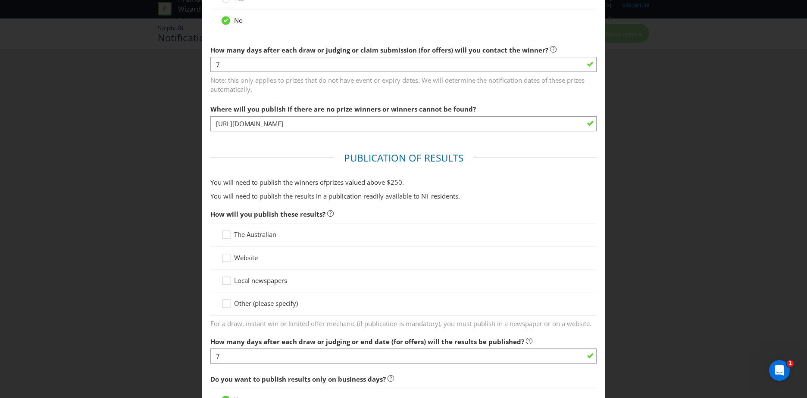
scroll to position [302, 0]
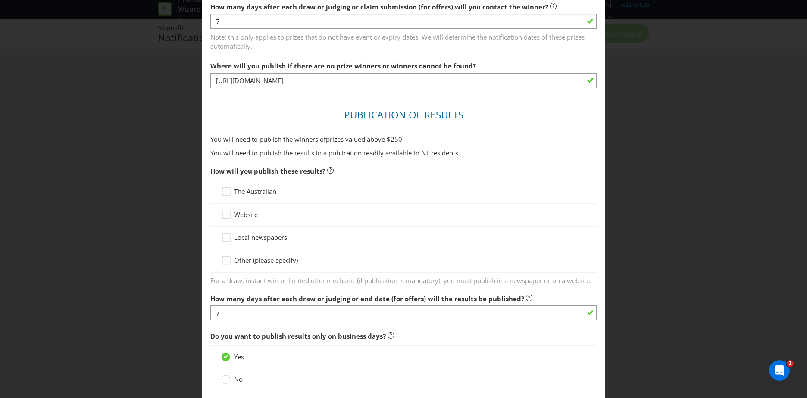
click at [238, 219] on span "Website" at bounding box center [246, 214] width 24 height 9
click at [0, 0] on input "Website" at bounding box center [0, 0] width 0 height 0
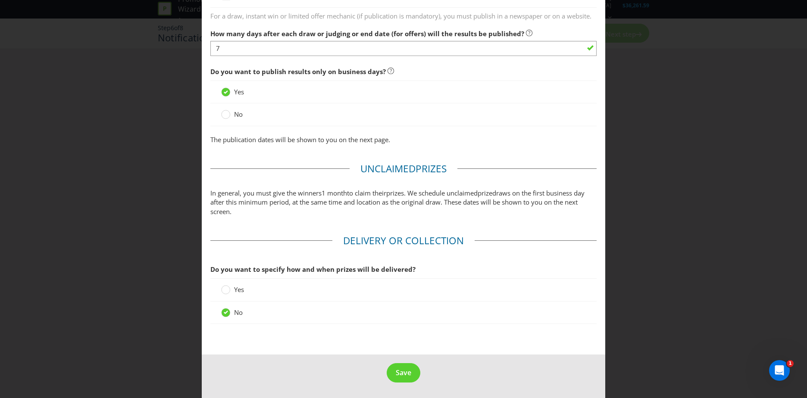
scroll to position [635, 0]
click at [228, 292] on icon at bounding box center [225, 289] width 9 height 9
click at [0, 0] on input "Yes" at bounding box center [0, 0] width 0 height 0
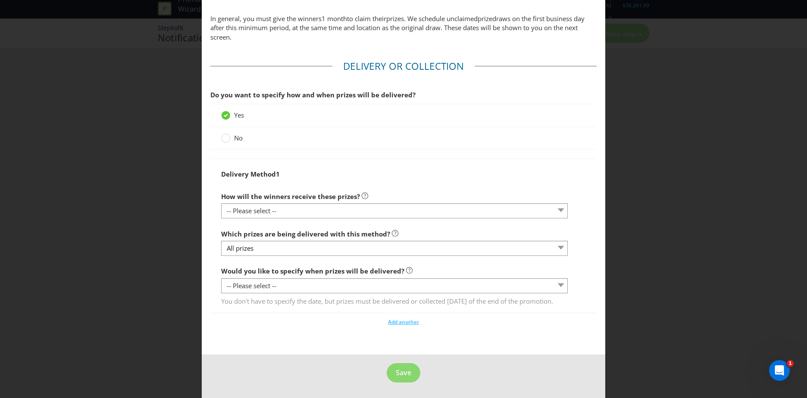
scroll to position [819, 0]
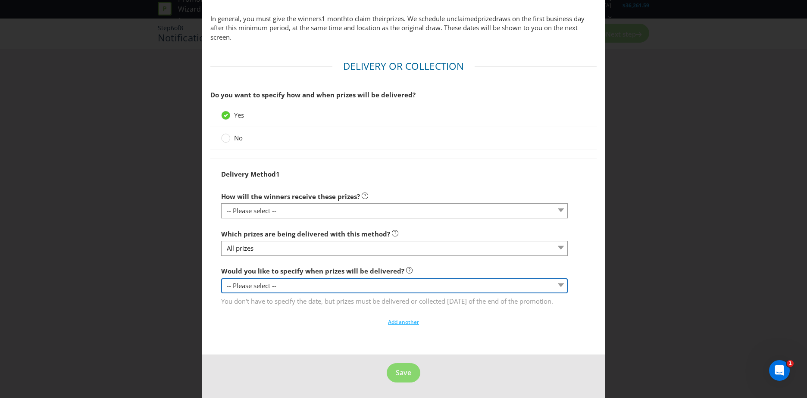
click at [323, 283] on select "-- Please select -- Yes, specific date (please specify) Yes, within a certain p…" at bounding box center [394, 285] width 346 height 15
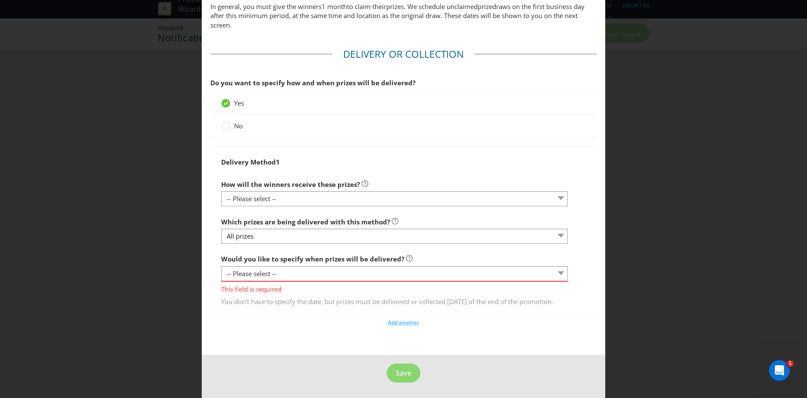
drag, startPoint x: 270, startPoint y: 348, endPoint x: 271, endPoint y: 335, distance: 12.9
click at [279, 210] on div "Delivery Method 1 How will the winners receive these prizes? -- Please select -…" at bounding box center [403, 229] width 365 height 153
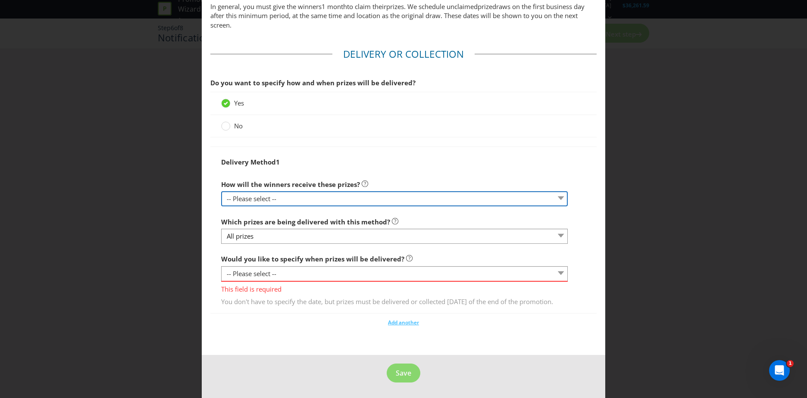
click at [278, 200] on select "-- Please select -- Delivered by mail Delivered by email Delivered in-person Co…" at bounding box center [394, 198] width 346 height 15
select select "PARTICIPATING_VENUES"
click at [221, 194] on select "-- Please select -- Delivered by mail Delivered by email Delivered in-person Co…" at bounding box center [394, 198] width 346 height 15
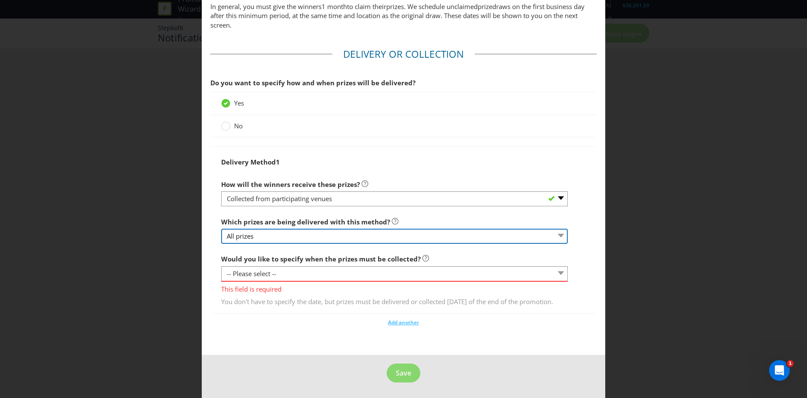
click at [294, 240] on select "All prizes" at bounding box center [394, 236] width 346 height 15
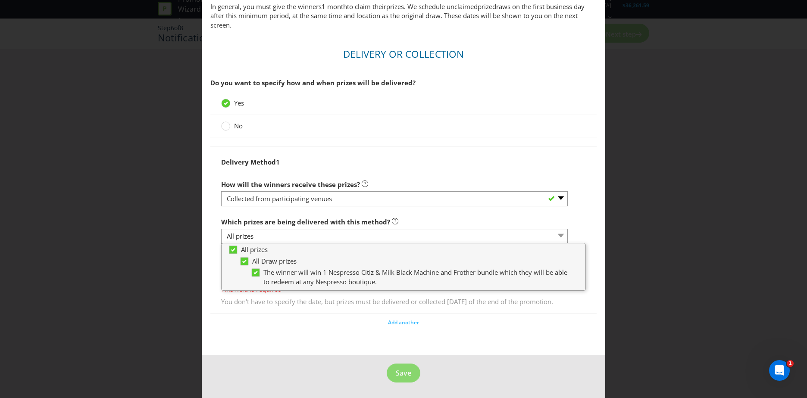
click at [306, 326] on div "Delivery Method 1 How will the winners receive these prizes? -- Please select -…" at bounding box center [403, 236] width 386 height 181
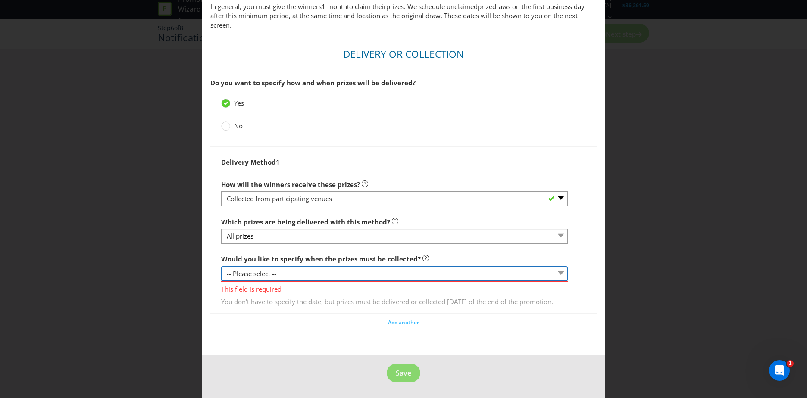
drag, startPoint x: 306, startPoint y: 326, endPoint x: 286, endPoint y: 272, distance: 57.5
click at [286, 272] on select "-- Please select -- Yes, specific date (please specify) Yes, within a certain p…" at bounding box center [394, 273] width 346 height 15
select select "YES_SPECIFIC"
click at [221, 269] on select "-- Please select -- Yes, specific date (please specify) Yes, within a certain p…" at bounding box center [394, 273] width 346 height 15
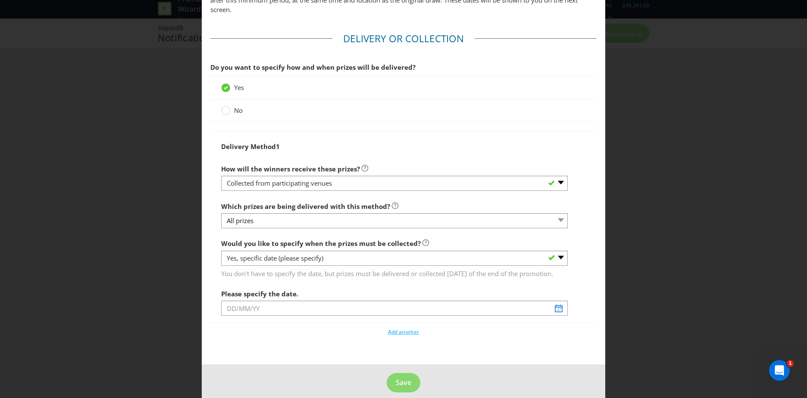
click at [560, 316] on div at bounding box center [394, 315] width 346 height 1
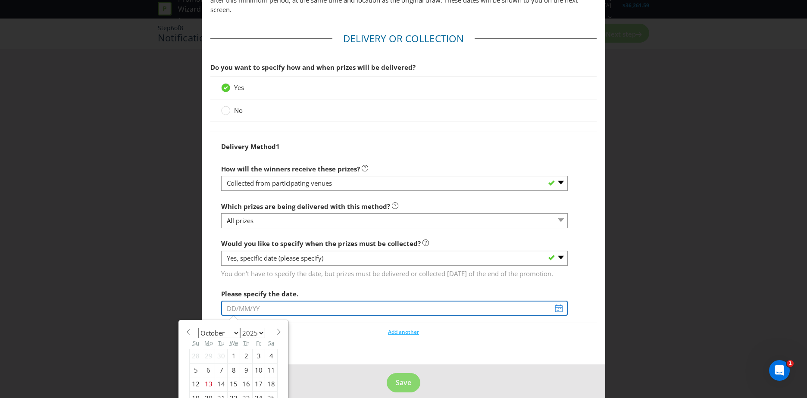
click at [555, 316] on input "text" at bounding box center [394, 308] width 346 height 15
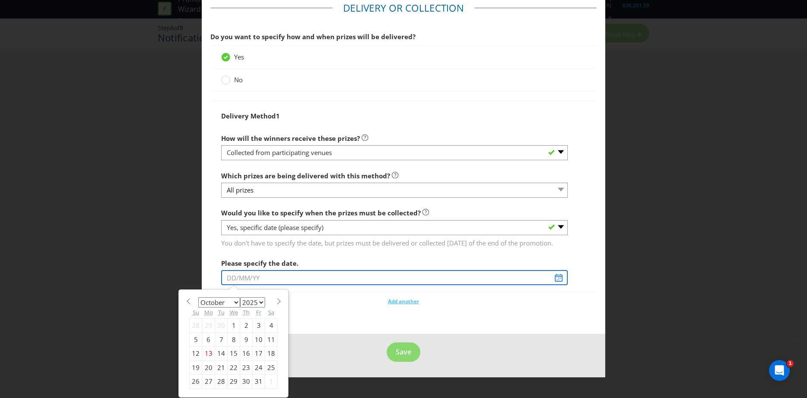
scroll to position [877, 0]
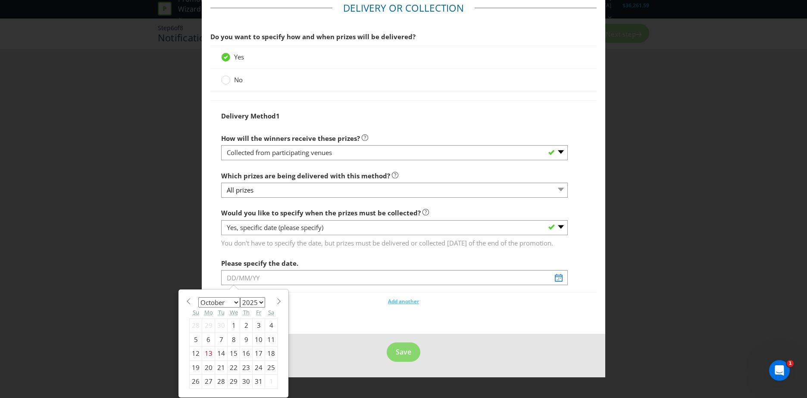
click at [280, 302] on div "January February March April May June July August September October November [D…" at bounding box center [233, 343] width 109 height 107
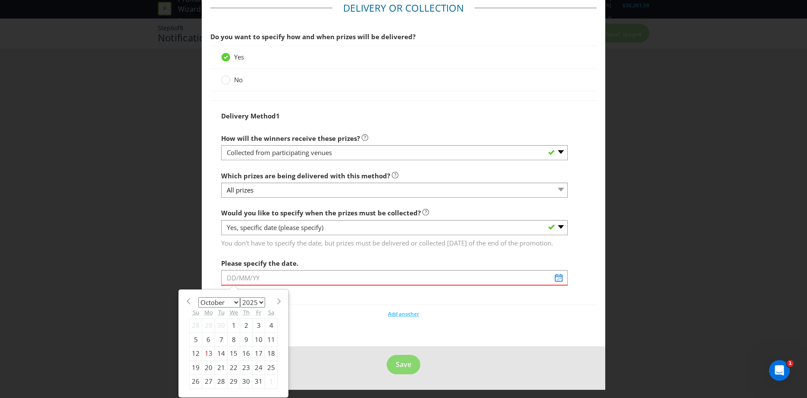
click at [278, 302] on span at bounding box center [278, 301] width 6 height 6
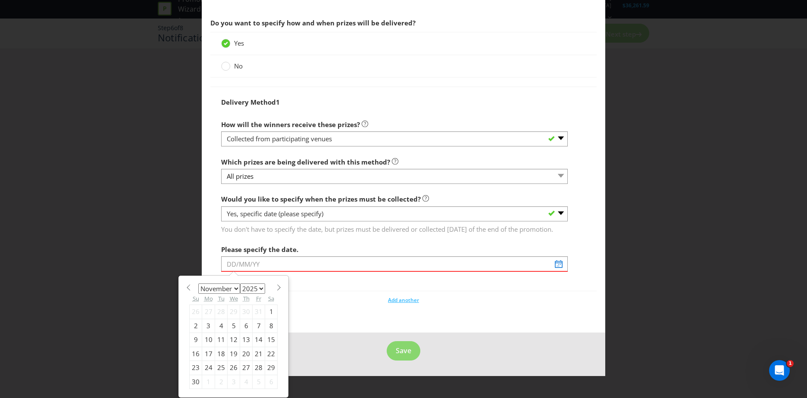
click at [278, 291] on span at bounding box center [278, 287] width 6 height 6
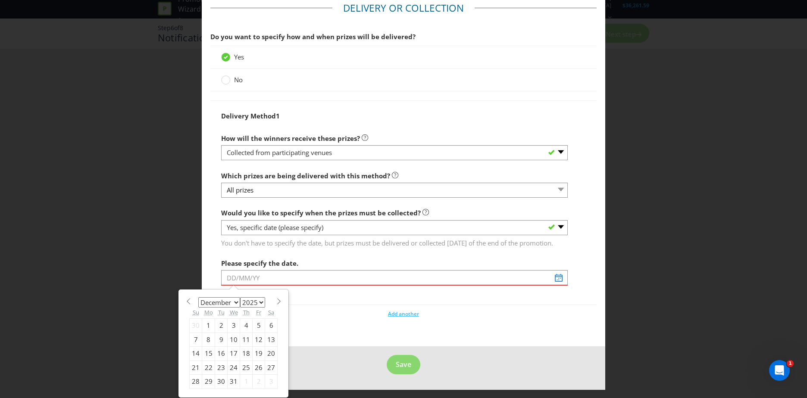
click at [278, 302] on span at bounding box center [278, 301] width 6 height 6
select select "0"
select select "2026"
click at [278, 302] on span at bounding box center [278, 301] width 6 height 6
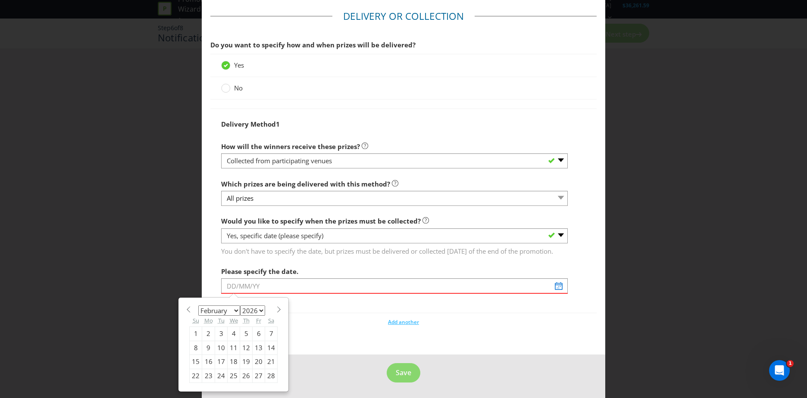
click at [275, 309] on span at bounding box center [278, 309] width 6 height 6
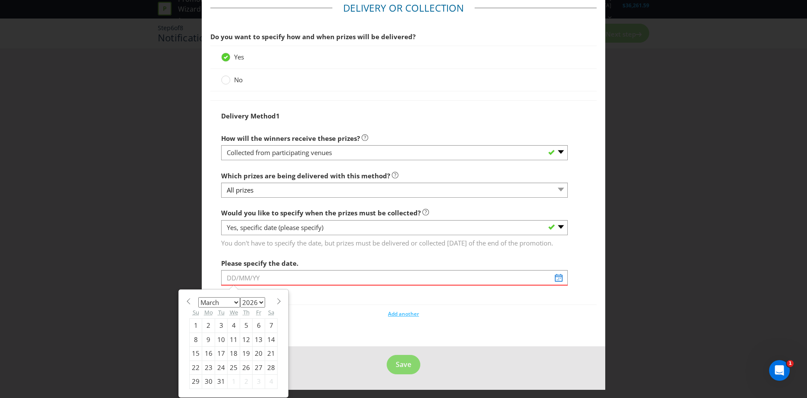
click at [275, 302] on span at bounding box center [278, 301] width 6 height 6
click at [275, 301] on span at bounding box center [278, 301] width 6 height 6
select select "4"
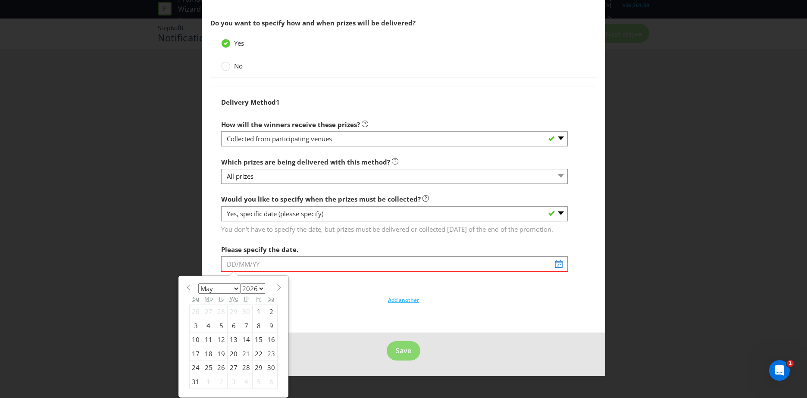
click at [194, 389] on div "31" at bounding box center [196, 382] width 12 height 14
type input "[DATE]"
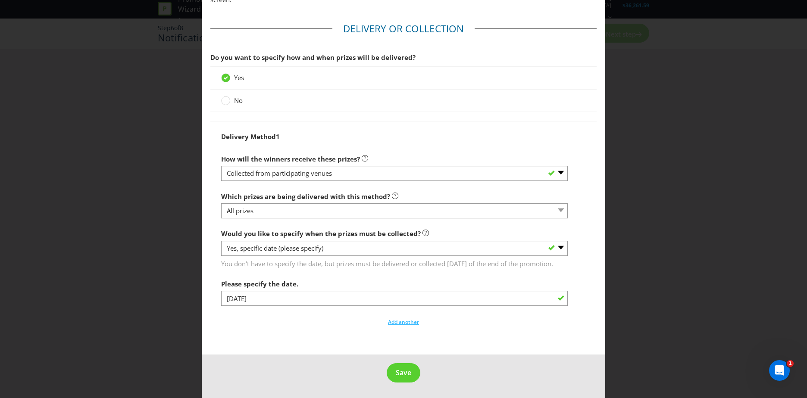
scroll to position [856, 0]
click at [404, 374] on span "Save" at bounding box center [404, 372] width 16 height 9
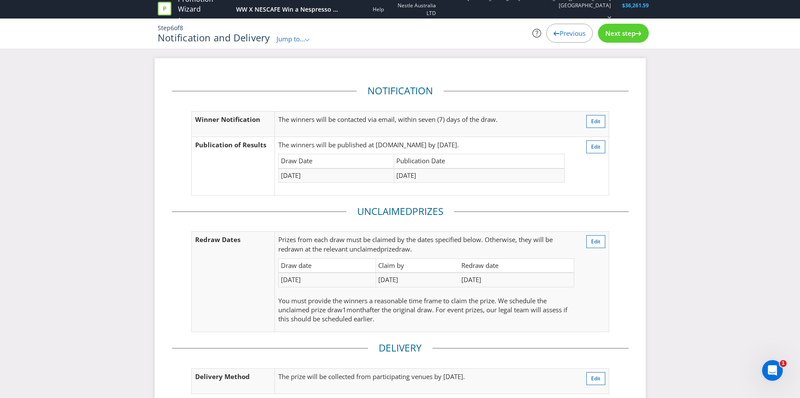
click at [622, 31] on span "Next step" at bounding box center [620, 33] width 30 height 9
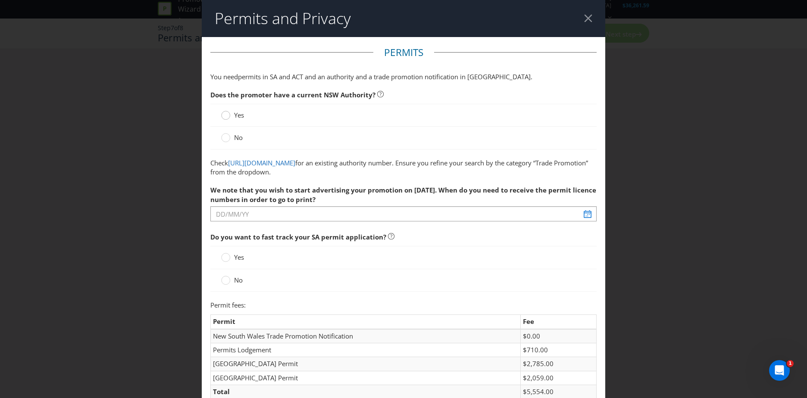
click at [224, 116] on circle at bounding box center [225, 115] width 9 height 9
click at [0, 0] on input "Yes" at bounding box center [0, 0] width 0 height 0
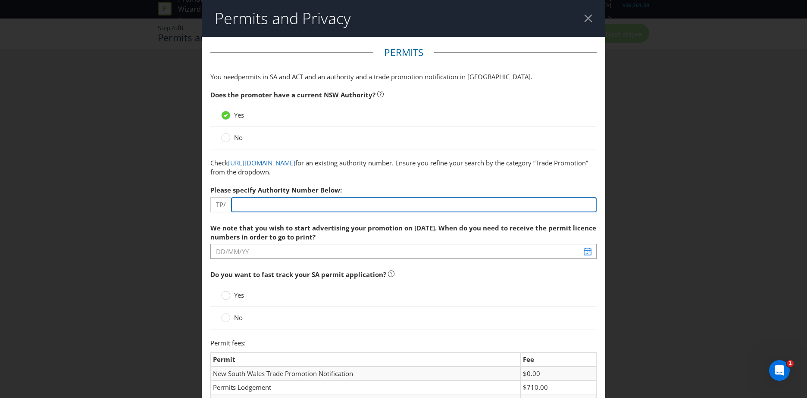
click at [341, 208] on input "number" at bounding box center [413, 204] width 365 height 15
type input "3906"
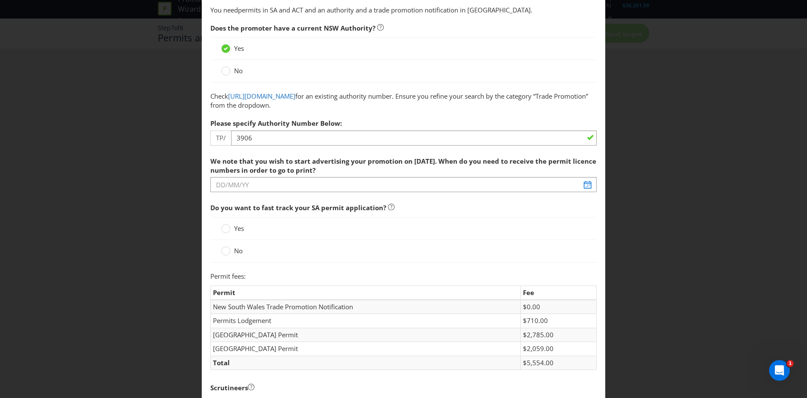
scroll to position [86, 0]
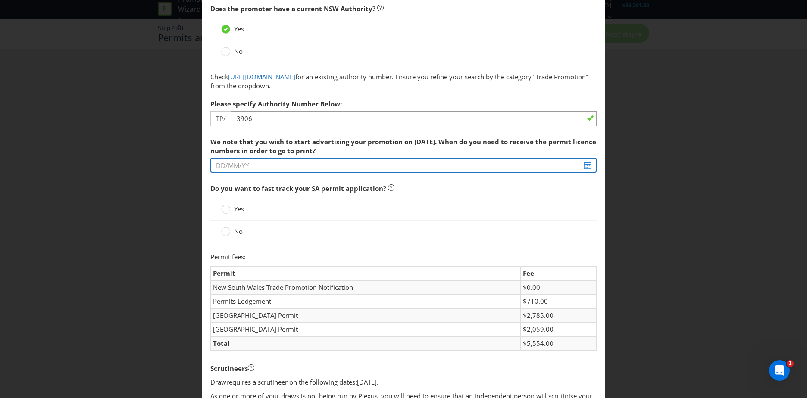
click at [583, 171] on input "text" at bounding box center [403, 165] width 386 height 15
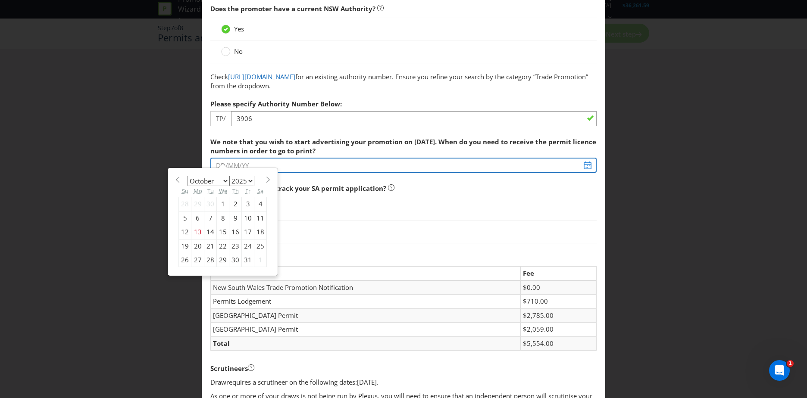
click at [583, 167] on input "text" at bounding box center [403, 165] width 386 height 15
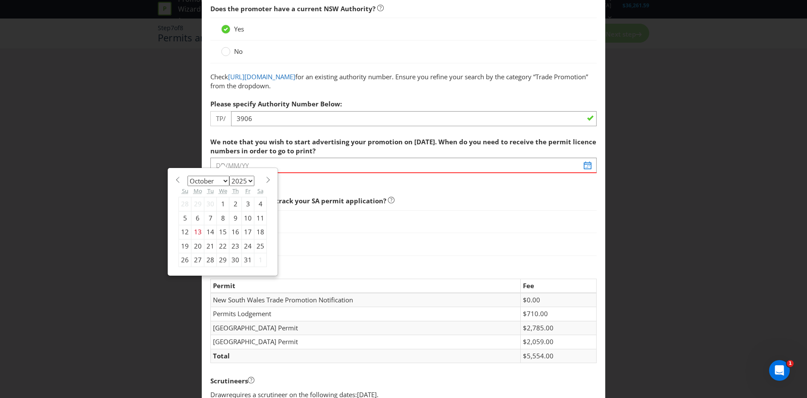
click at [264, 183] on div "January February March April May June July August September October November [D…" at bounding box center [222, 222] width 97 height 100
click at [265, 180] on span at bounding box center [268, 180] width 6 height 6
click at [176, 178] on span at bounding box center [177, 180] width 6 height 6
select select "9"
click at [244, 257] on div "31" at bounding box center [248, 260] width 12 height 14
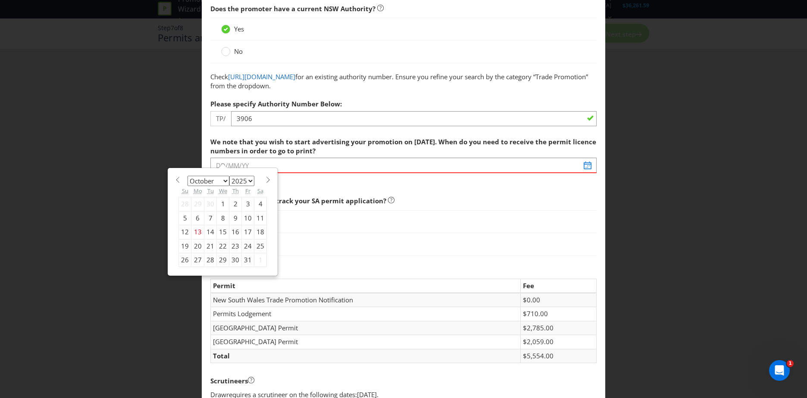
type input "[DATE]"
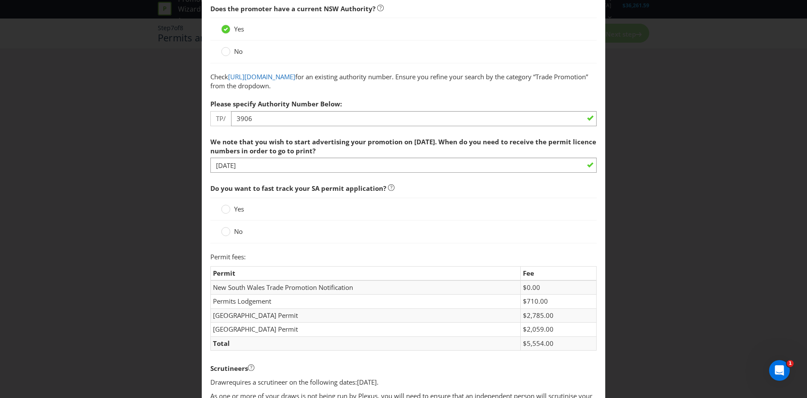
click at [243, 235] on span at bounding box center [244, 231] width 2 height 9
click at [0, 0] on input "No" at bounding box center [0, 0] width 0 height 0
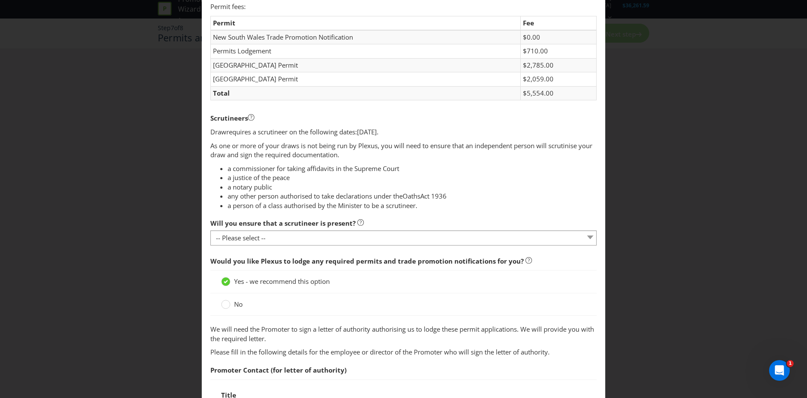
scroll to position [345, 0]
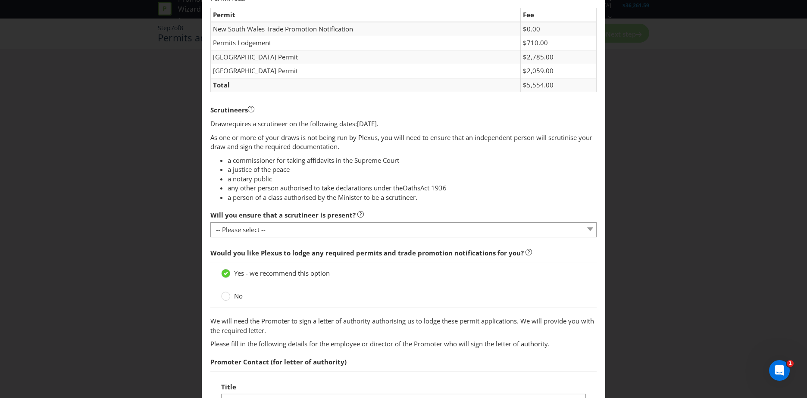
click at [333, 238] on fieldset "Permits You need permits in SA and ACT and an authority and a trade promotion n…" at bounding box center [403, 237] width 386 height 1073
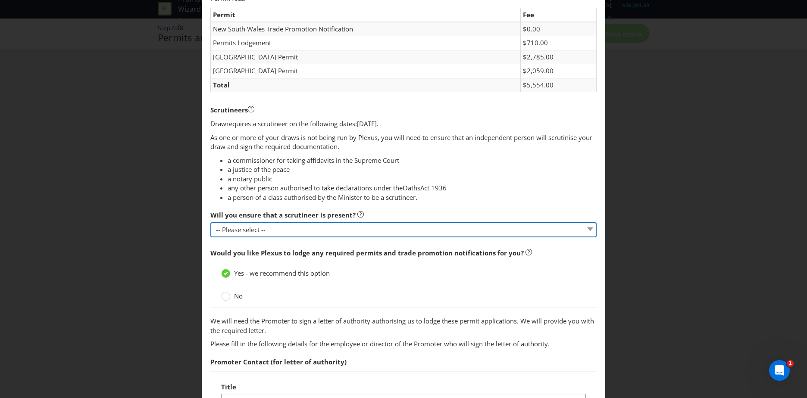
click at [333, 230] on select "-- Please select -- Yes, I agree to arrange for a scrutineer for each draw. No,…" at bounding box center [403, 229] width 386 height 15
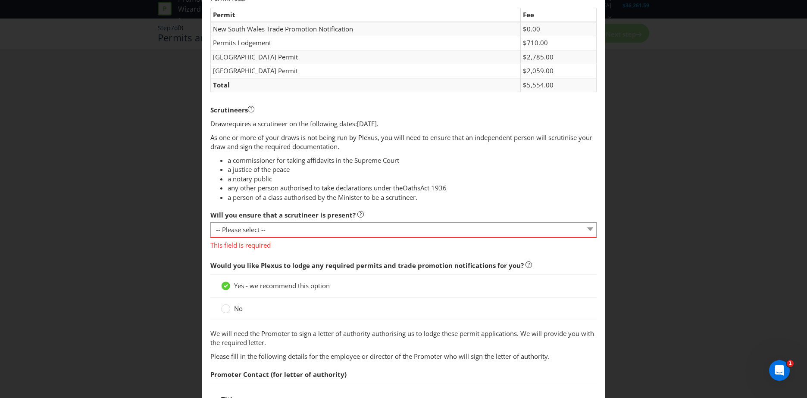
click at [463, 154] on span "As one or more of your draws is not being run by Plexus, you will need to ensur…" at bounding box center [403, 191] width 386 height 117
click at [325, 233] on select "-- Please select -- Yes, I agree to arrange for a scrutineer for each draw. No,…" at bounding box center [403, 229] width 386 height 15
select select "YES"
click at [210, 222] on select "-- Please select -- Yes, I agree to arrange for a scrutineer for each draw. No,…" at bounding box center [403, 229] width 386 height 15
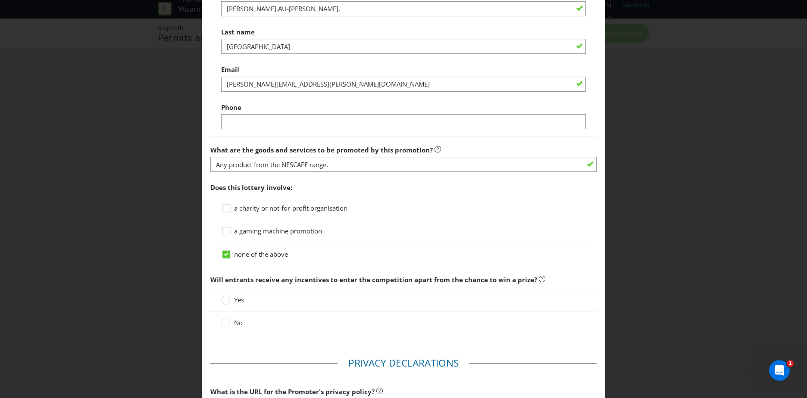
scroll to position [776, 0]
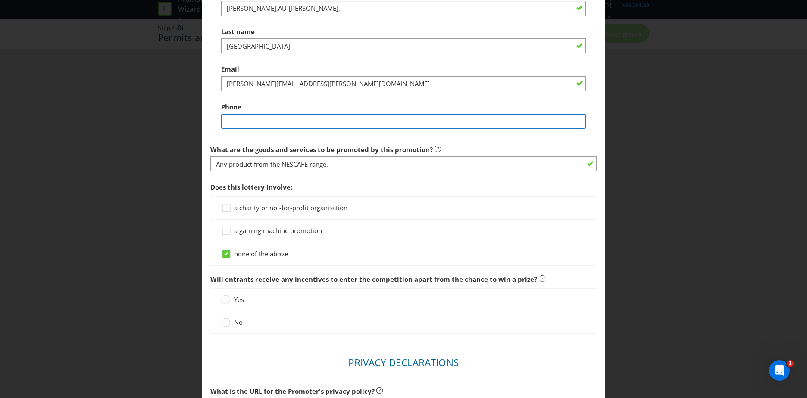
click at [350, 119] on input "text" at bounding box center [403, 121] width 365 height 15
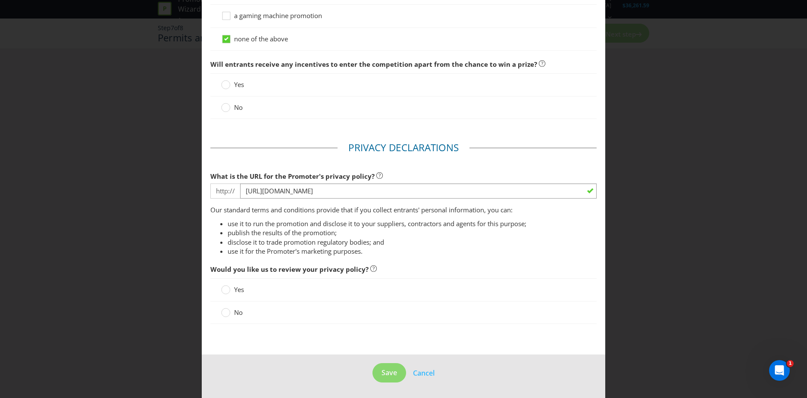
scroll to position [904, 0]
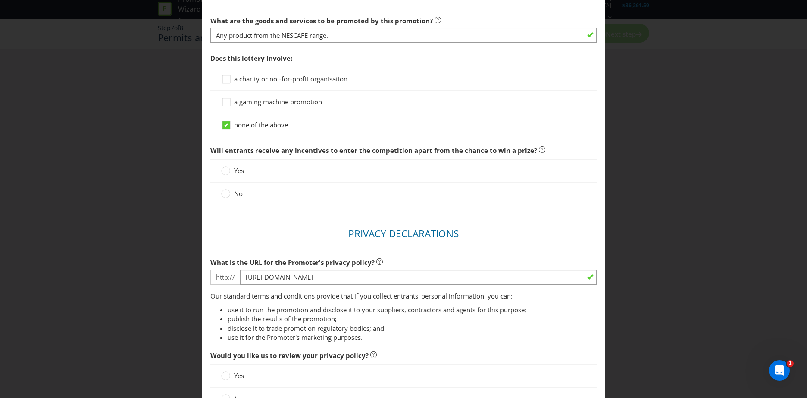
click at [230, 190] on div "Yes No" at bounding box center [403, 182] width 386 height 46
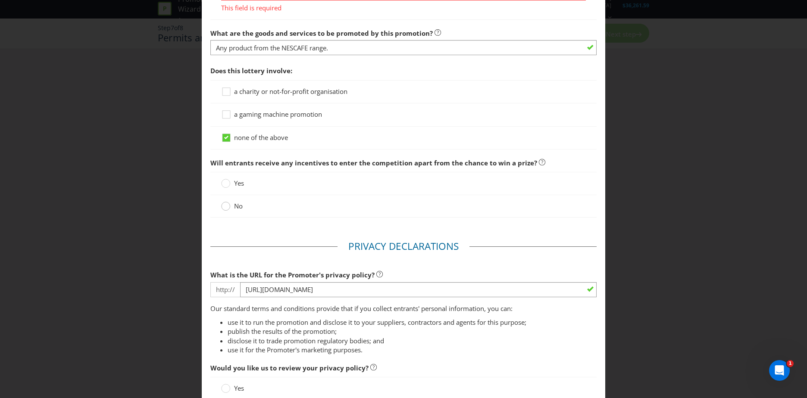
click at [225, 208] on circle at bounding box center [225, 206] width 9 height 9
click at [0, 0] on input "No" at bounding box center [0, 0] width 0 height 0
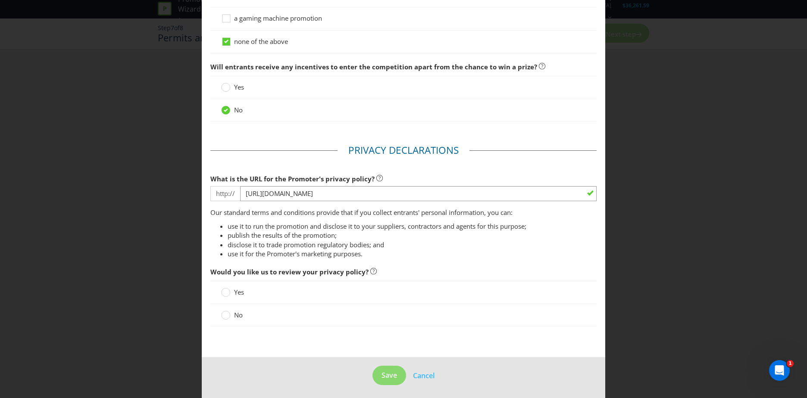
scroll to position [1003, 0]
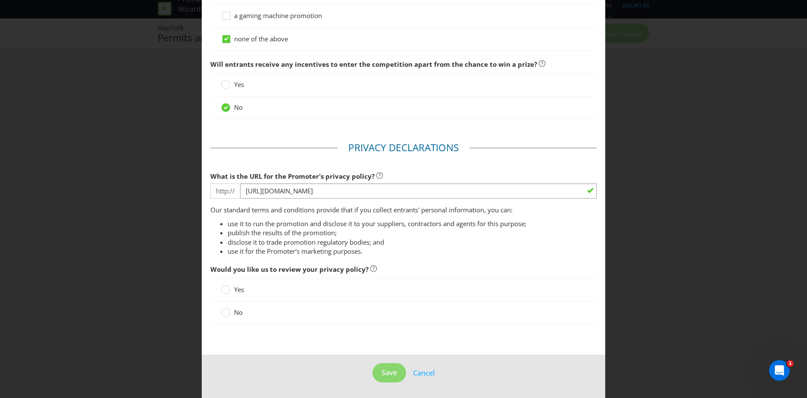
click at [229, 315] on label "No" at bounding box center [232, 312] width 23 height 9
click at [0, 0] on input "No" at bounding box center [0, 0] width 0 height 0
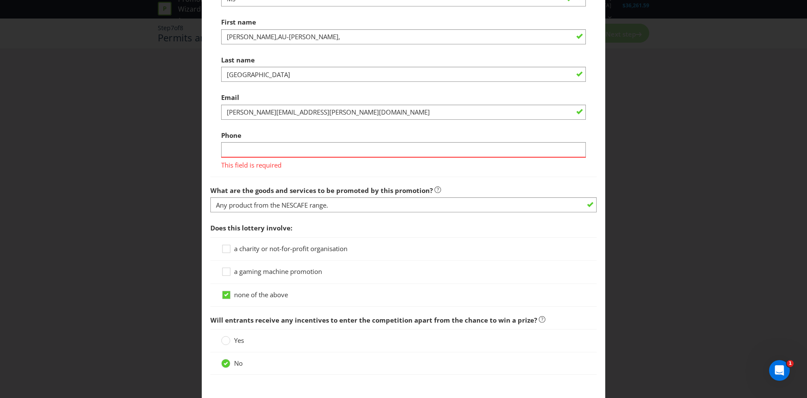
scroll to position [745, 0]
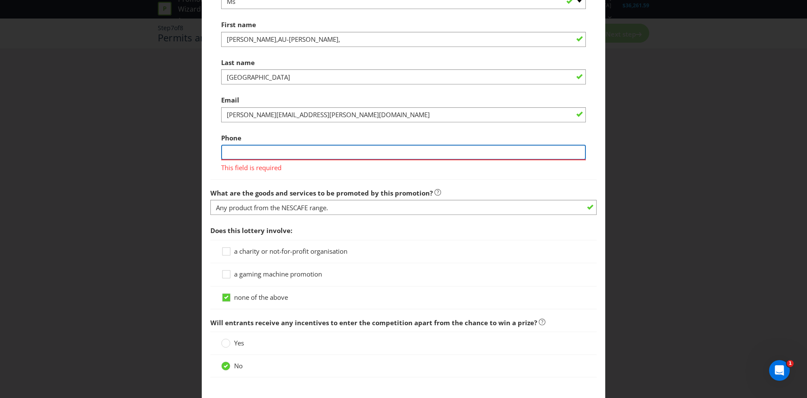
click at [290, 151] on input "text" at bounding box center [403, 152] width 365 height 15
click at [537, 160] on span "This field is required" at bounding box center [403, 166] width 365 height 12
click at [530, 149] on input "text" at bounding box center [403, 152] width 365 height 15
type input "0468638832"
click at [586, 173] on span "Would you like Plexus to lodge any required permits and trade promotion notific…" at bounding box center [403, 29] width 386 height 371
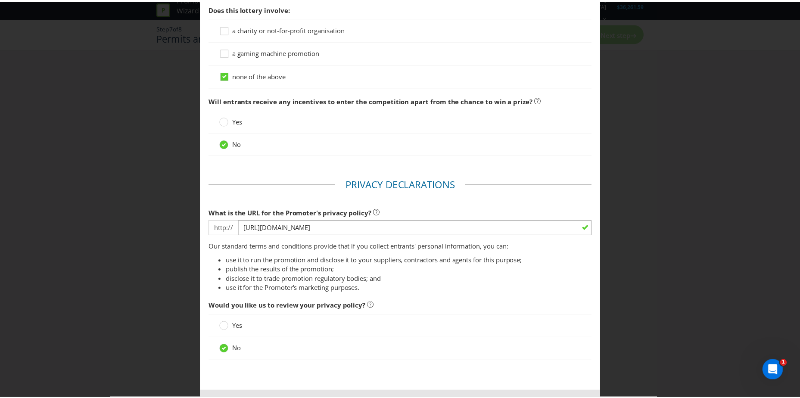
scroll to position [991, 0]
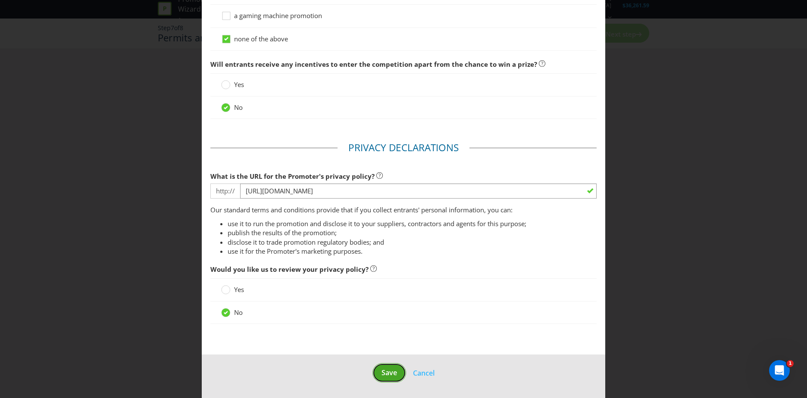
click at [395, 377] on button "Save" at bounding box center [389, 372] width 34 height 19
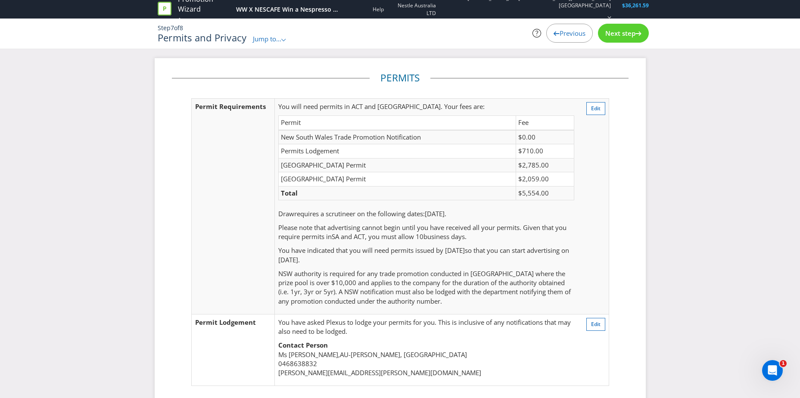
click at [635, 40] on div "Next step" at bounding box center [623, 33] width 51 height 19
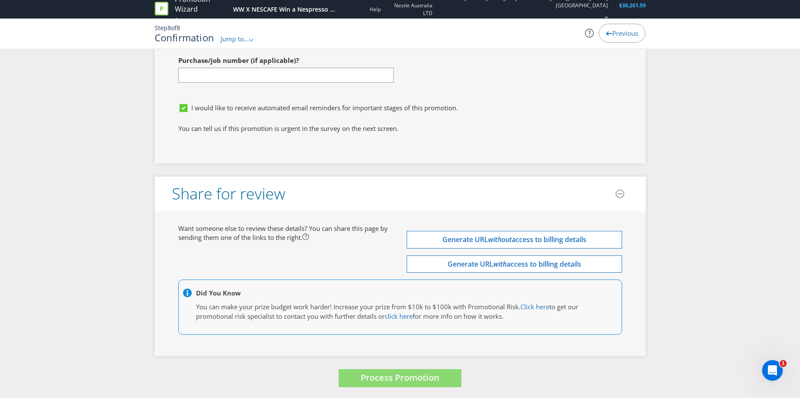
scroll to position [3155, 0]
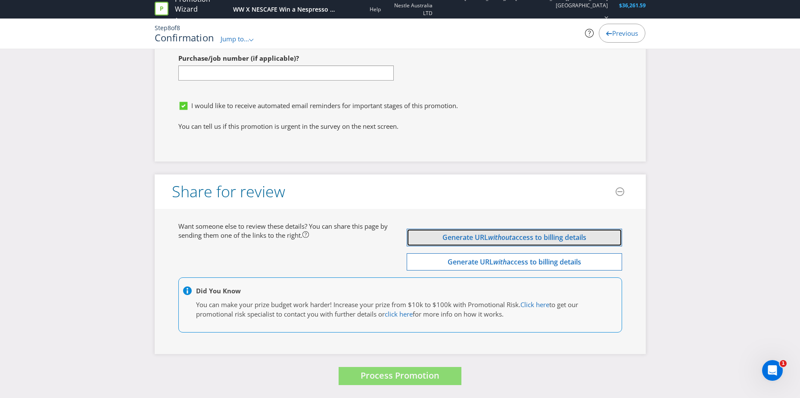
click at [530, 234] on span "access to billing details" at bounding box center [549, 237] width 75 height 9
click at [494, 239] on input "[URL][DOMAIN_NAME]" at bounding box center [514, 238] width 215 height 15
